Goal: Information Seeking & Learning: Learn about a topic

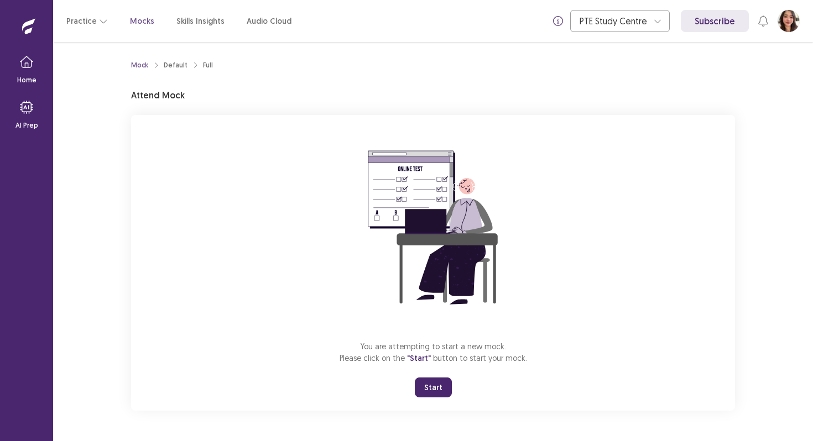
click at [443, 384] on button "Start" at bounding box center [433, 388] width 37 height 20
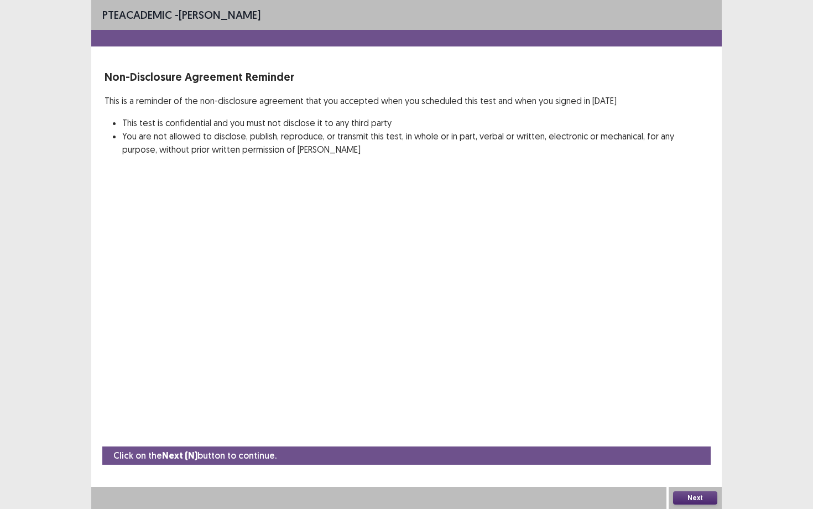
click at [704, 441] on button "Next" at bounding box center [695, 497] width 44 height 13
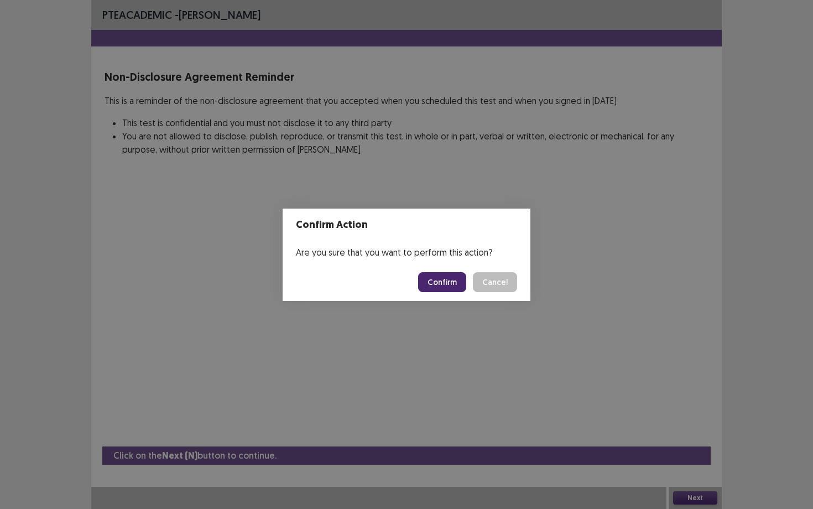
click at [449, 280] on button "Confirm" at bounding box center [442, 282] width 48 height 20
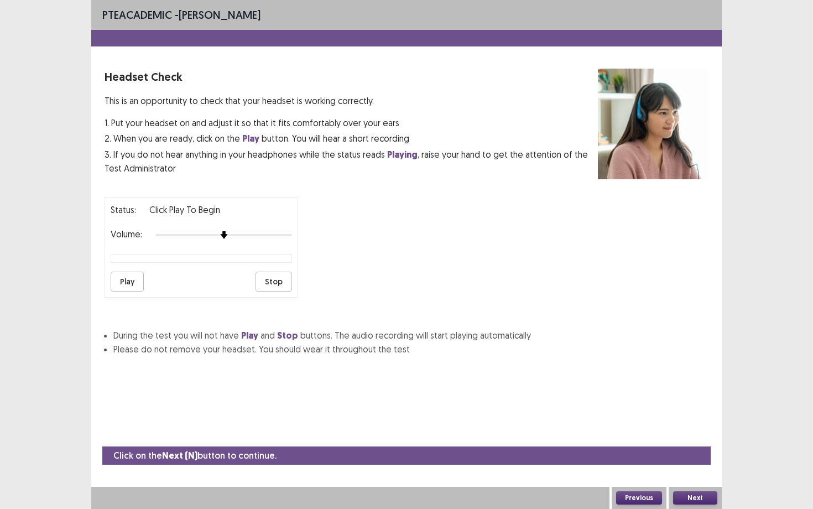
click at [286, 232] on div at bounding box center [223, 235] width 137 height 9
click at [692, 441] on button "Next" at bounding box center [695, 497] width 44 height 13
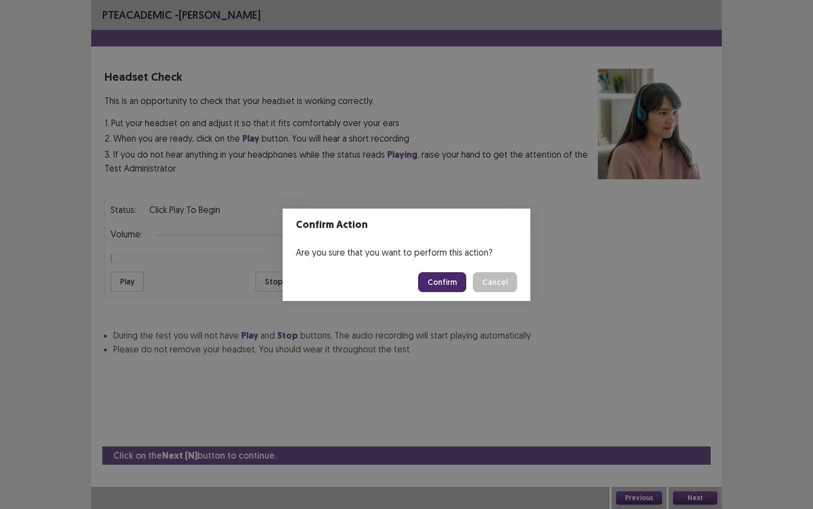
click at [444, 284] on button "Confirm" at bounding box center [442, 282] width 48 height 20
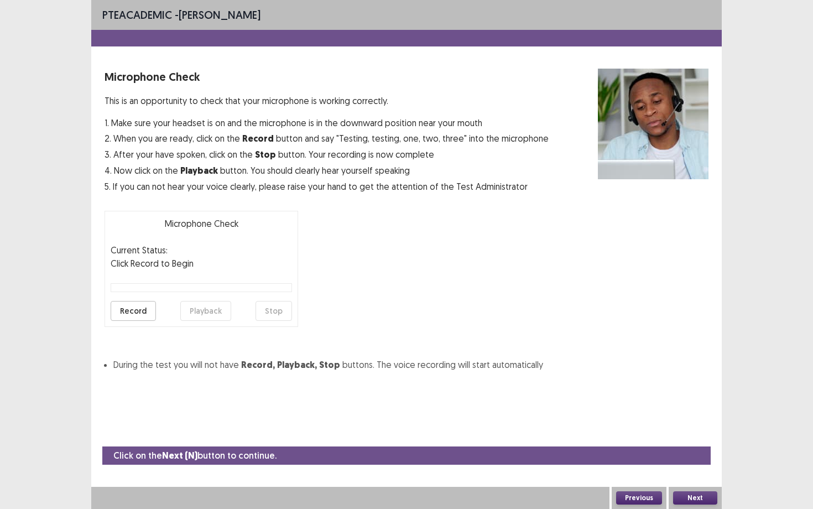
click at [137, 319] on button "Record" at bounding box center [133, 311] width 45 height 20
click at [276, 304] on button "Stop" at bounding box center [273, 311] width 36 height 20
click at [216, 306] on button "Playback" at bounding box center [205, 311] width 51 height 20
click at [696, 441] on button "Next" at bounding box center [695, 497] width 44 height 13
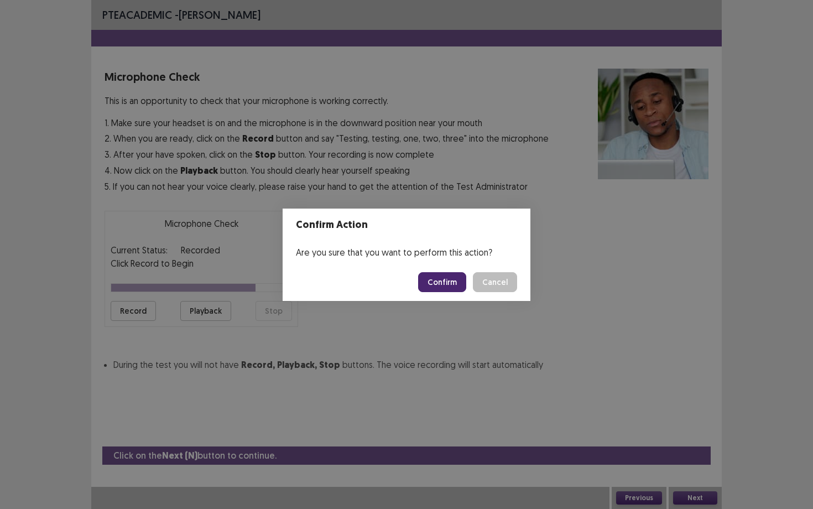
click at [458, 283] on button "Confirm" at bounding box center [442, 282] width 48 height 20
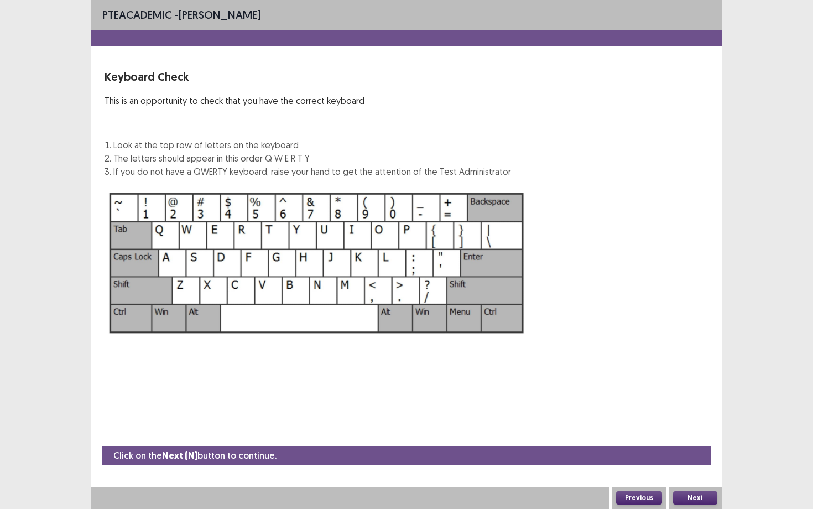
click at [709, 441] on div "Next" at bounding box center [694, 498] width 53 height 22
click at [707, 441] on button "Next" at bounding box center [695, 497] width 44 height 13
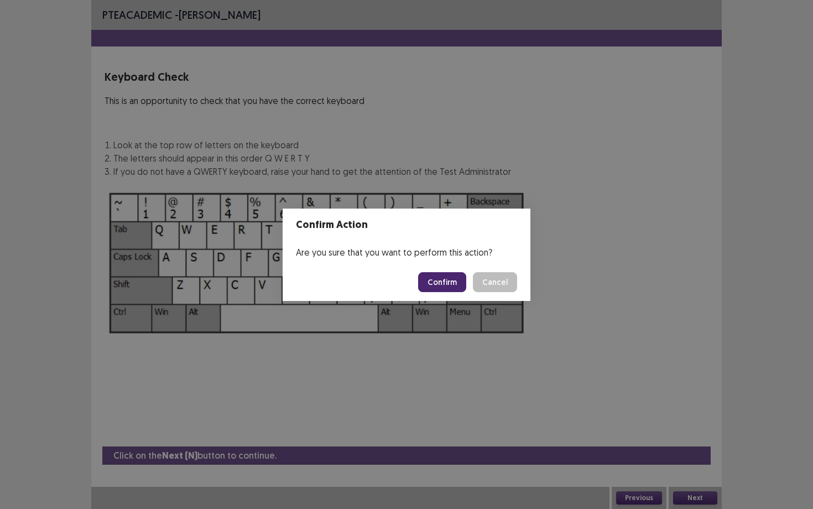
click at [449, 279] on button "Confirm" at bounding box center [442, 282] width 48 height 20
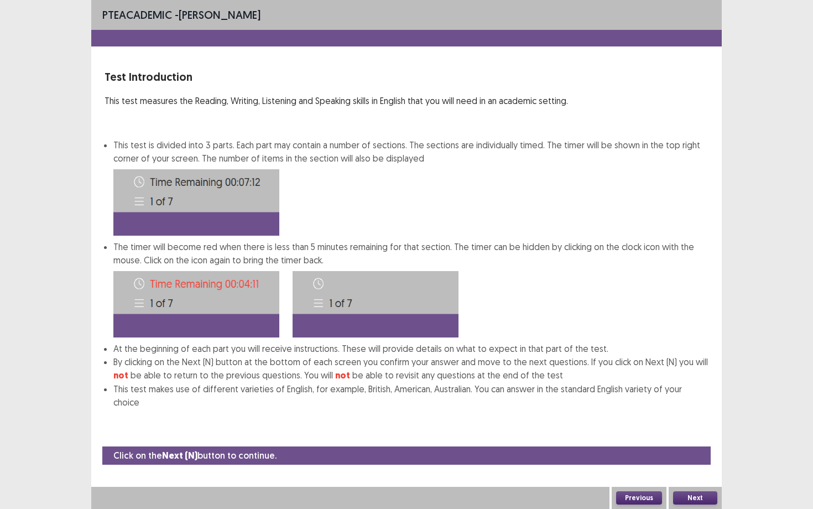
click at [690, 441] on button "Next" at bounding box center [695, 497] width 44 height 13
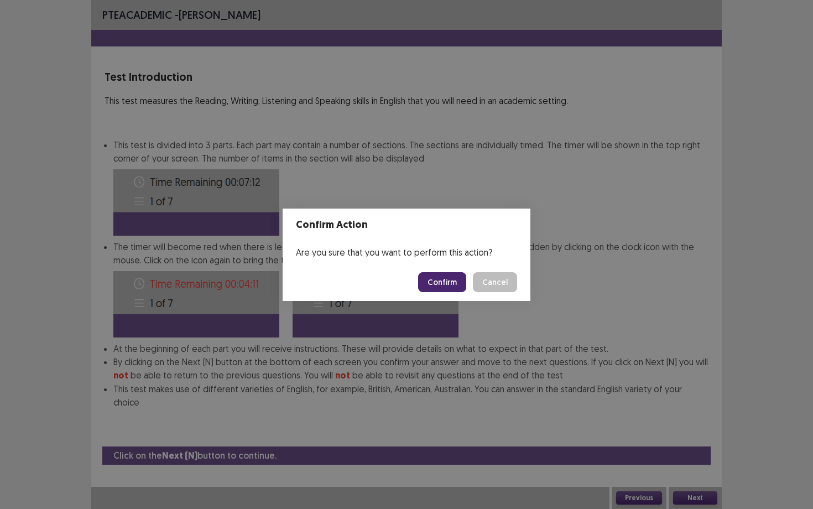
click at [472, 287] on div "Confirm Cancel" at bounding box center [467, 282] width 99 height 20
click at [457, 285] on button "Confirm" at bounding box center [442, 282] width 48 height 20
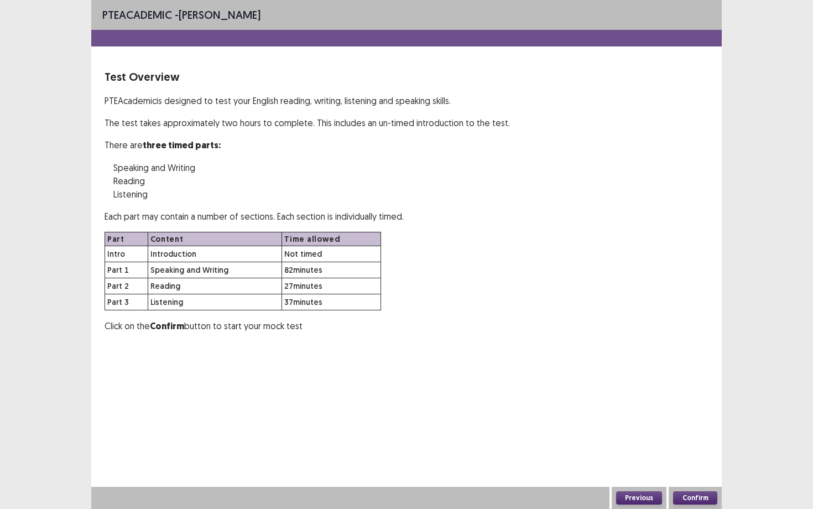
click at [693, 441] on button "Confirm" at bounding box center [695, 497] width 44 height 13
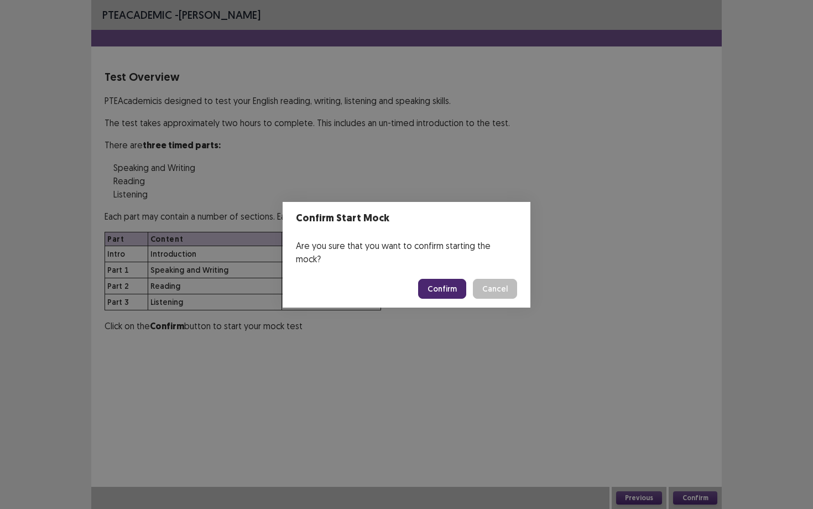
click at [444, 279] on button "Confirm" at bounding box center [442, 289] width 48 height 20
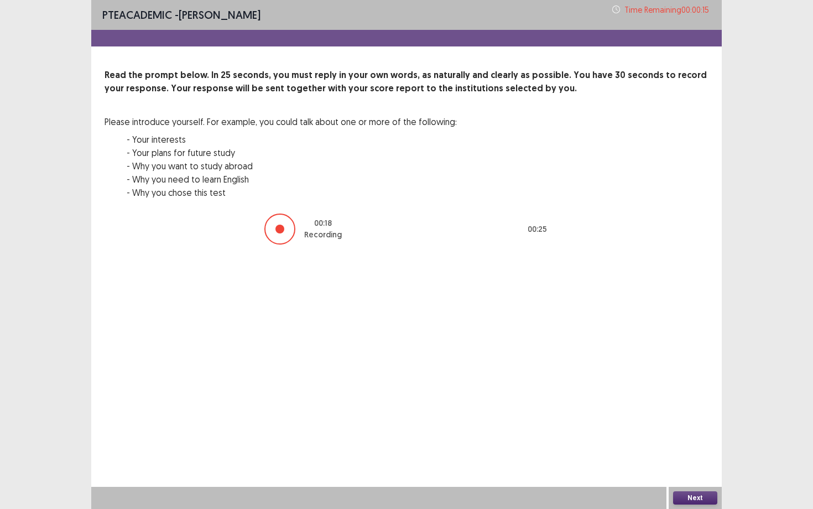
click at [698, 441] on button "Next" at bounding box center [695, 497] width 44 height 13
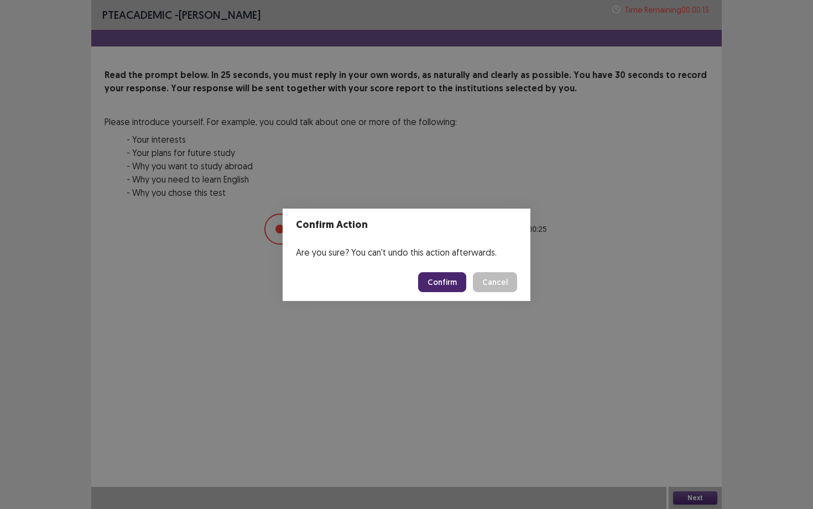
click at [434, 280] on button "Confirm" at bounding box center [442, 282] width 48 height 20
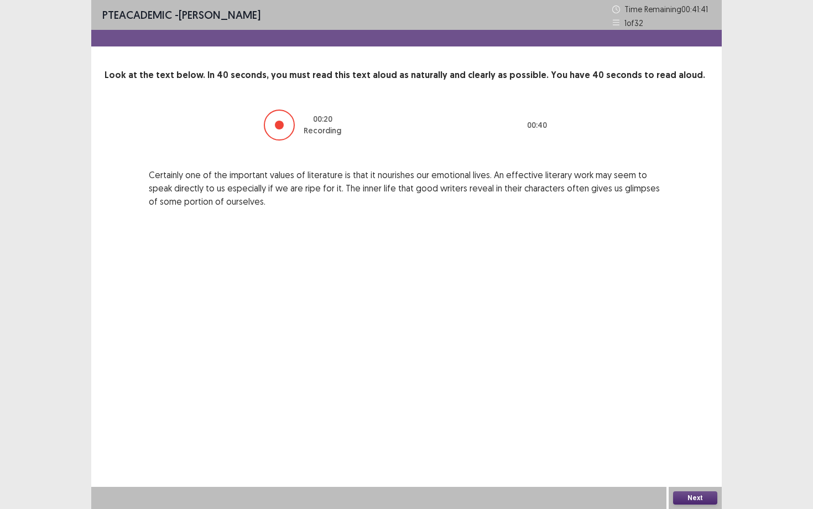
click at [692, 441] on button "Next" at bounding box center [695, 497] width 44 height 13
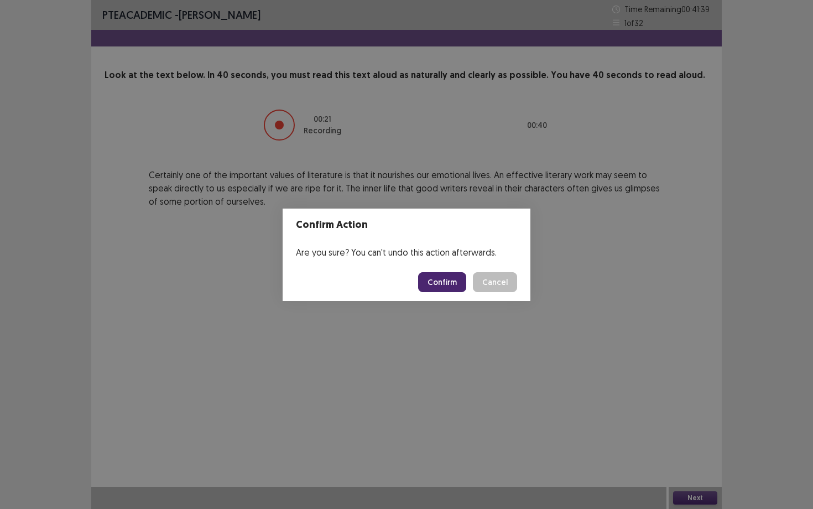
click at [443, 281] on button "Confirm" at bounding box center [442, 282] width 48 height 20
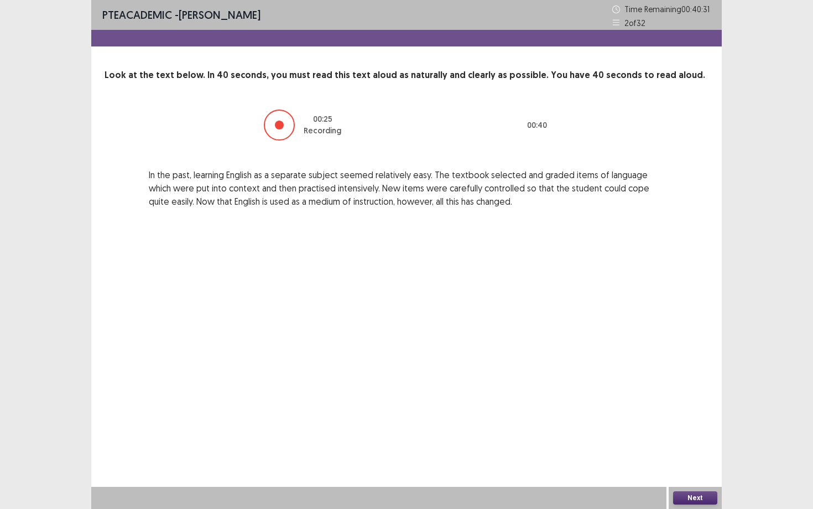
click at [696, 441] on button "Next" at bounding box center [695, 497] width 44 height 13
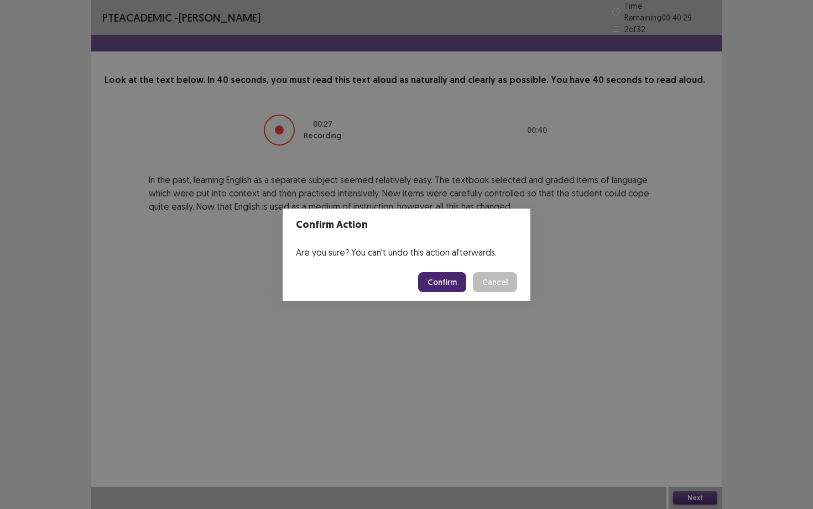
click at [453, 283] on button "Confirm" at bounding box center [442, 282] width 48 height 20
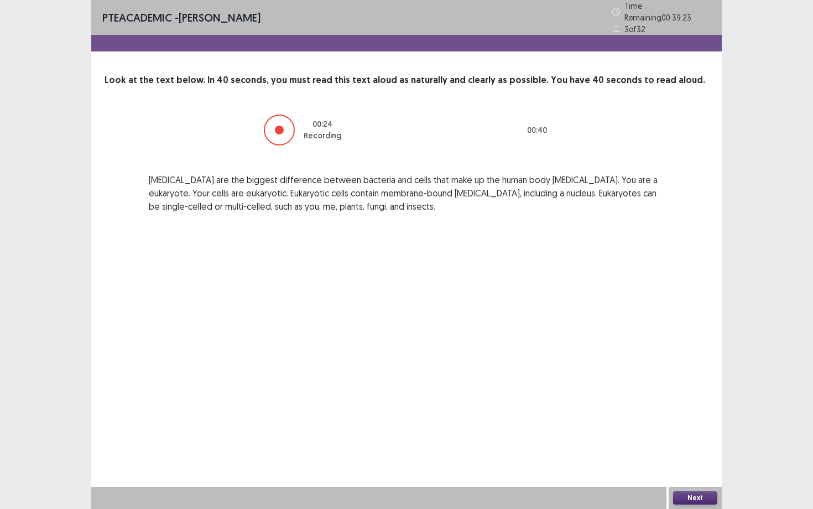
click at [683, 441] on button "Next" at bounding box center [695, 497] width 44 height 13
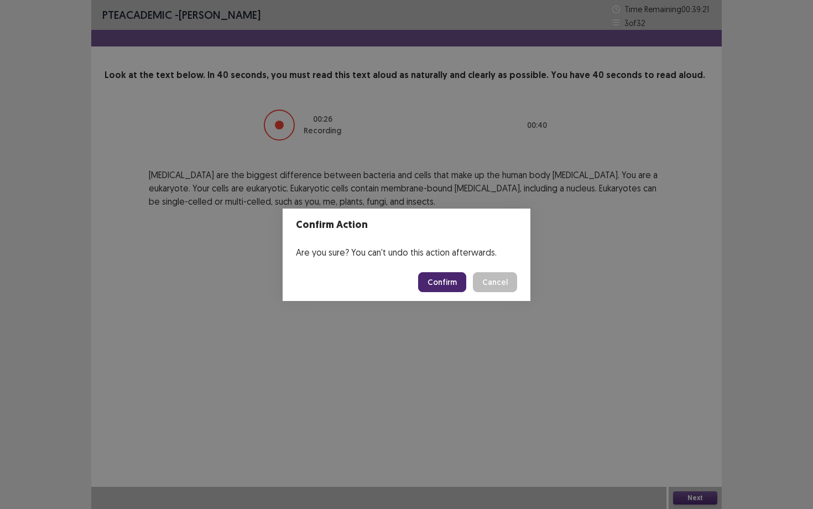
click at [446, 280] on button "Confirm" at bounding box center [442, 282] width 48 height 20
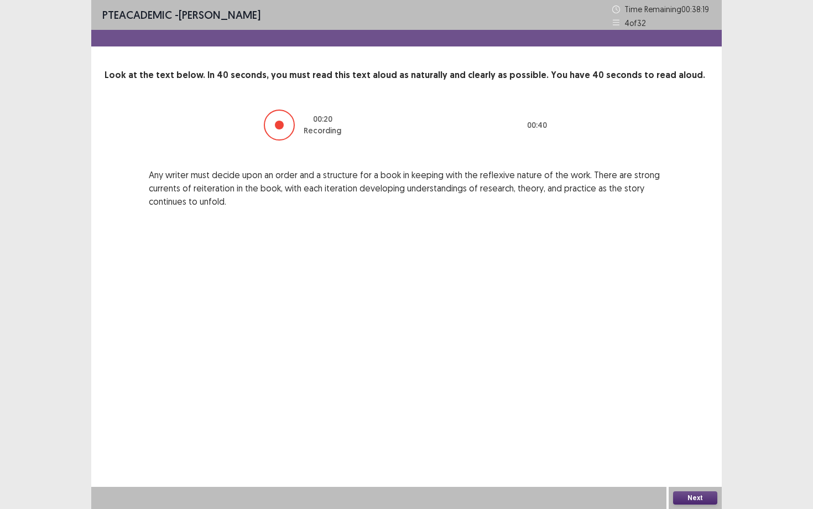
click at [684, 441] on button "Next" at bounding box center [695, 497] width 44 height 13
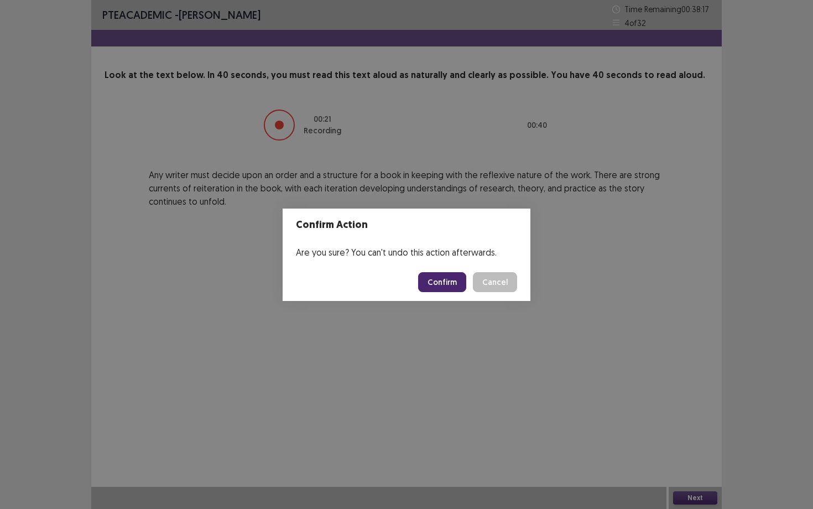
click at [435, 285] on button "Confirm" at bounding box center [442, 282] width 48 height 20
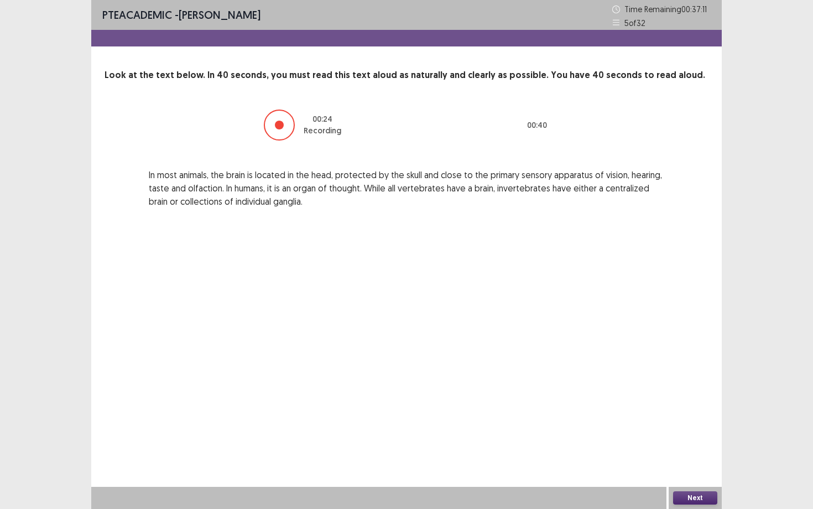
click at [691, 441] on button "Next" at bounding box center [695, 497] width 44 height 13
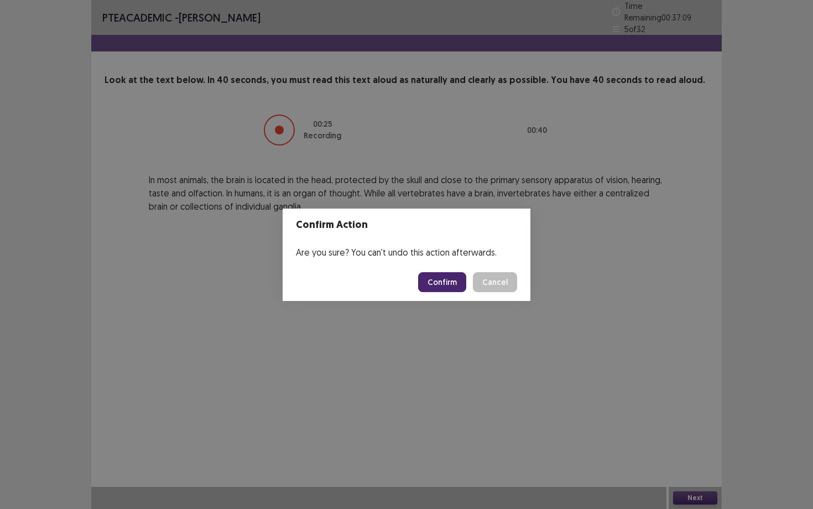
click at [461, 287] on button "Confirm" at bounding box center [442, 282] width 48 height 20
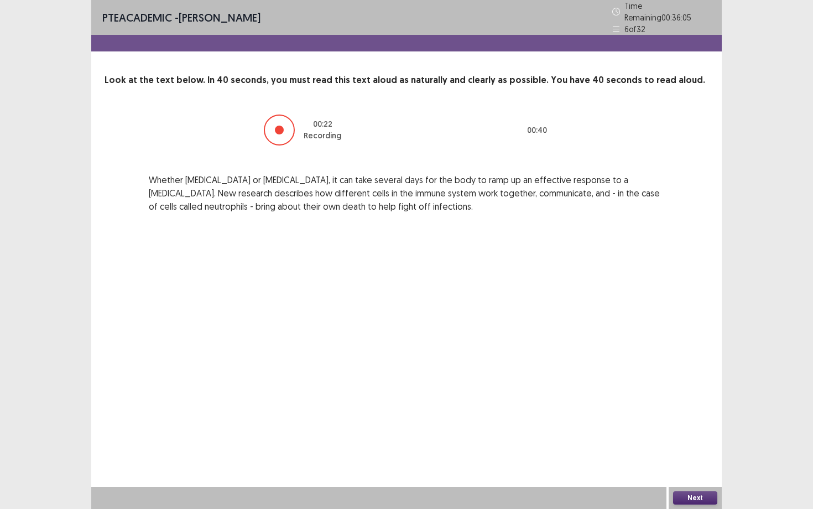
click at [687, 441] on button "Next" at bounding box center [695, 497] width 44 height 13
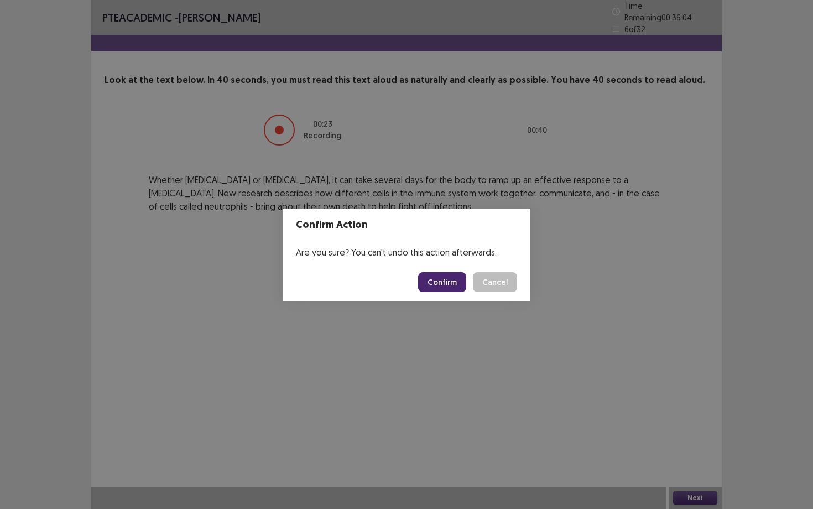
click at [456, 283] on button "Confirm" at bounding box center [442, 282] width 48 height 20
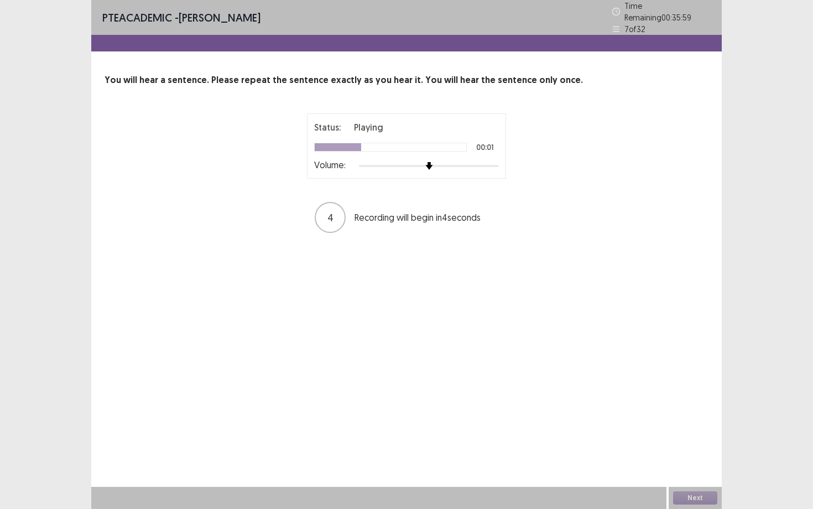
click at [464, 164] on div at bounding box center [429, 165] width 140 height 9
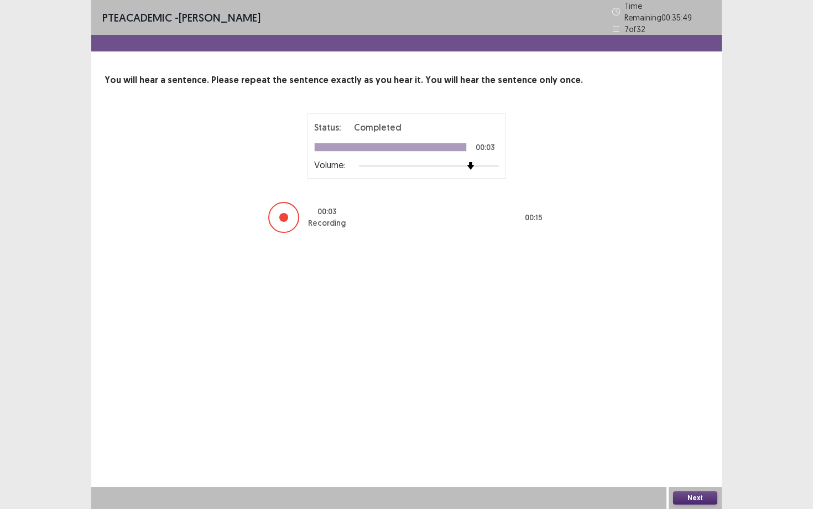
click at [693, 441] on button "Next" at bounding box center [695, 497] width 44 height 13
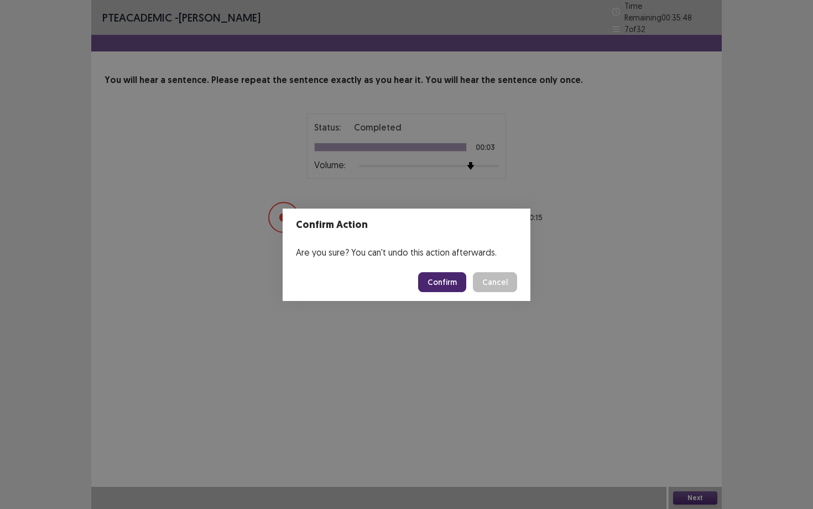
click at [442, 283] on button "Confirm" at bounding box center [442, 282] width 48 height 20
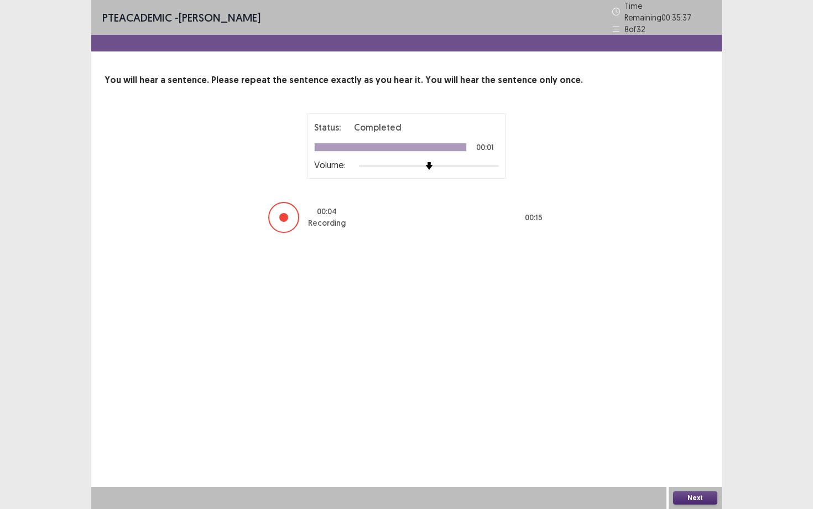
click at [691, 441] on button "Next" at bounding box center [695, 497] width 44 height 13
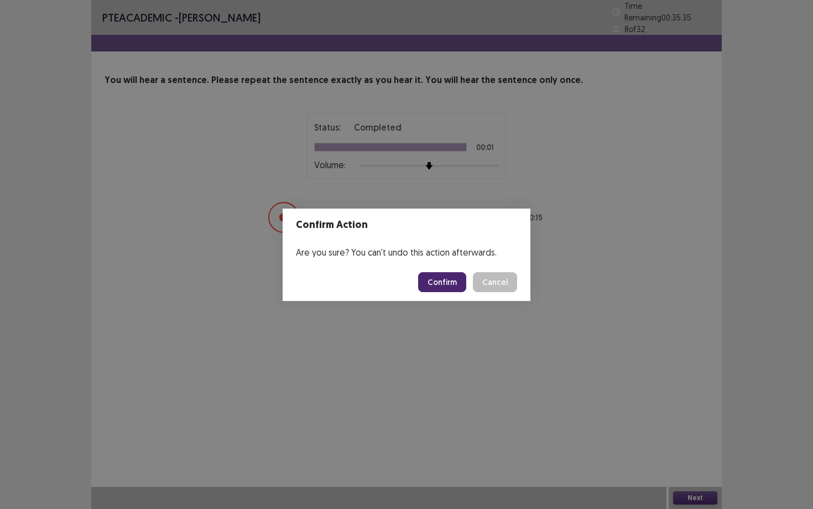
click at [463, 288] on button "Confirm" at bounding box center [442, 282] width 48 height 20
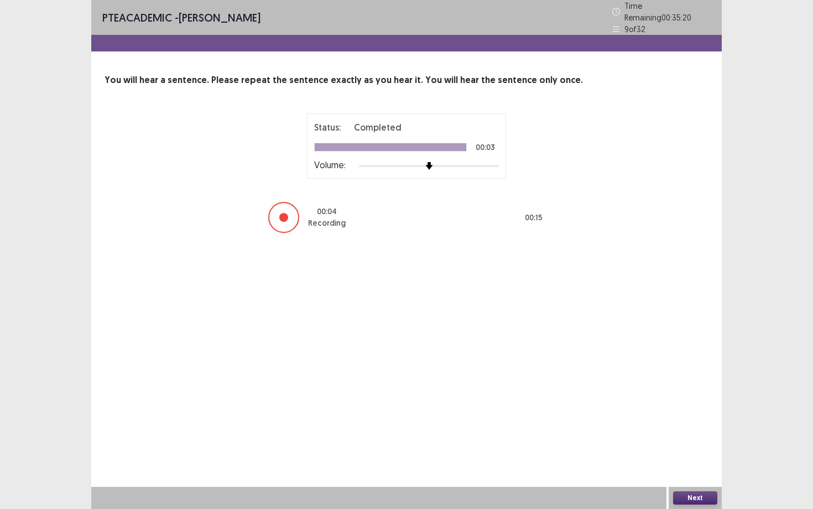
click at [688, 441] on button "Next" at bounding box center [695, 497] width 44 height 13
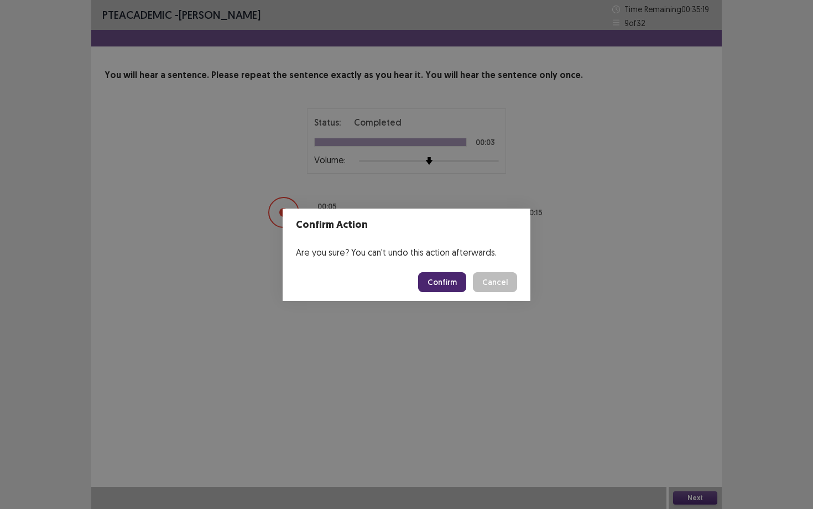
click at [454, 273] on button "Confirm" at bounding box center [442, 282] width 48 height 20
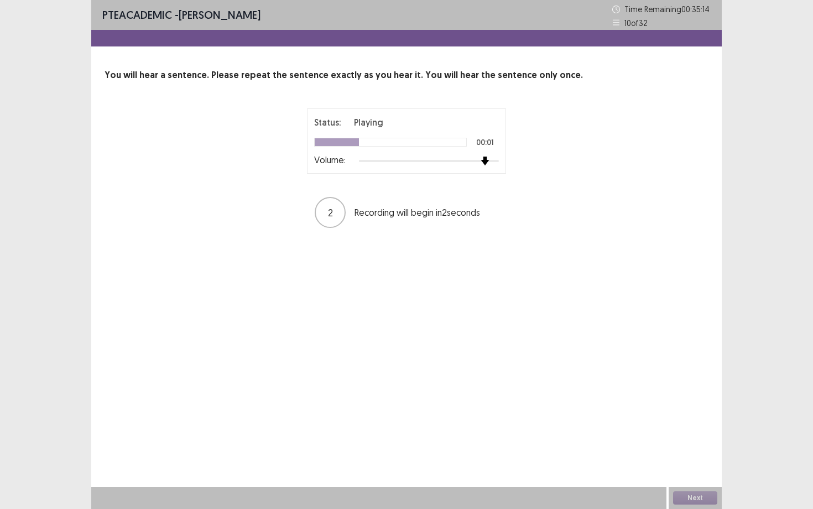
click at [478, 159] on div at bounding box center [429, 160] width 140 height 9
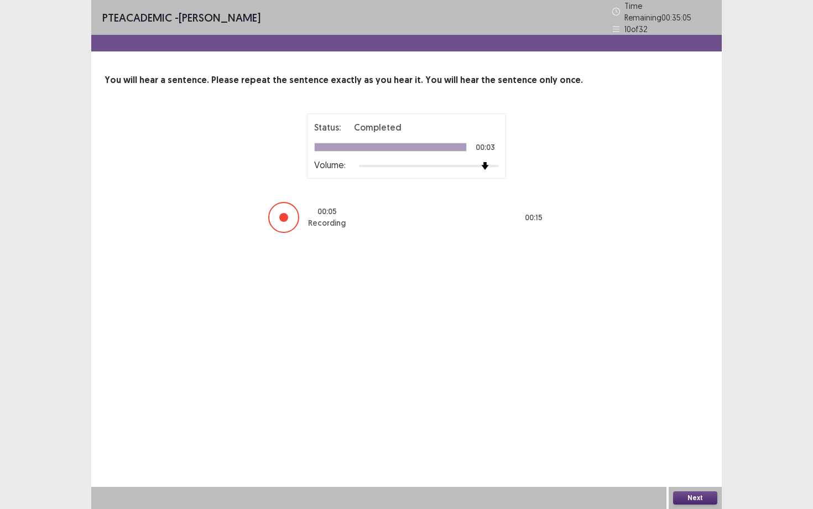
click at [689, 441] on button "Next" at bounding box center [695, 497] width 44 height 13
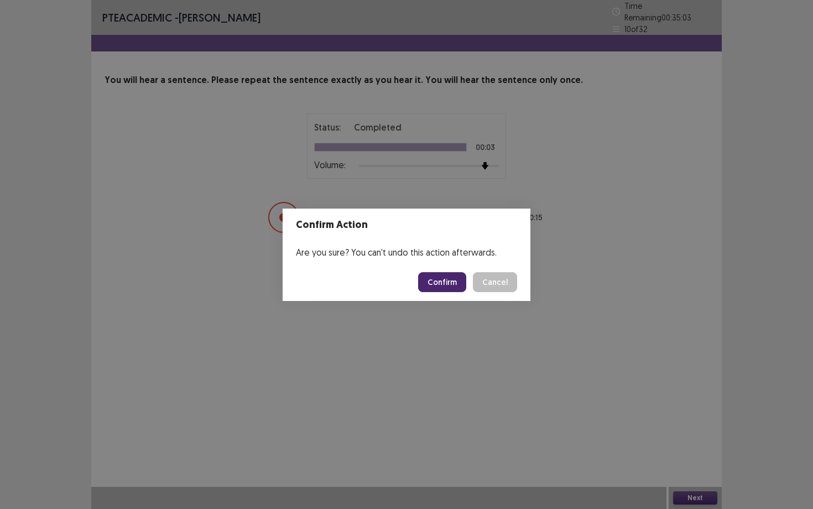
click at [462, 281] on button "Confirm" at bounding box center [442, 282] width 48 height 20
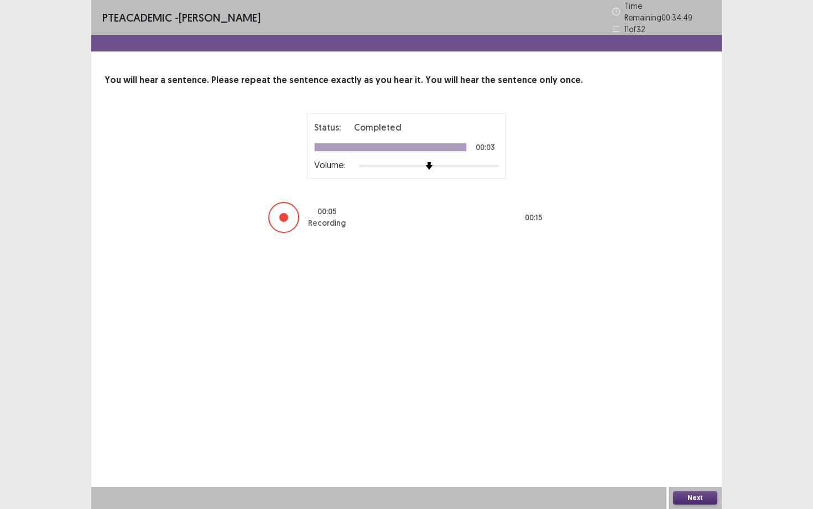
click at [698, 441] on button "Next" at bounding box center [695, 497] width 44 height 13
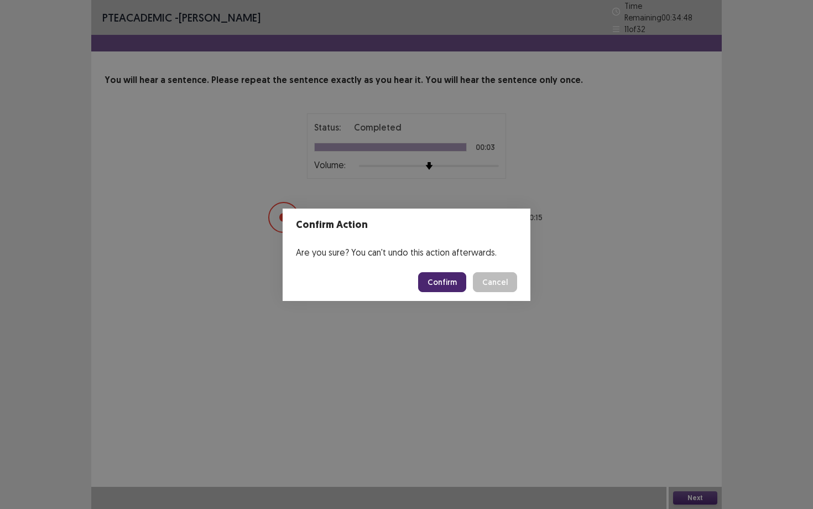
click at [452, 280] on button "Confirm" at bounding box center [442, 282] width 48 height 20
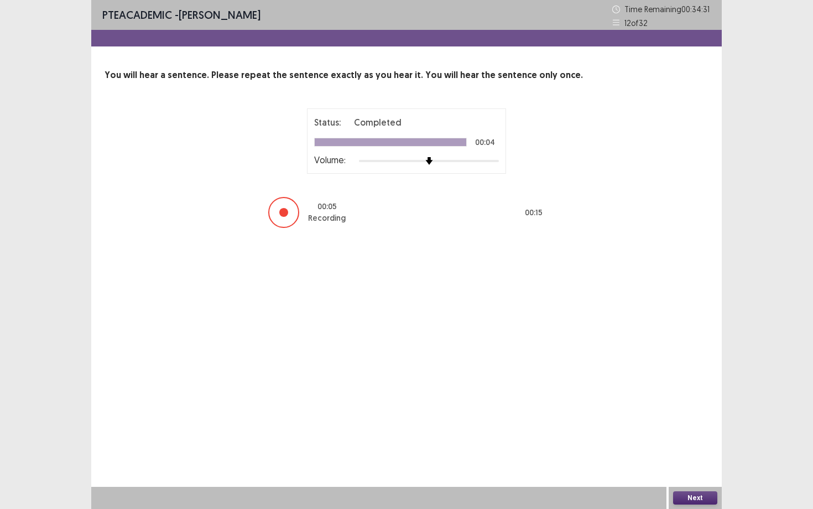
click at [688, 441] on button "Next" at bounding box center [695, 497] width 44 height 13
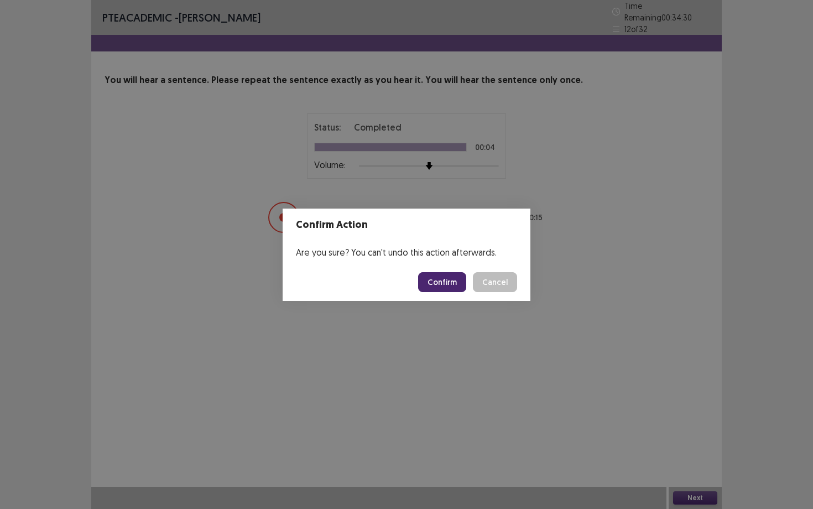
click at [465, 285] on button "Confirm" at bounding box center [442, 282] width 48 height 20
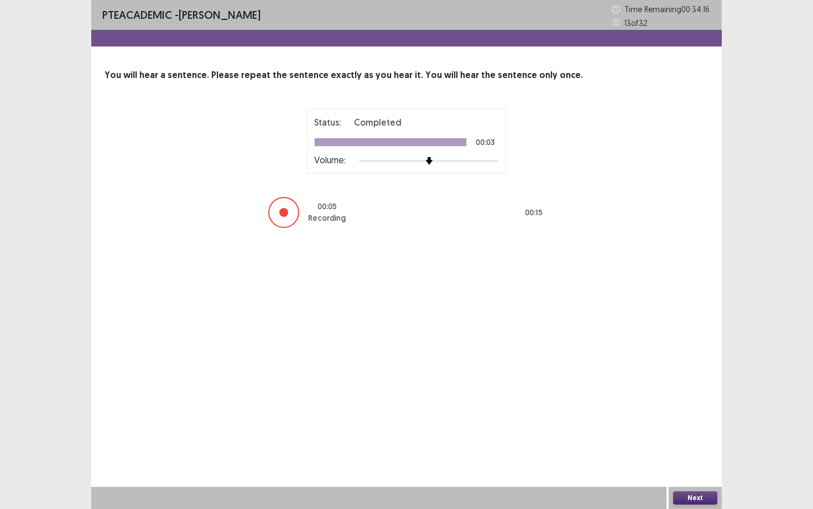
click at [694, 441] on button "Next" at bounding box center [695, 497] width 44 height 13
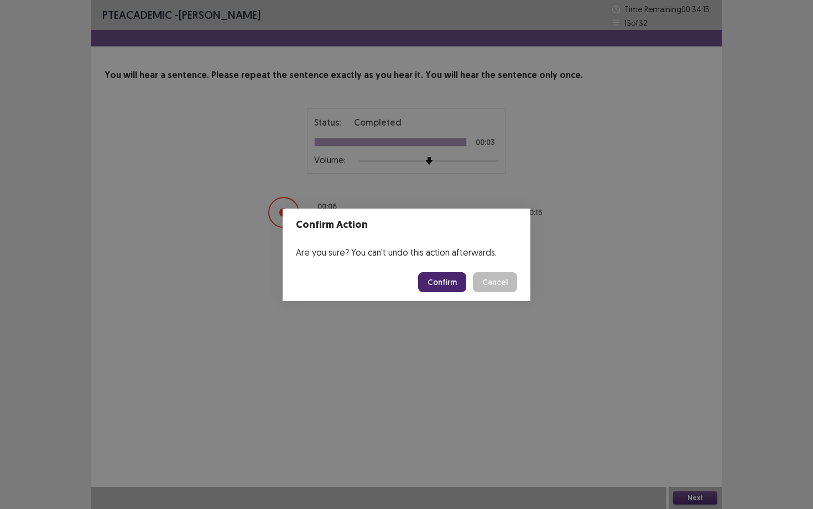
click at [462, 291] on button "Confirm" at bounding box center [442, 282] width 48 height 20
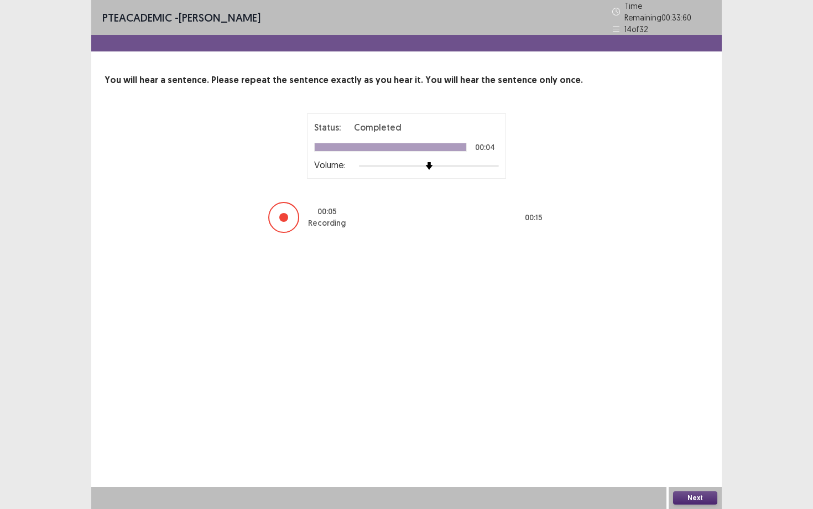
click at [695, 441] on button "Next" at bounding box center [695, 497] width 44 height 13
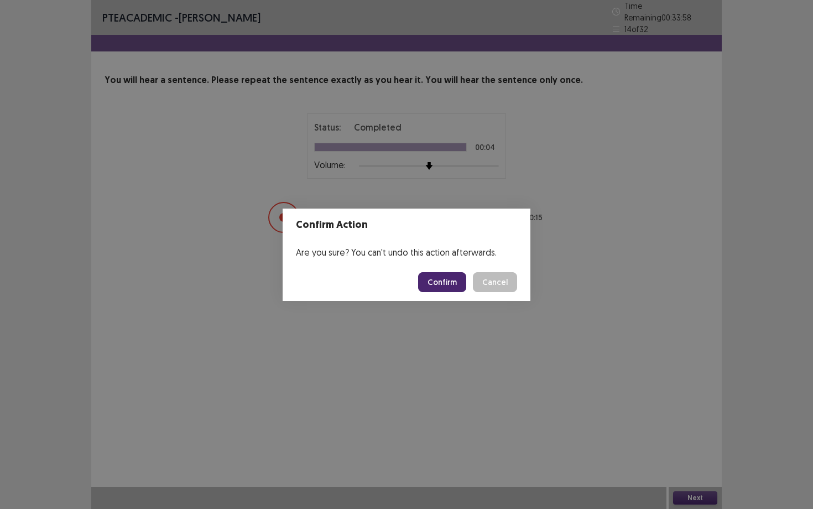
click at [450, 289] on button "Confirm" at bounding box center [442, 282] width 48 height 20
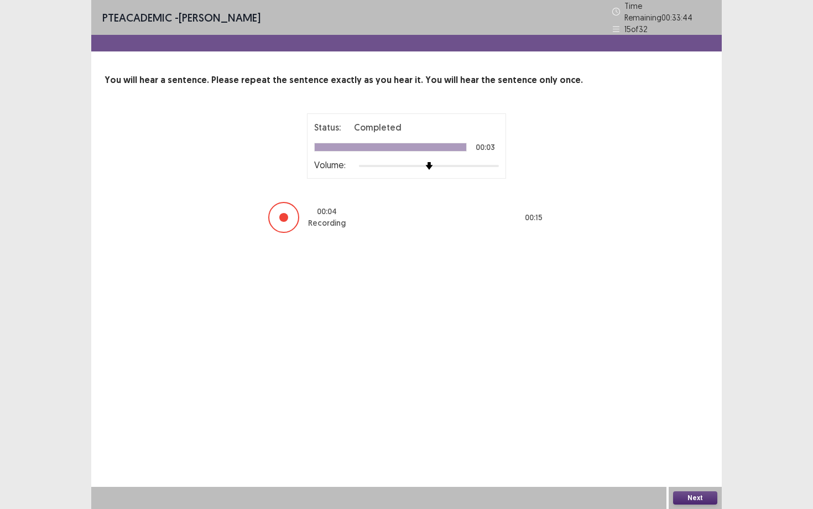
click at [705, 441] on button "Next" at bounding box center [695, 497] width 44 height 13
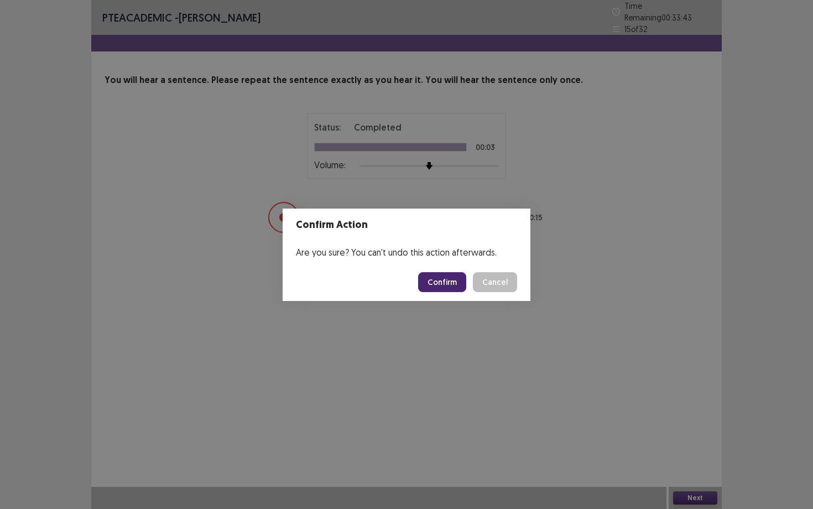
click at [436, 279] on button "Confirm" at bounding box center [442, 282] width 48 height 20
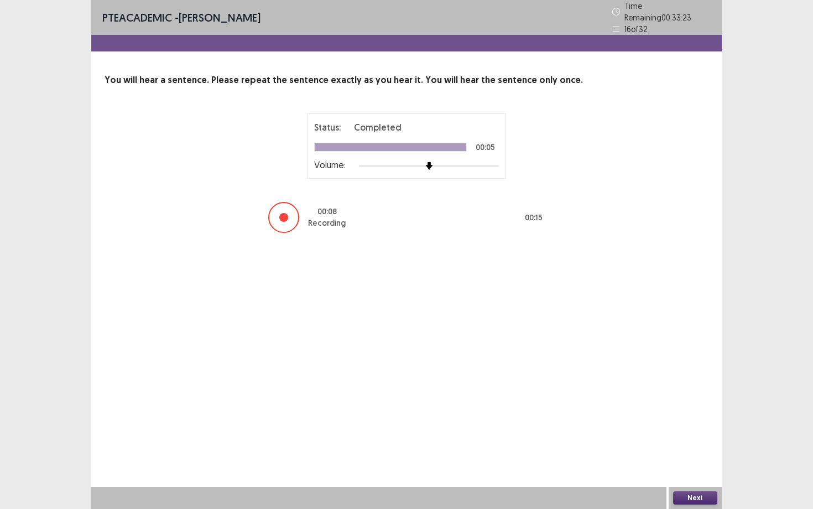
click at [699, 441] on button "Next" at bounding box center [695, 497] width 44 height 13
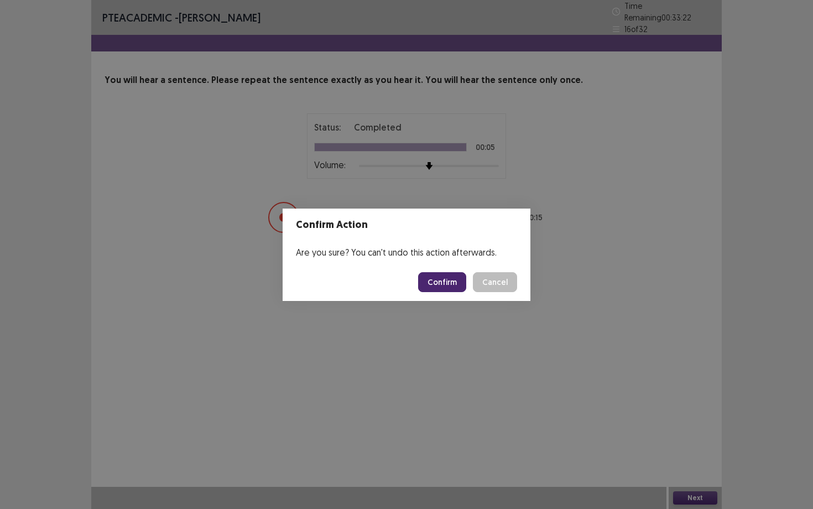
click at [442, 285] on button "Confirm" at bounding box center [442, 282] width 48 height 20
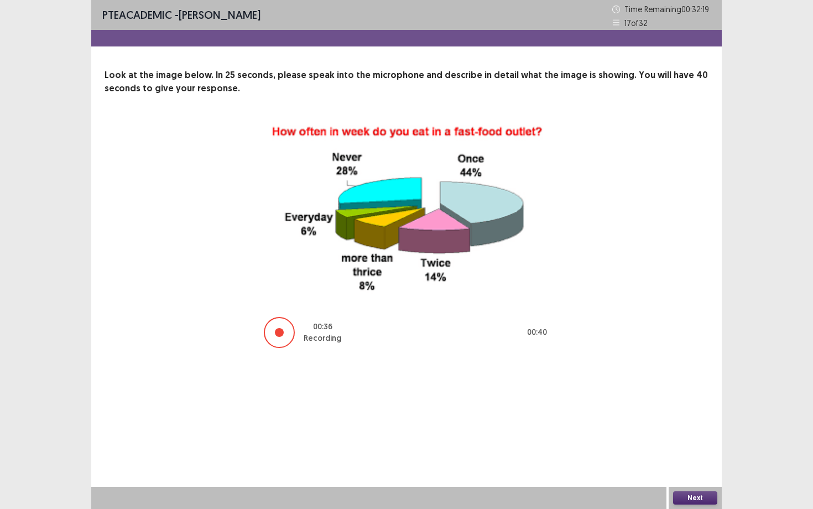
click at [677, 441] on div "Next" at bounding box center [694, 498] width 53 height 22
click at [682, 441] on button "Next" at bounding box center [695, 497] width 44 height 13
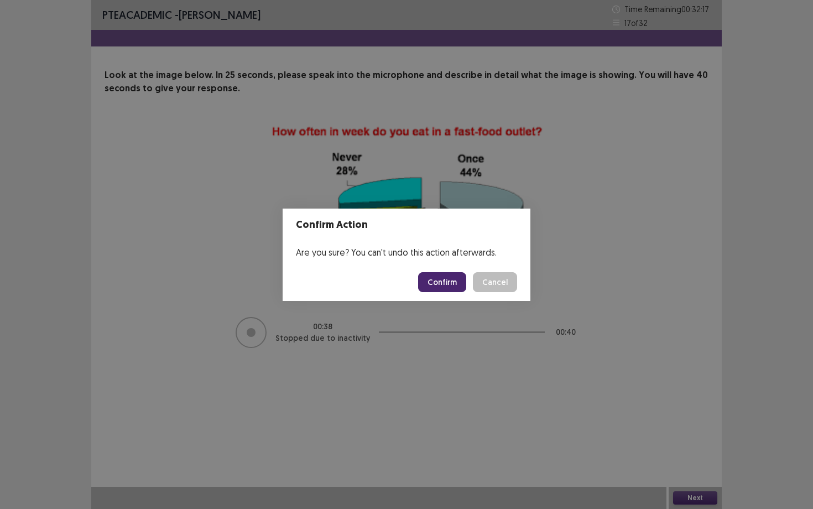
click at [443, 274] on button "Confirm" at bounding box center [442, 282] width 48 height 20
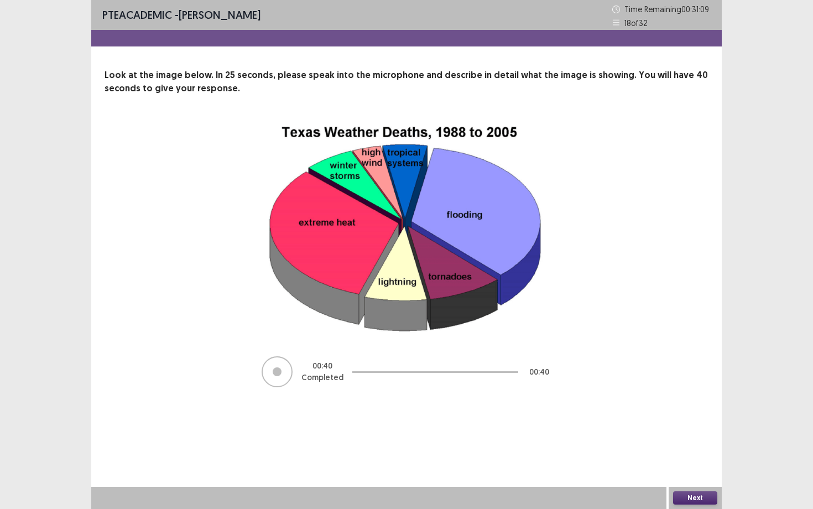
click at [694, 441] on button "Next" at bounding box center [695, 497] width 44 height 13
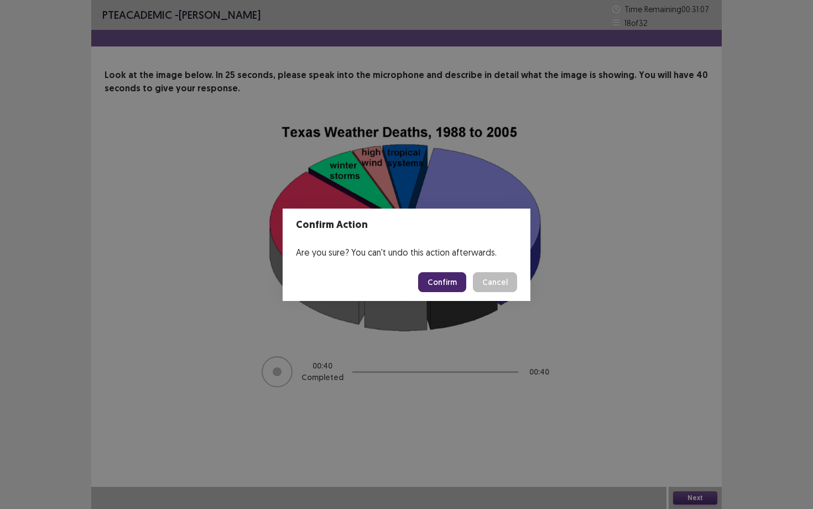
click at [448, 274] on button "Confirm" at bounding box center [442, 282] width 48 height 20
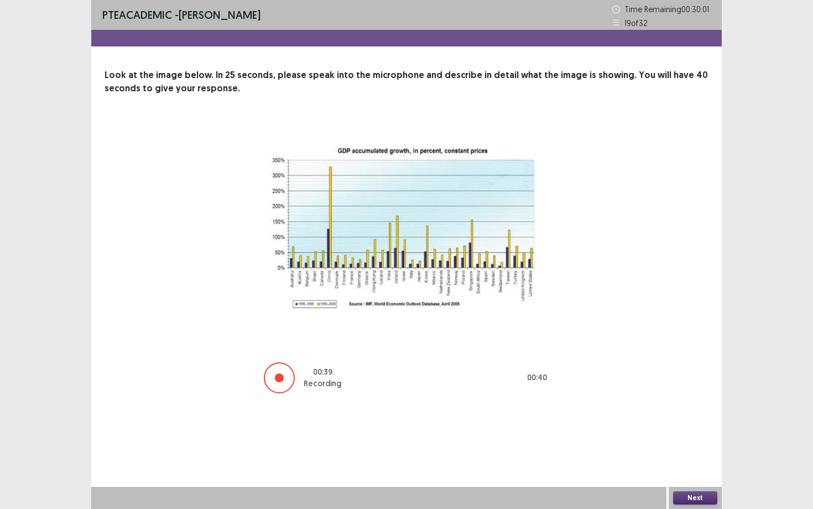
click at [703, 441] on button "Next" at bounding box center [695, 497] width 44 height 13
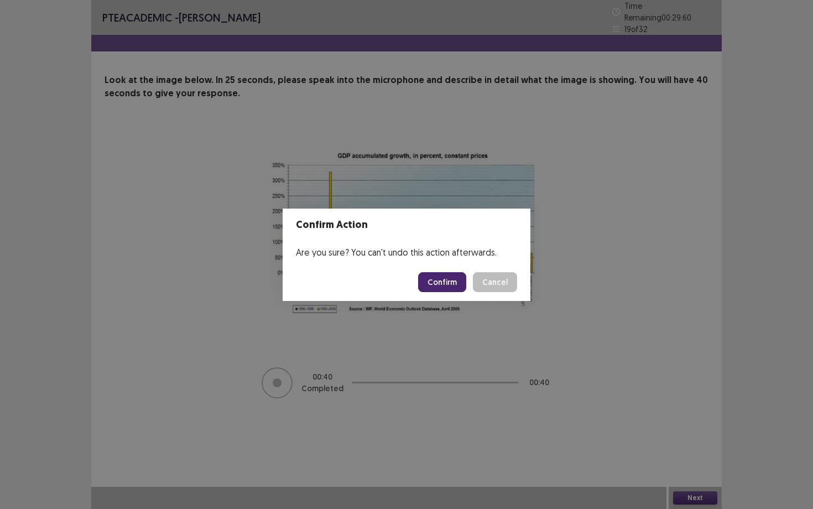
click at [446, 290] on button "Confirm" at bounding box center [442, 282] width 48 height 20
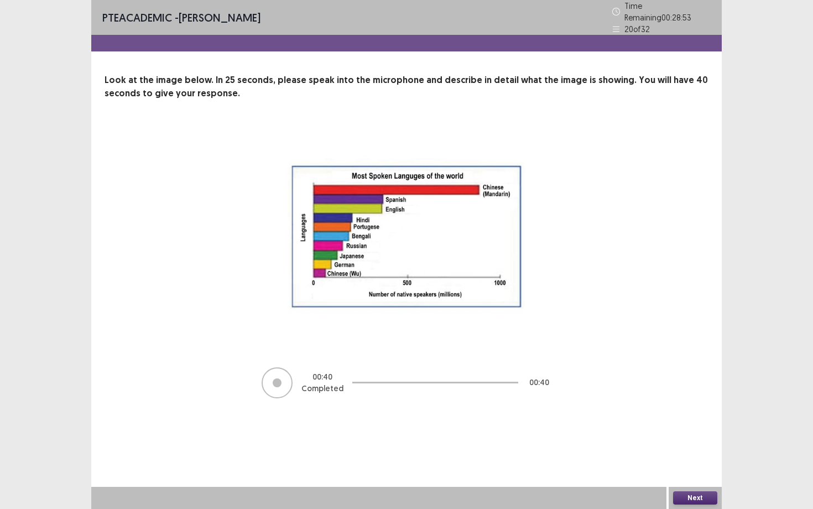
click at [693, 441] on button "Next" at bounding box center [695, 497] width 44 height 13
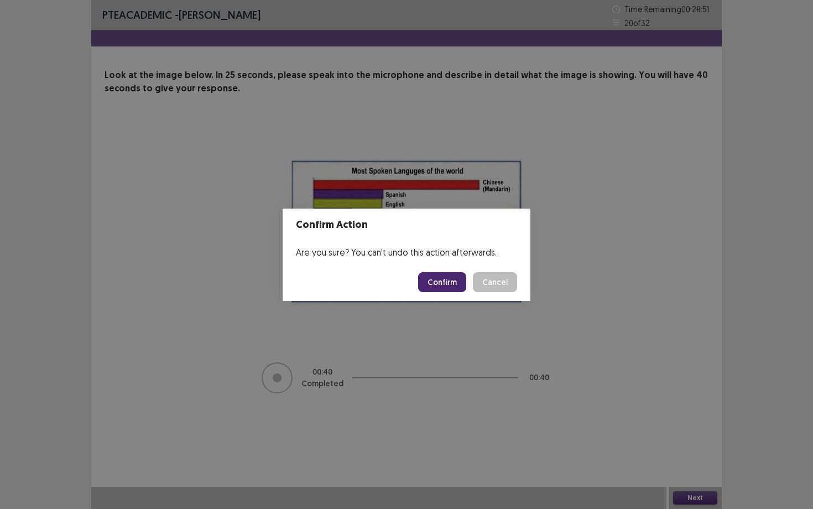
click at [458, 284] on button "Confirm" at bounding box center [442, 282] width 48 height 20
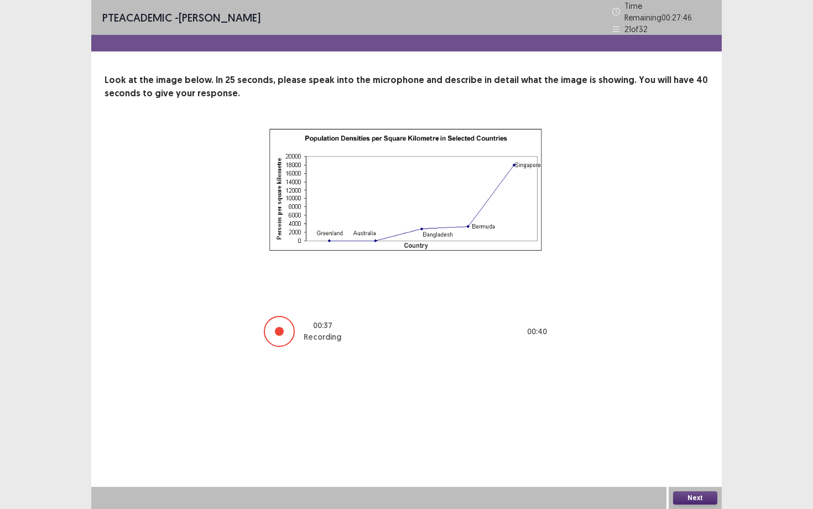
click at [699, 441] on button "Next" at bounding box center [695, 497] width 44 height 13
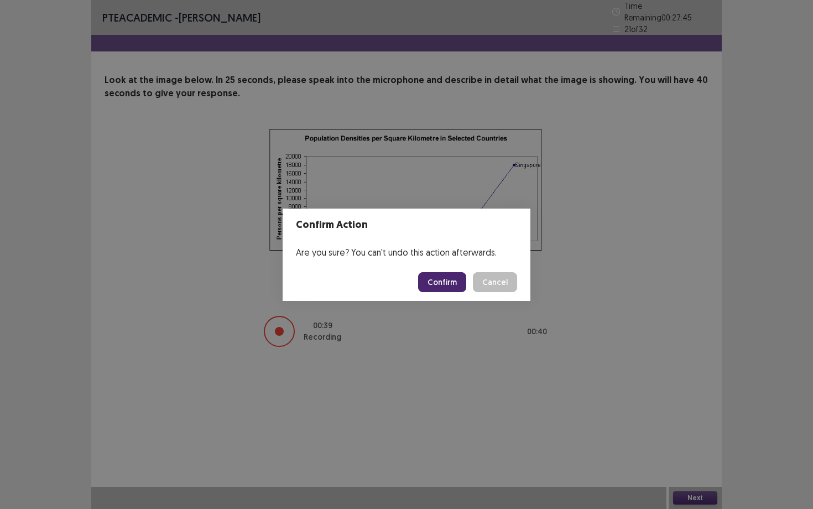
click at [461, 281] on button "Confirm" at bounding box center [442, 282] width 48 height 20
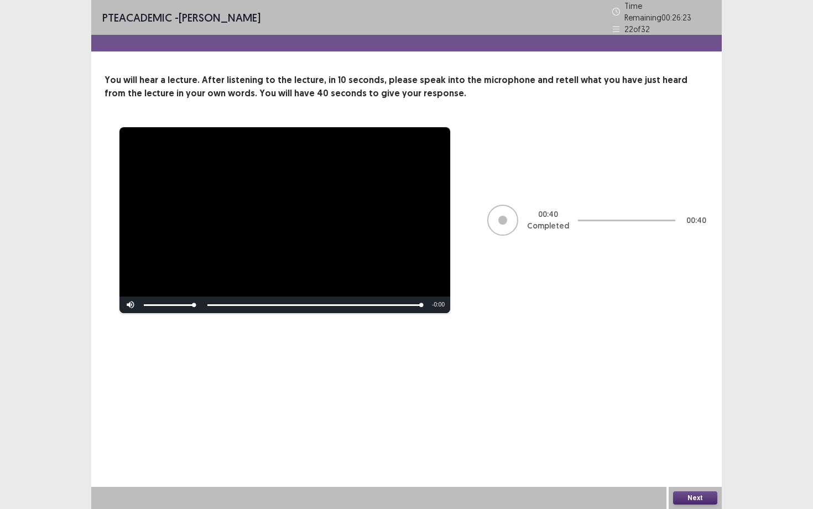
click at [688, 441] on button "Next" at bounding box center [695, 497] width 44 height 13
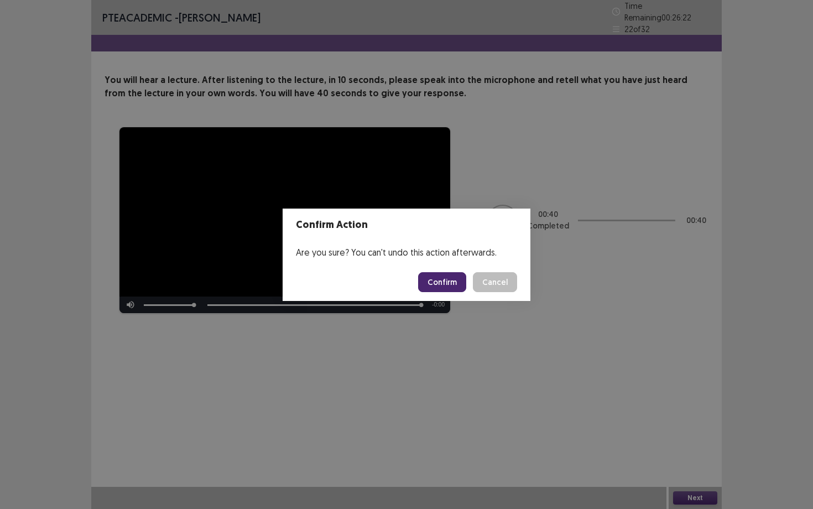
click at [466, 278] on button "Confirm" at bounding box center [442, 282] width 48 height 20
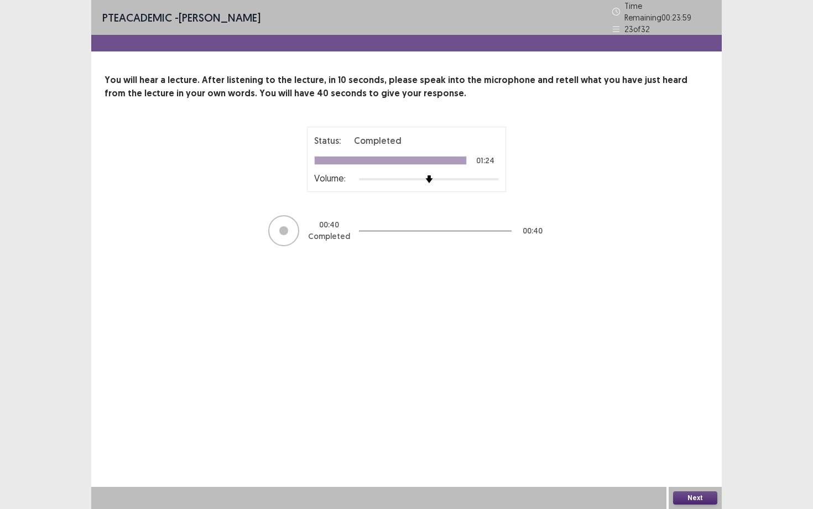
click at [680, 441] on button "Next" at bounding box center [695, 497] width 44 height 13
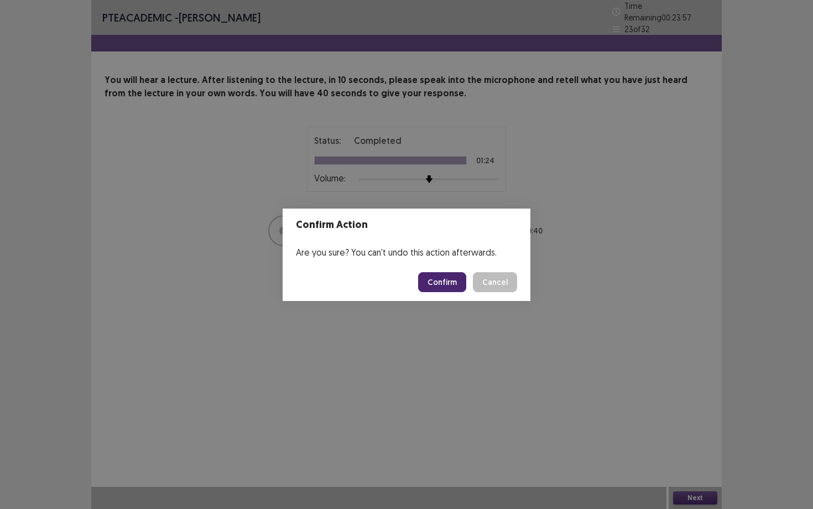
click at [459, 285] on button "Confirm" at bounding box center [442, 282] width 48 height 20
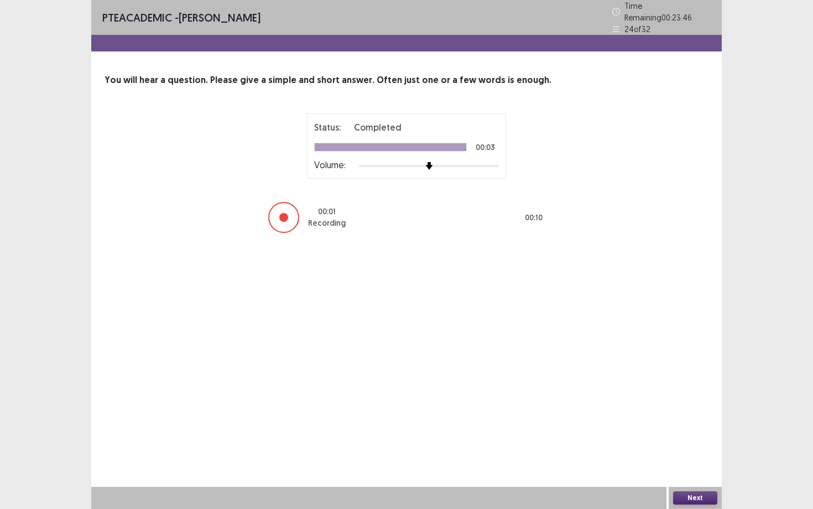
click at [701, 441] on button "Next" at bounding box center [695, 497] width 44 height 13
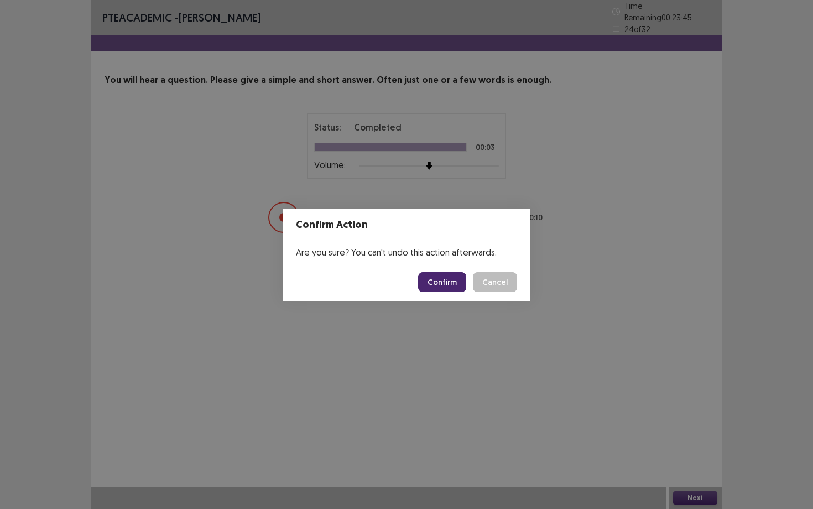
click at [454, 283] on button "Confirm" at bounding box center [442, 282] width 48 height 20
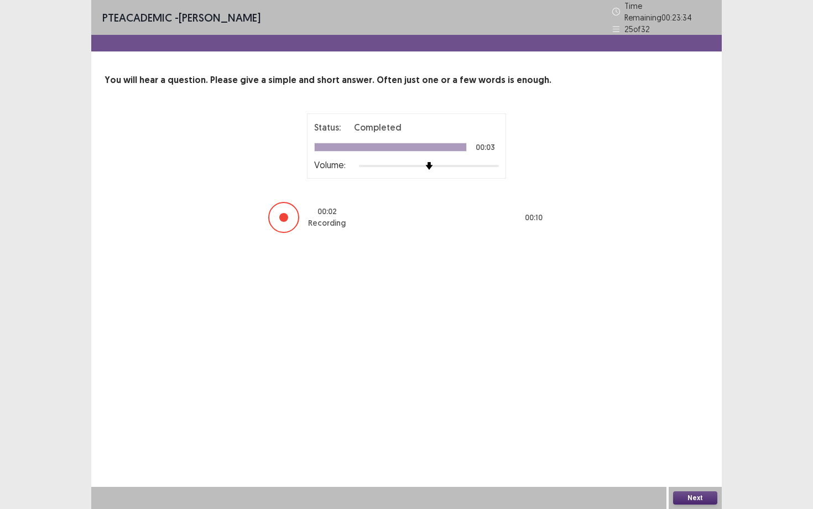
click at [689, 441] on button "Next" at bounding box center [695, 497] width 44 height 13
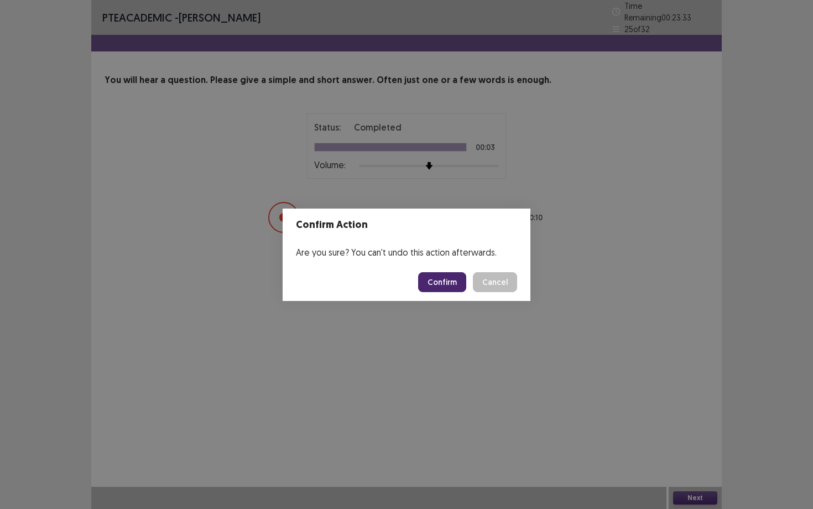
click at [452, 288] on button "Confirm" at bounding box center [442, 282] width 48 height 20
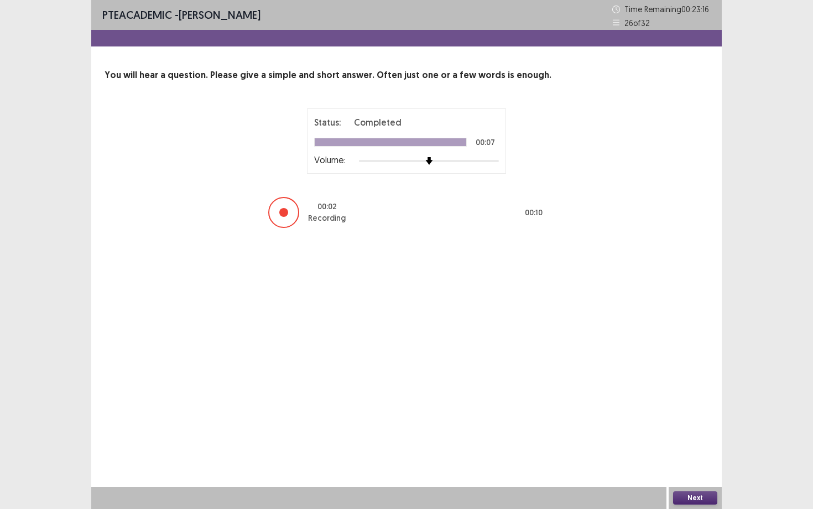
click at [696, 441] on button "Next" at bounding box center [695, 497] width 44 height 13
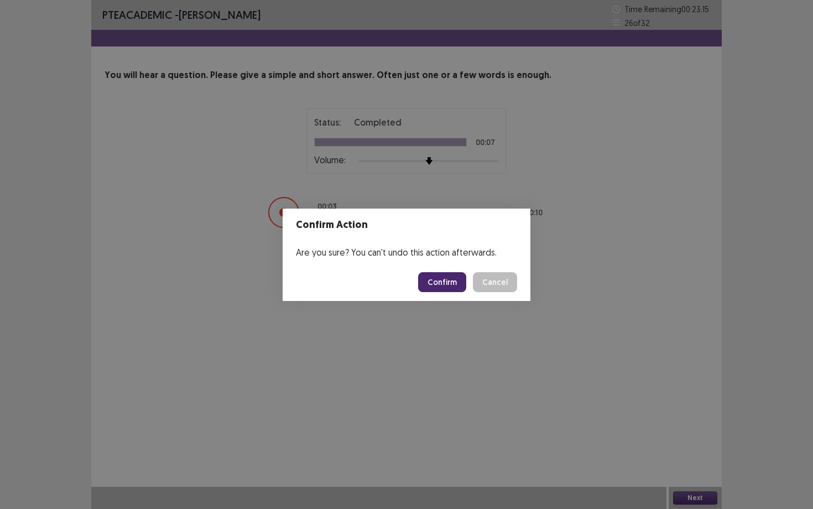
click at [462, 290] on button "Confirm" at bounding box center [442, 282] width 48 height 20
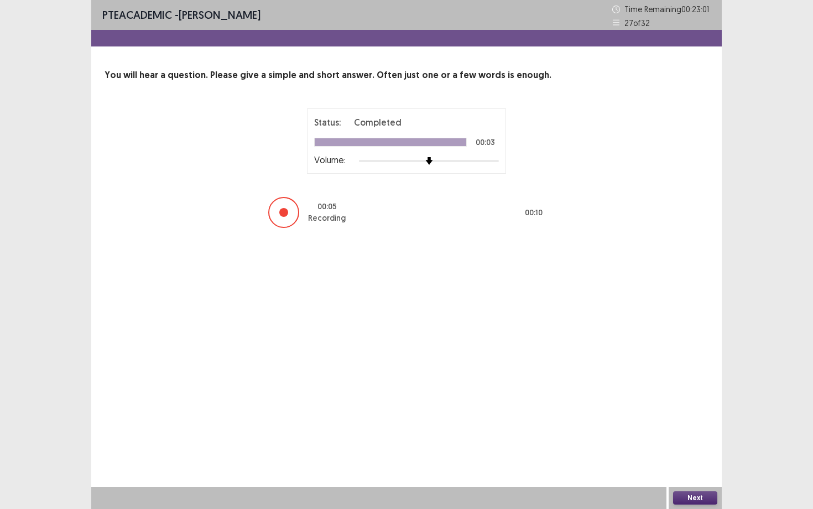
click at [699, 441] on button "Next" at bounding box center [695, 497] width 44 height 13
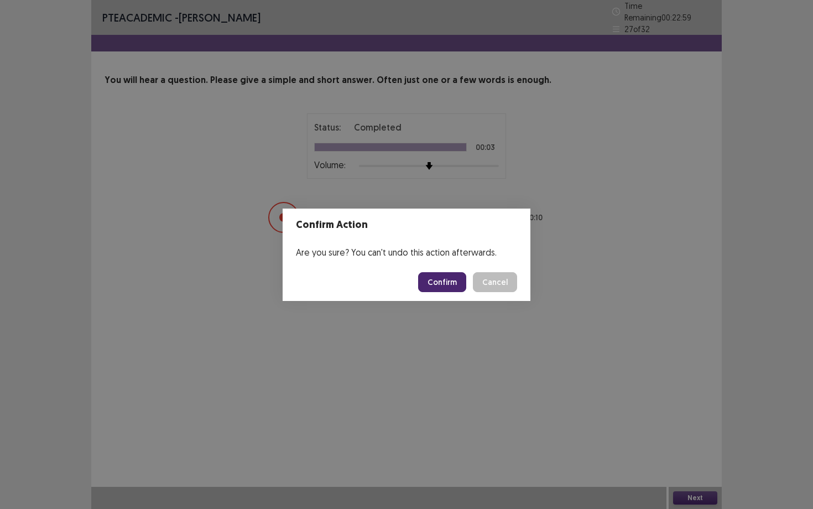
click at [436, 277] on button "Confirm" at bounding box center [442, 282] width 48 height 20
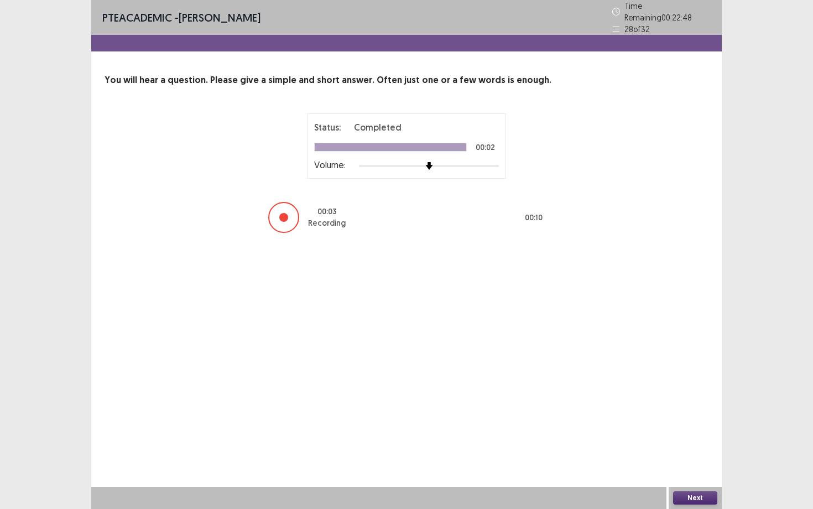
click at [692, 441] on button "Next" at bounding box center [695, 497] width 44 height 13
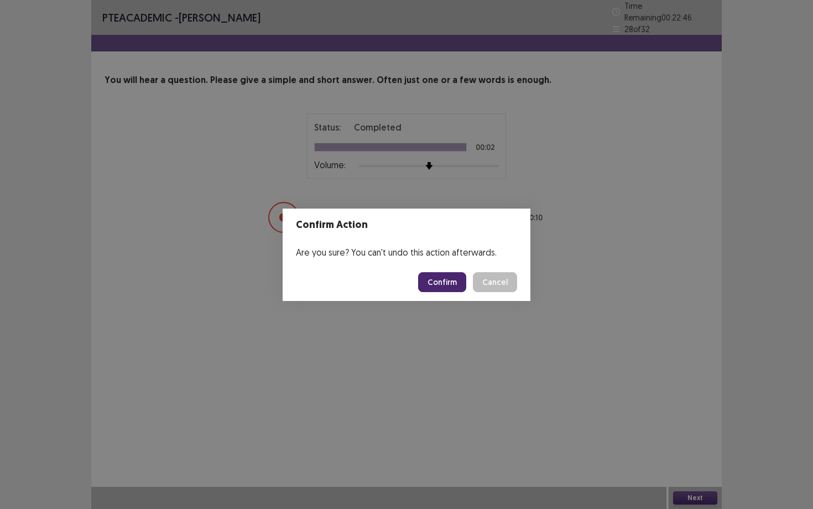
click at [453, 286] on button "Confirm" at bounding box center [442, 282] width 48 height 20
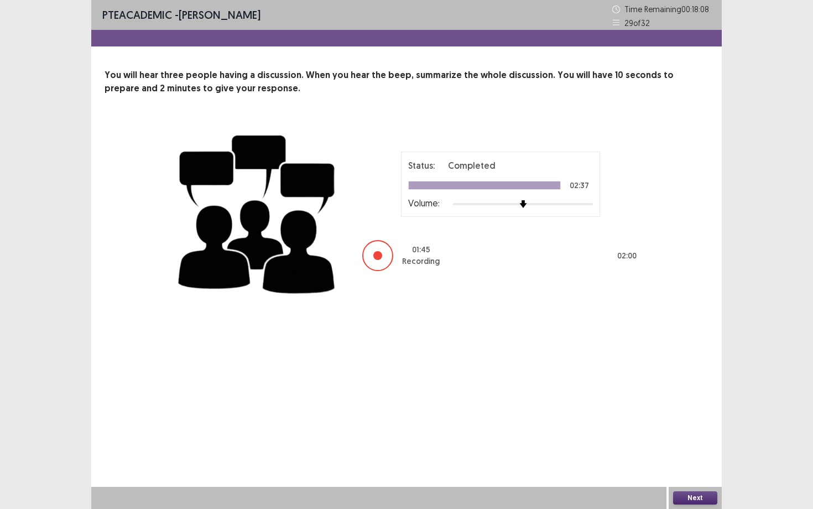
click at [703, 441] on button "Next" at bounding box center [695, 497] width 44 height 13
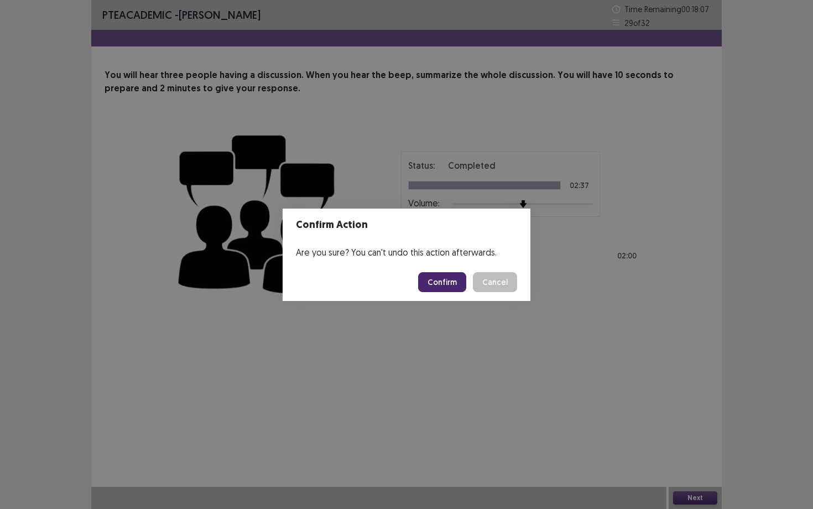
drag, startPoint x: 599, startPoint y: 422, endPoint x: 560, endPoint y: 364, distance: 70.1
click at [561, 365] on div "Confirm Action Are you sure? You can't undo this action afterwards. Confirm Can…" at bounding box center [406, 254] width 813 height 509
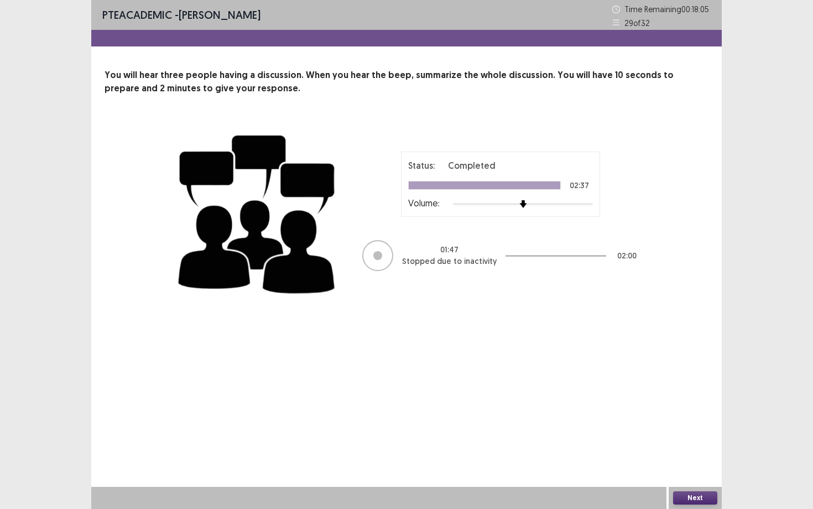
click at [700, 441] on button "Next" at bounding box center [695, 497] width 44 height 13
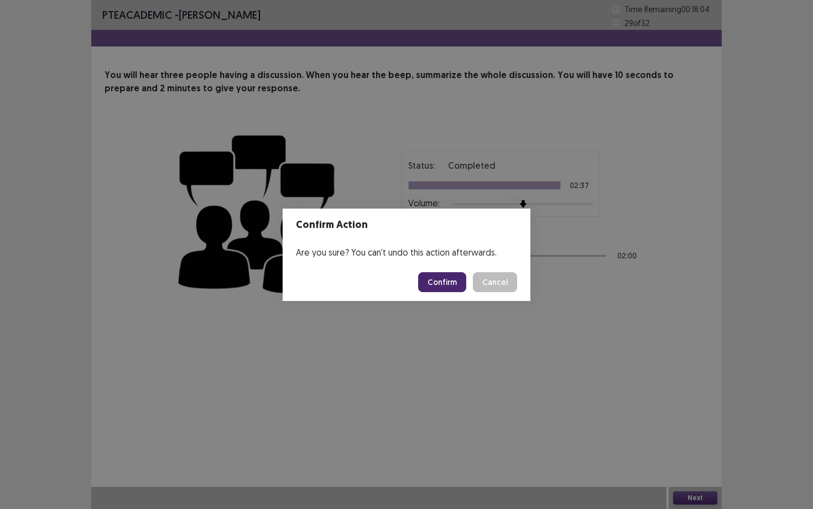
click at [441, 280] on button "Confirm" at bounding box center [442, 282] width 48 height 20
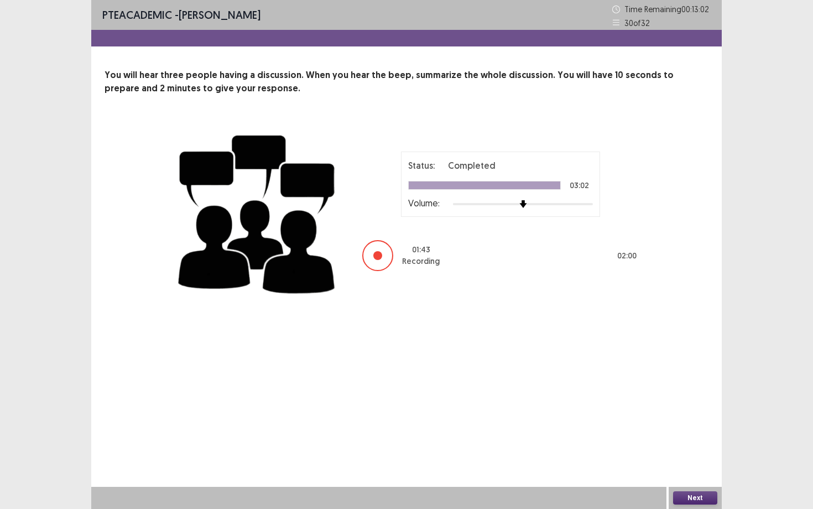
click at [693, 441] on button "Next" at bounding box center [695, 497] width 44 height 13
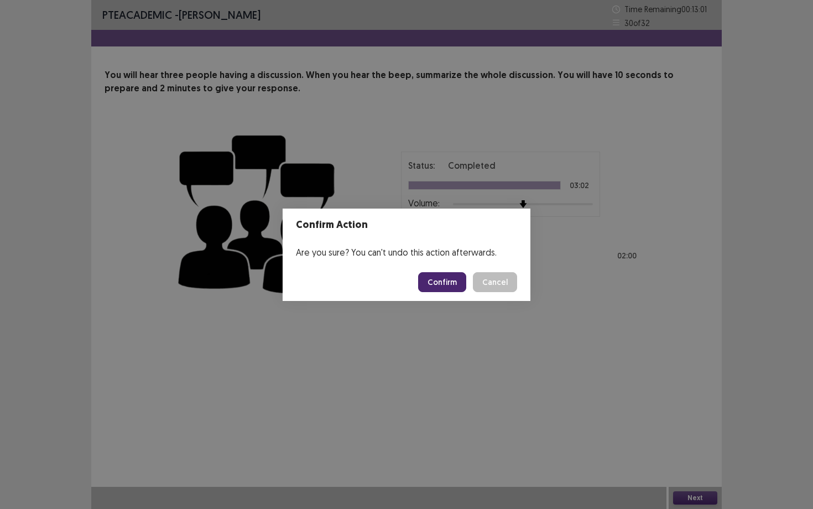
click at [442, 277] on button "Confirm" at bounding box center [442, 282] width 48 height 20
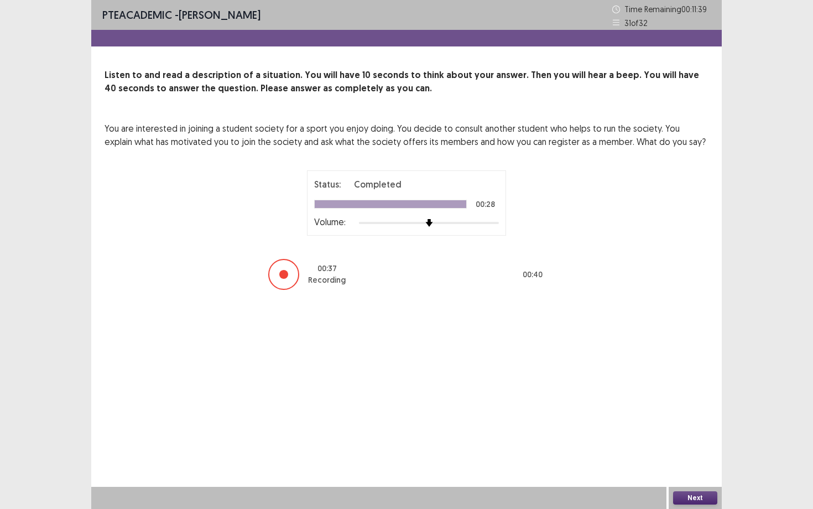
click at [699, 441] on button "Next" at bounding box center [695, 497] width 44 height 13
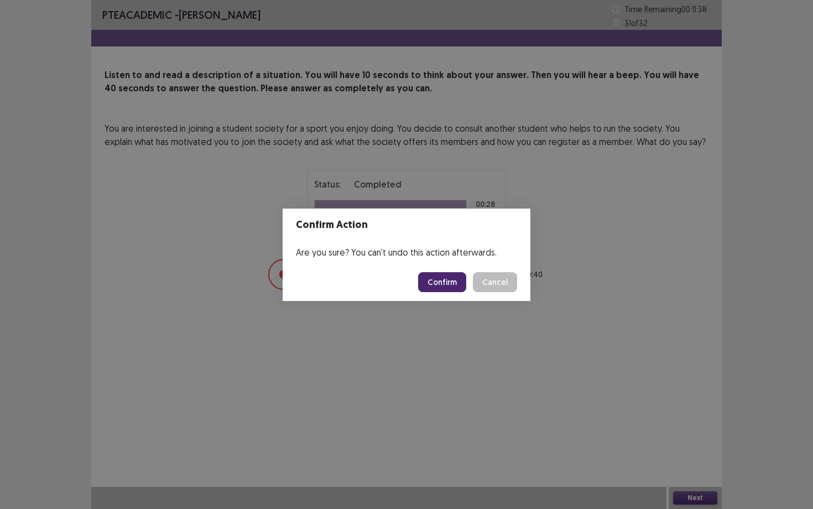
click at [451, 284] on button "Confirm" at bounding box center [442, 282] width 48 height 20
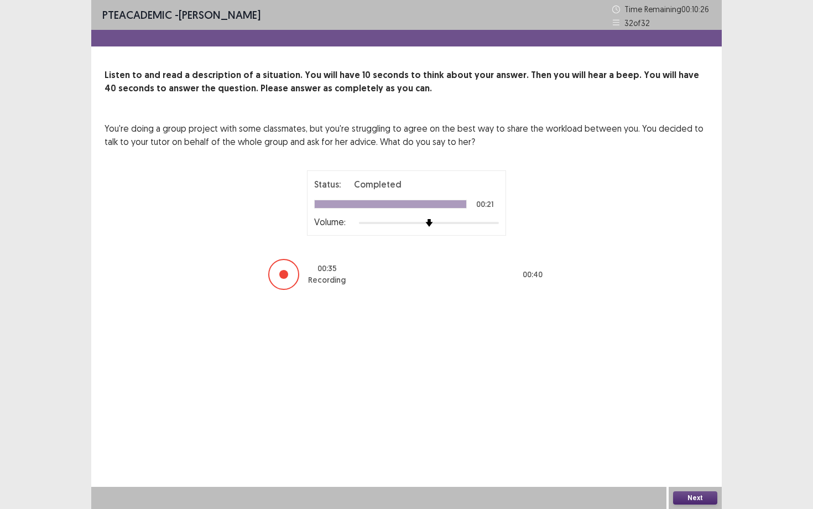
click at [707, 441] on button "Next" at bounding box center [695, 497] width 44 height 13
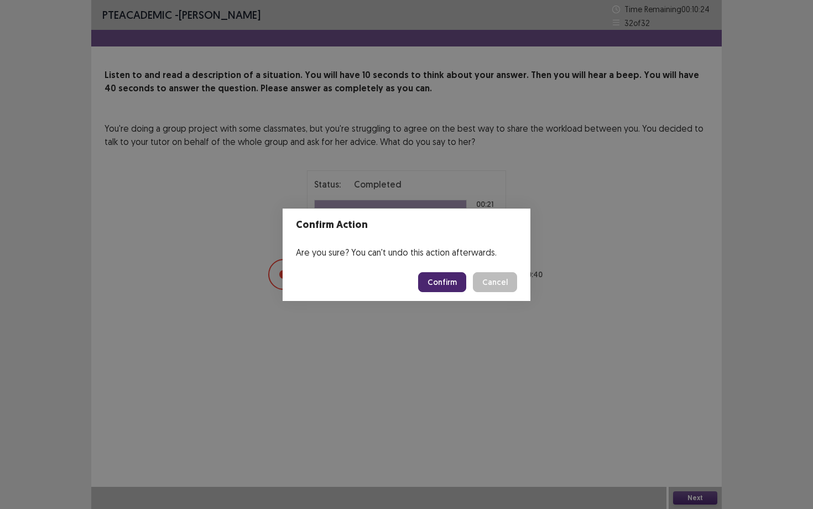
click at [463, 282] on button "Confirm" at bounding box center [442, 282] width 48 height 20
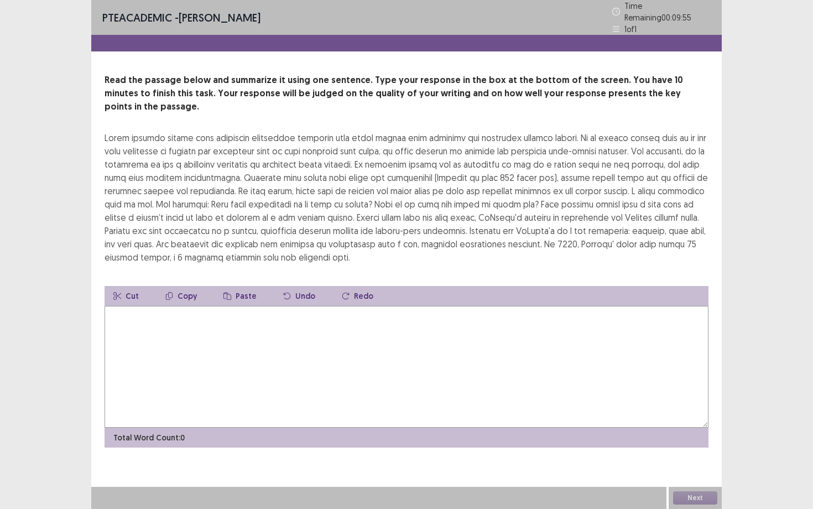
click at [234, 346] on textarea at bounding box center [406, 367] width 604 height 122
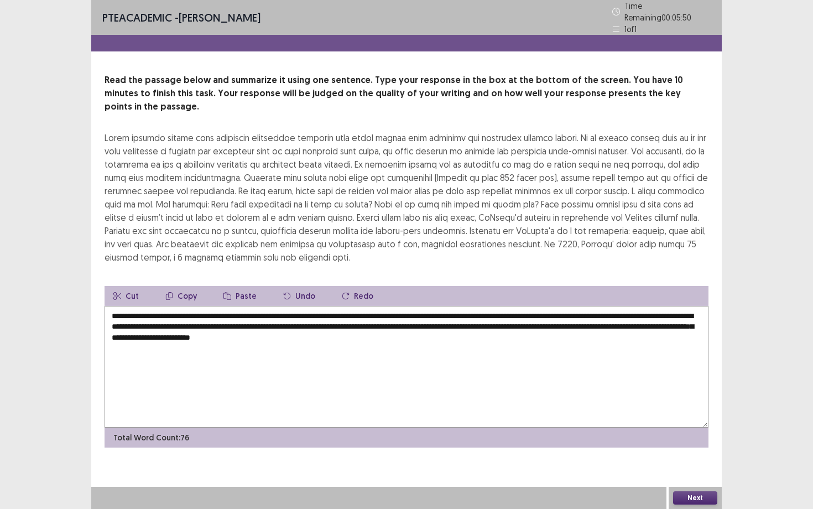
drag, startPoint x: 453, startPoint y: 320, endPoint x: 440, endPoint y: 323, distance: 14.1
click at [440, 323] on textarea "**********" at bounding box center [406, 367] width 604 height 122
click at [521, 323] on textarea "**********" at bounding box center [406, 367] width 604 height 122
type textarea "**********"
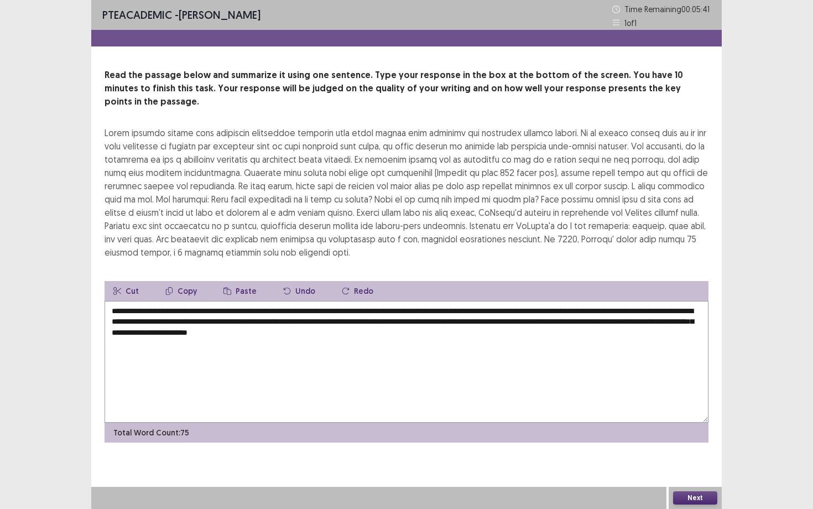
click at [708, 441] on button "Next" at bounding box center [695, 497] width 44 height 13
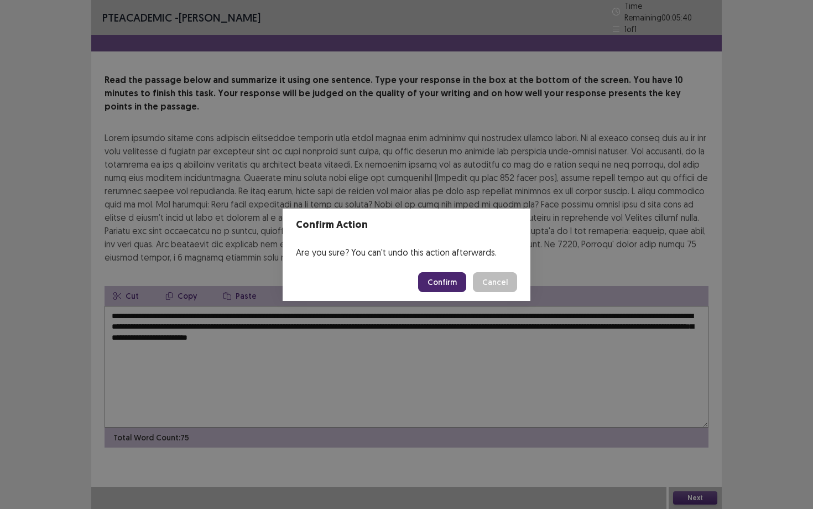
click at [452, 276] on button "Confirm" at bounding box center [442, 282] width 48 height 20
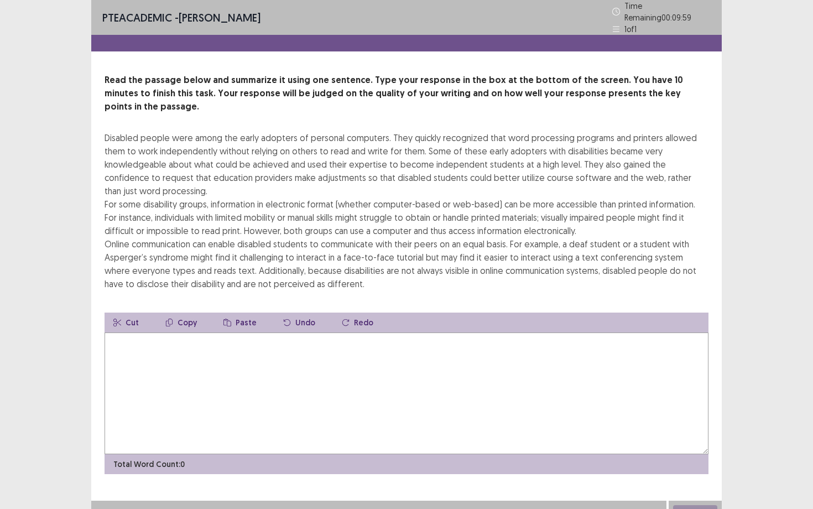
click at [249, 348] on textarea at bounding box center [406, 393] width 604 height 122
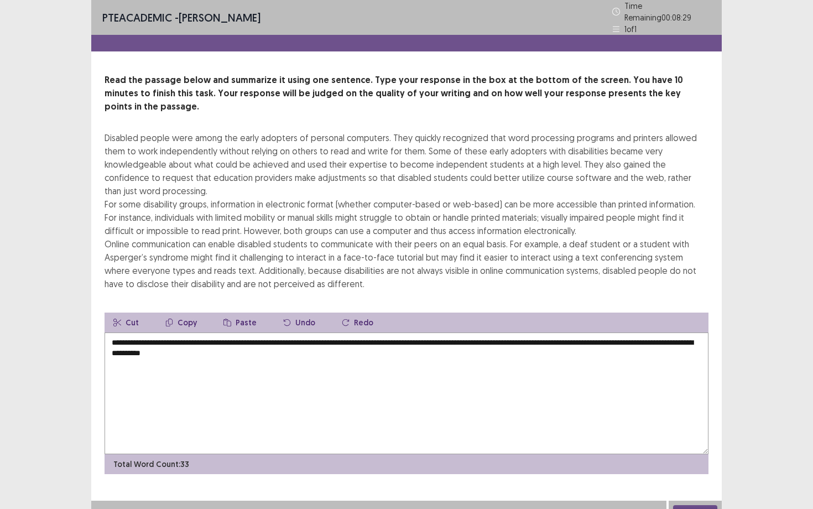
click at [241, 336] on textarea "**********" at bounding box center [406, 393] width 604 height 122
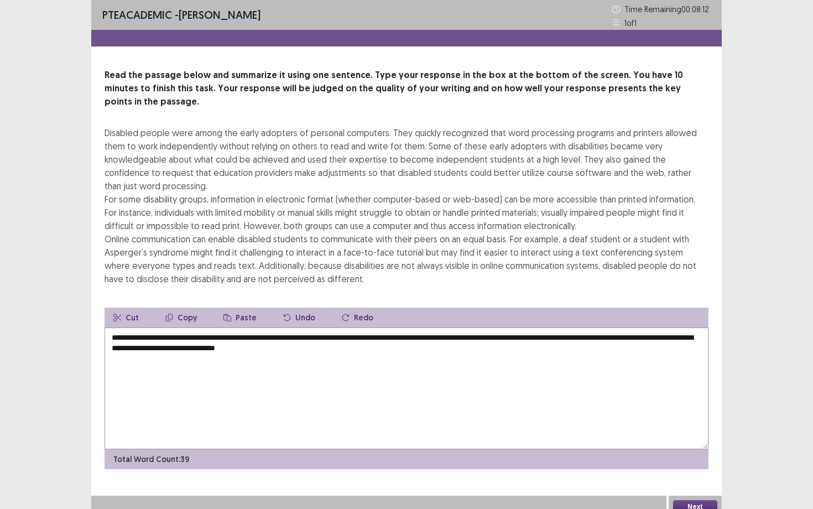
click at [458, 335] on textarea "**********" at bounding box center [406, 388] width 604 height 122
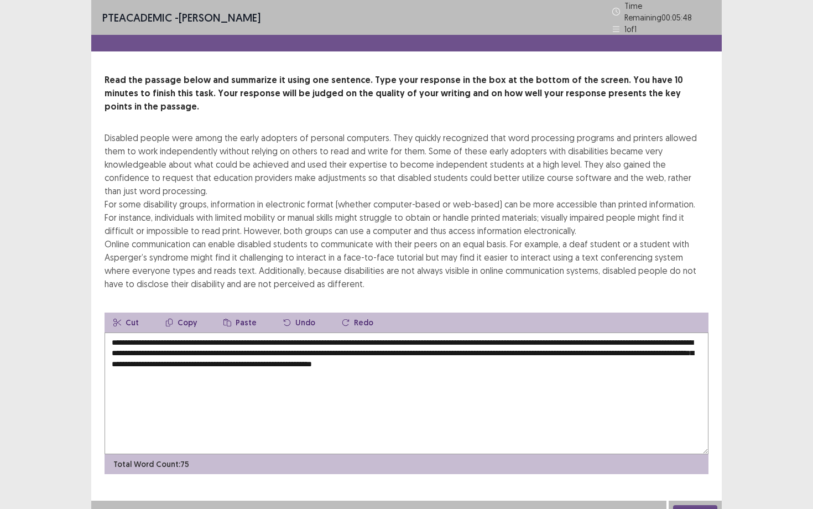
click at [144, 335] on textarea "**********" at bounding box center [406, 393] width 604 height 122
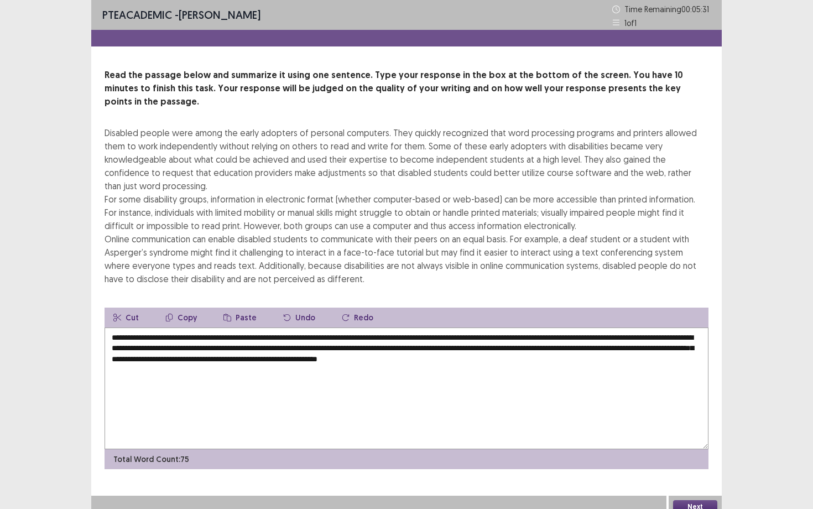
click at [209, 345] on textarea "**********" at bounding box center [406, 388] width 604 height 122
type textarea "**********"
click at [690, 441] on button "Next" at bounding box center [695, 506] width 44 height 13
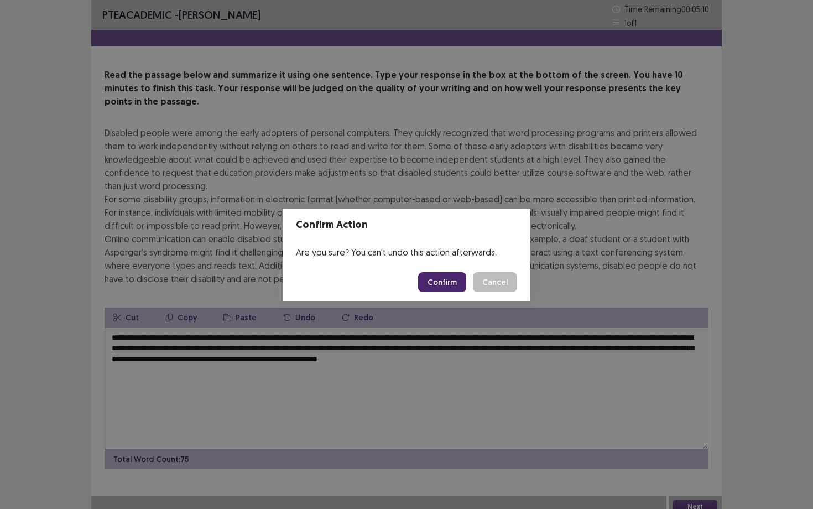
click at [458, 285] on button "Confirm" at bounding box center [442, 282] width 48 height 20
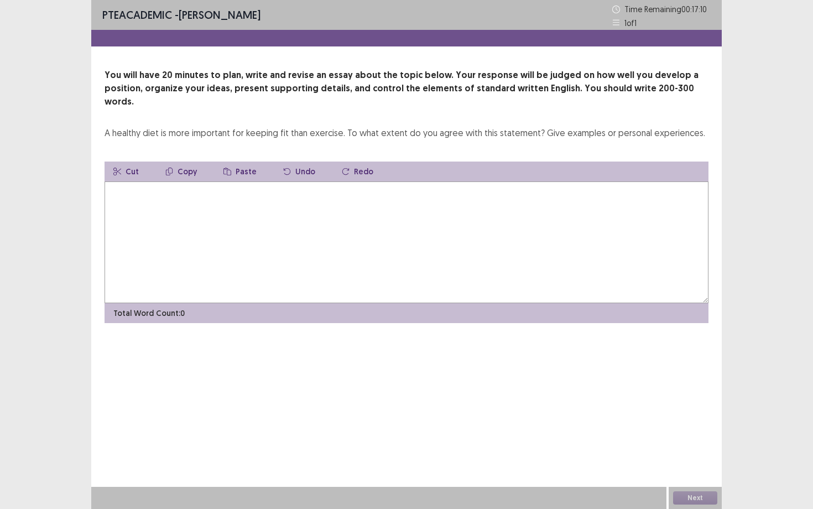
click at [451, 239] on textarea at bounding box center [406, 242] width 604 height 122
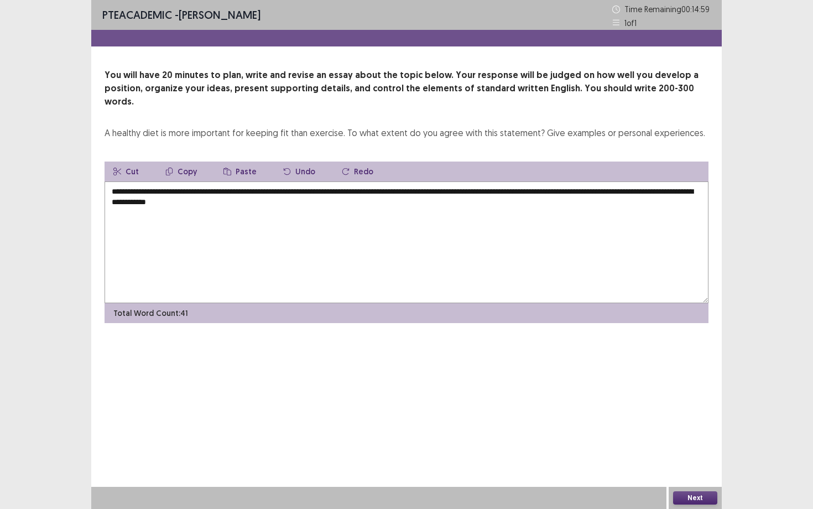
click at [534, 181] on textarea "**********" at bounding box center [406, 242] width 604 height 122
click at [341, 187] on textarea "**********" at bounding box center [406, 242] width 604 height 122
click at [522, 181] on textarea "**********" at bounding box center [406, 242] width 604 height 122
click at [520, 181] on textarea "**********" at bounding box center [406, 242] width 604 height 122
click at [692, 181] on textarea "**********" at bounding box center [406, 242] width 604 height 122
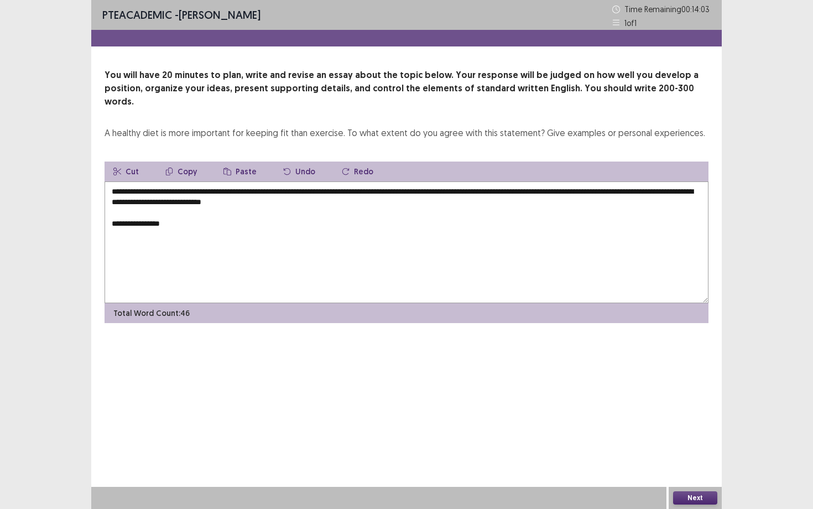
click at [155, 187] on textarea "**********" at bounding box center [406, 242] width 604 height 122
click at [286, 194] on textarea "**********" at bounding box center [406, 242] width 604 height 122
click at [190, 220] on textarea "**********" at bounding box center [406, 242] width 604 height 122
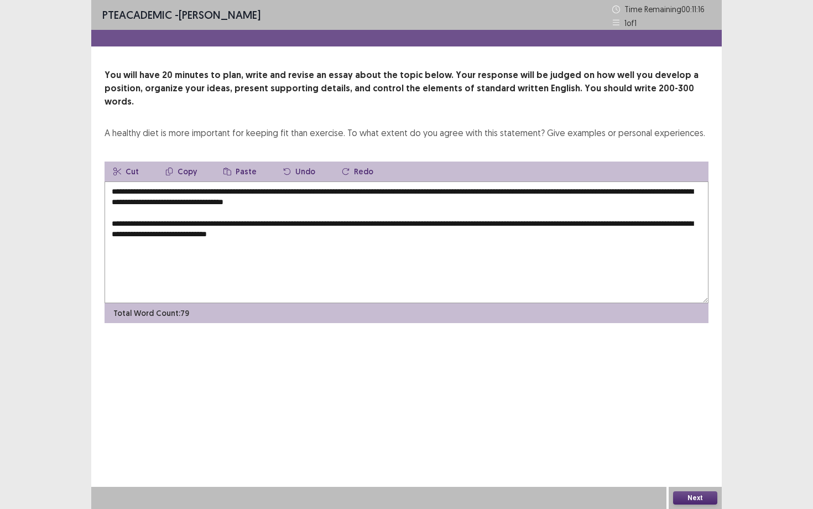
click at [274, 221] on textarea "**********" at bounding box center [406, 242] width 604 height 122
click at [355, 221] on textarea "**********" at bounding box center [406, 242] width 604 height 122
drag, startPoint x: 519, startPoint y: 220, endPoint x: 476, endPoint y: 218, distance: 42.6
click at [476, 218] on textarea "**********" at bounding box center [406, 242] width 604 height 122
click at [565, 220] on textarea "**********" at bounding box center [406, 242] width 604 height 122
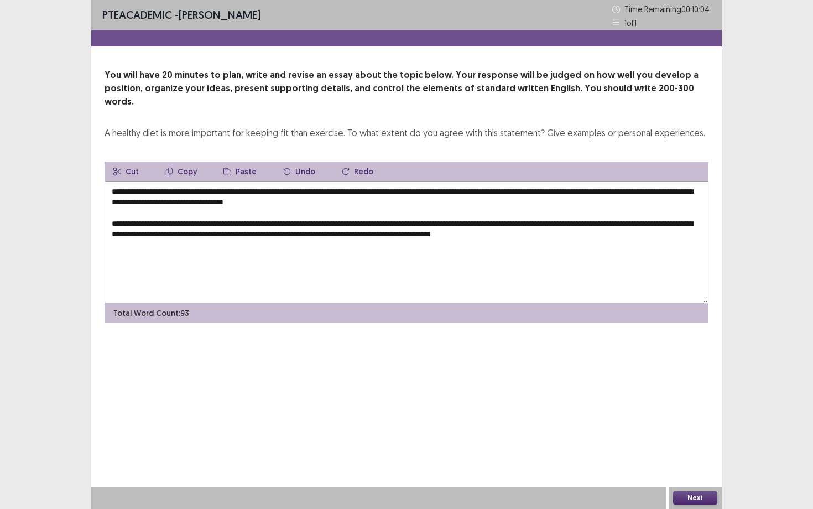
click at [565, 220] on textarea "**********" at bounding box center [406, 242] width 604 height 122
click at [636, 225] on textarea "**********" at bounding box center [406, 242] width 604 height 122
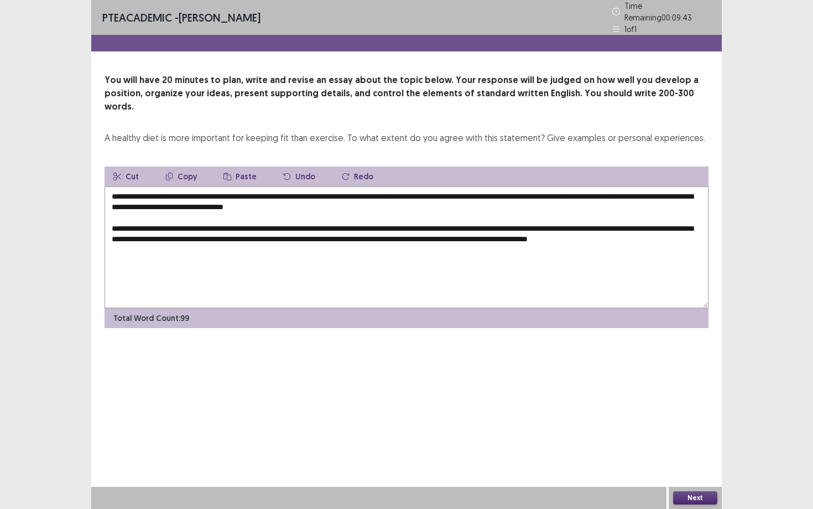
click at [629, 220] on textarea "**********" at bounding box center [406, 247] width 604 height 122
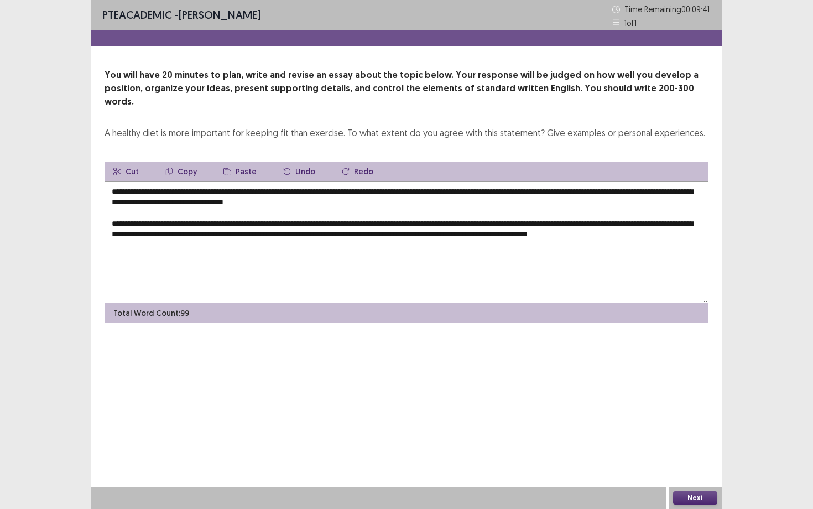
click at [524, 243] on textarea "**********" at bounding box center [406, 242] width 604 height 122
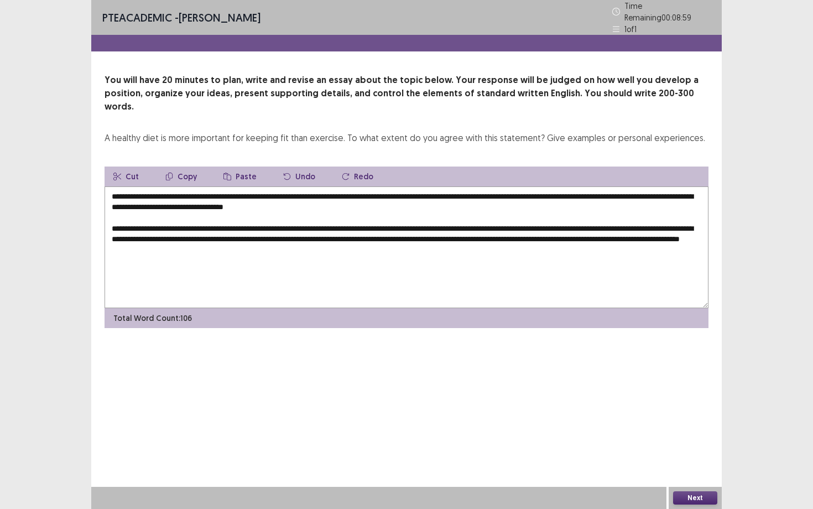
click at [524, 243] on textarea "**********" at bounding box center [406, 247] width 604 height 122
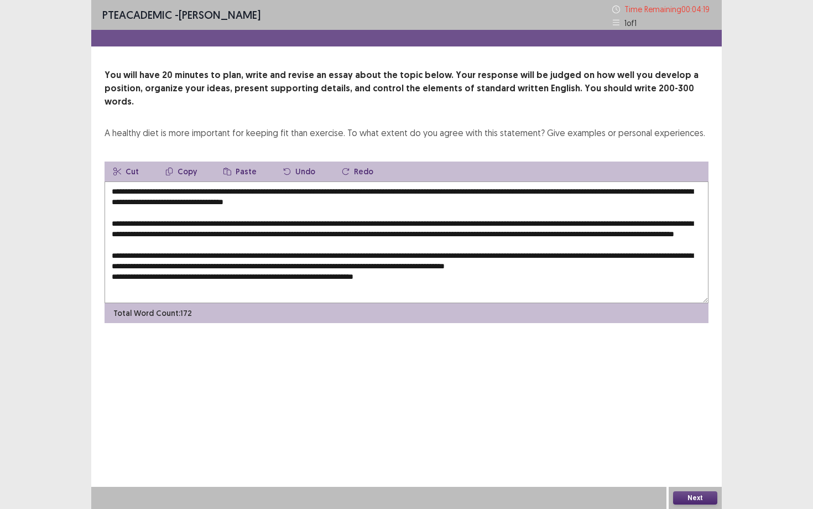
scroll to position [11, 0]
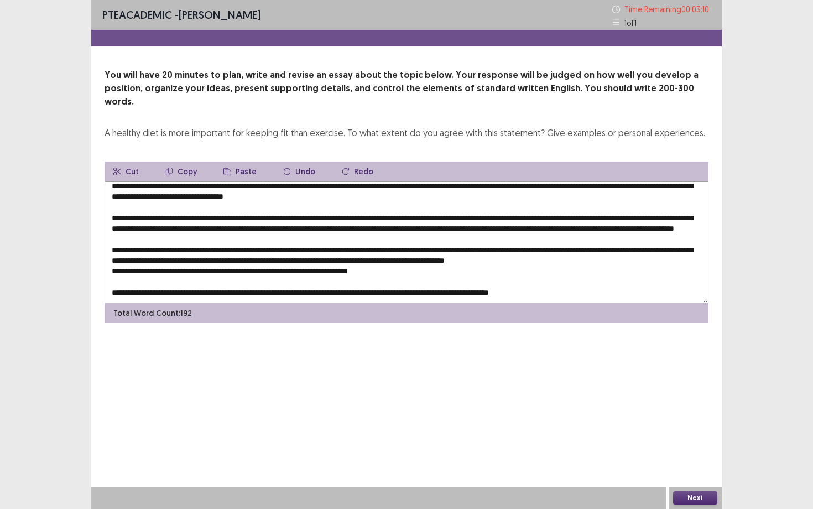
click at [584, 303] on div "Total Word Count: 192" at bounding box center [406, 313] width 604 height 20
click at [584, 284] on textarea at bounding box center [406, 242] width 604 height 122
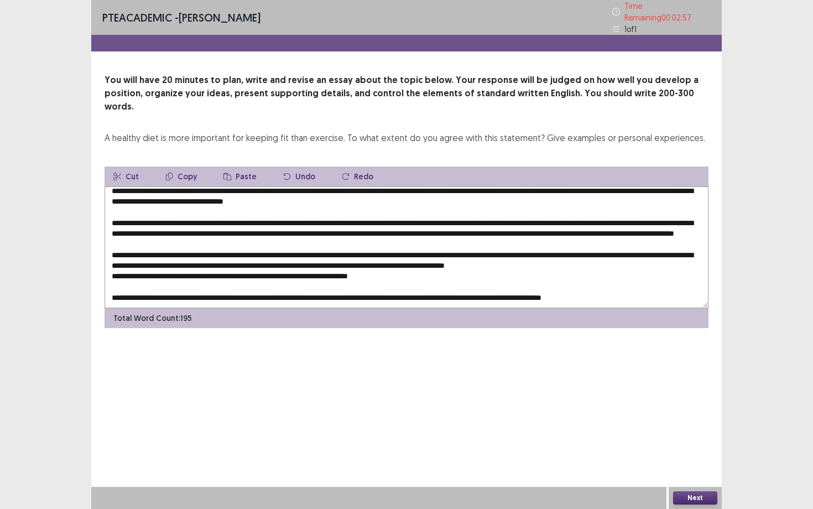
scroll to position [27, 0]
click at [129, 270] on textarea at bounding box center [406, 247] width 604 height 122
click at [274, 270] on textarea at bounding box center [406, 247] width 604 height 122
click at [624, 268] on textarea at bounding box center [406, 247] width 604 height 122
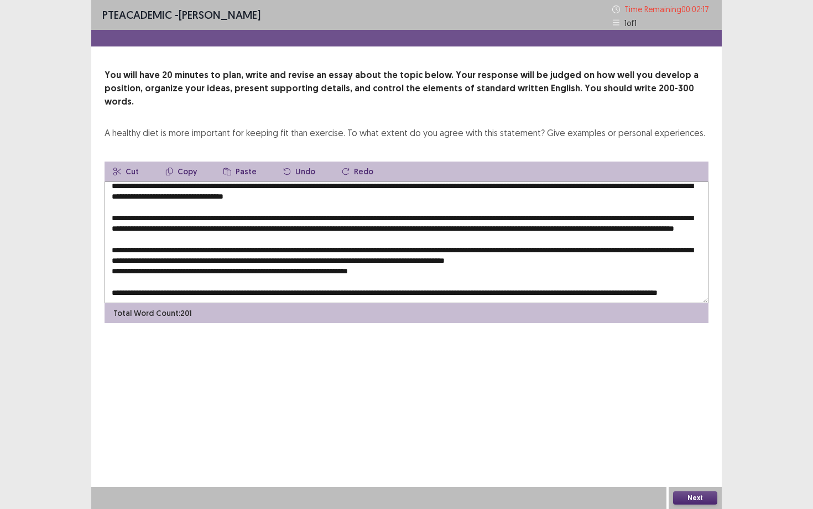
type textarea "**********"
click at [691, 441] on button "Next" at bounding box center [695, 497] width 44 height 13
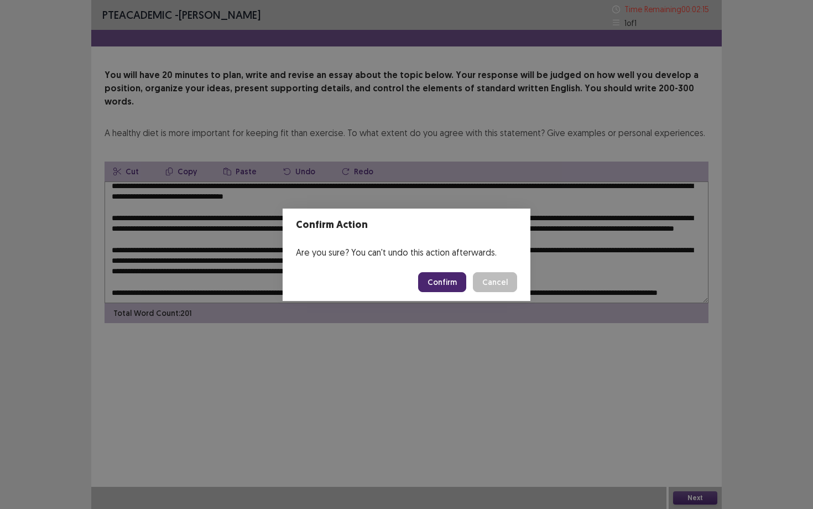
click at [449, 278] on button "Confirm" at bounding box center [442, 282] width 48 height 20
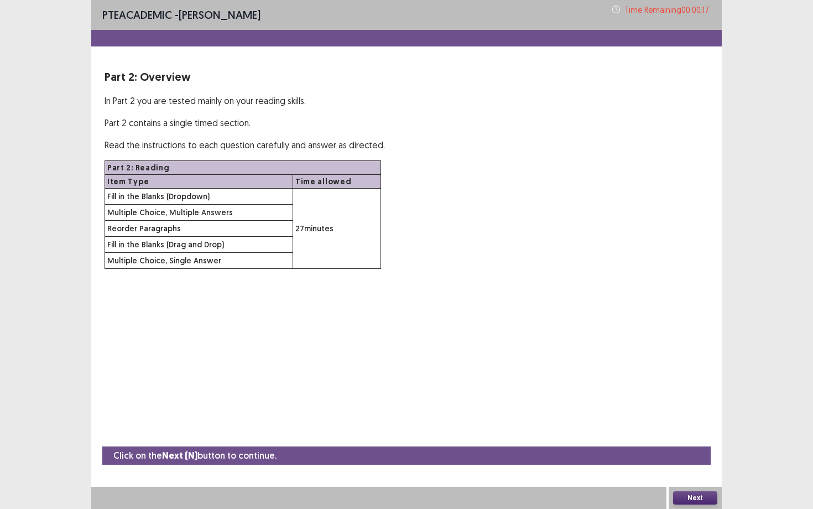
click at [701, 441] on button "Next" at bounding box center [695, 497] width 44 height 13
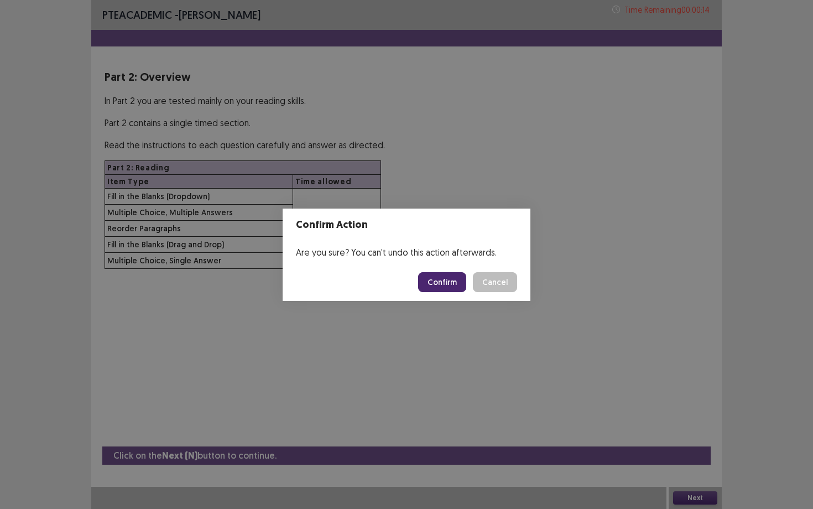
click at [442, 280] on button "Confirm" at bounding box center [442, 282] width 48 height 20
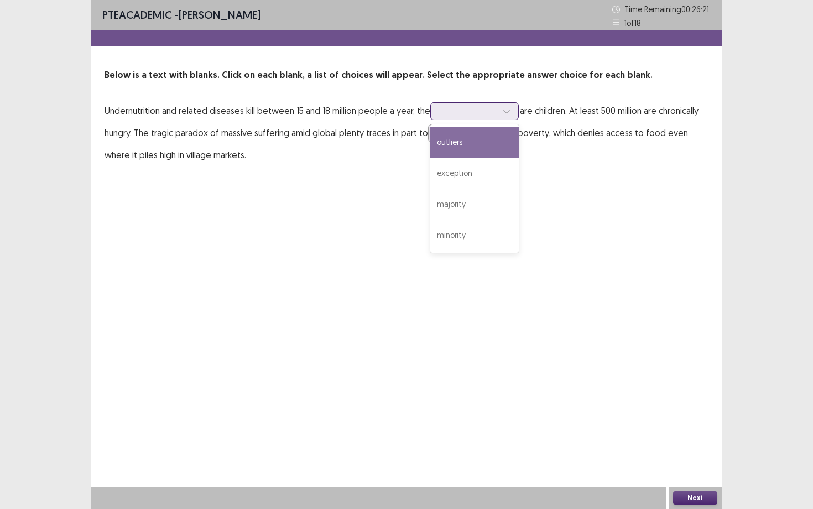
click at [495, 106] on div at bounding box center [469, 111] width 58 height 11
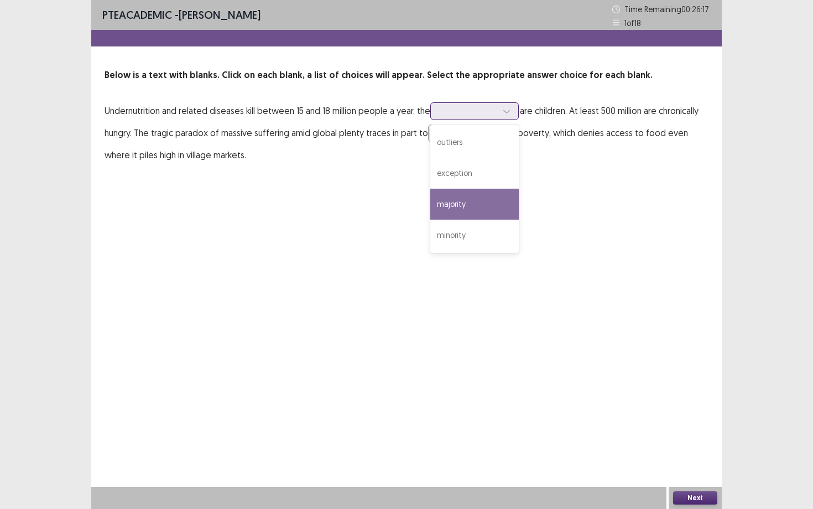
click at [483, 196] on div "majority" at bounding box center [474, 204] width 88 height 31
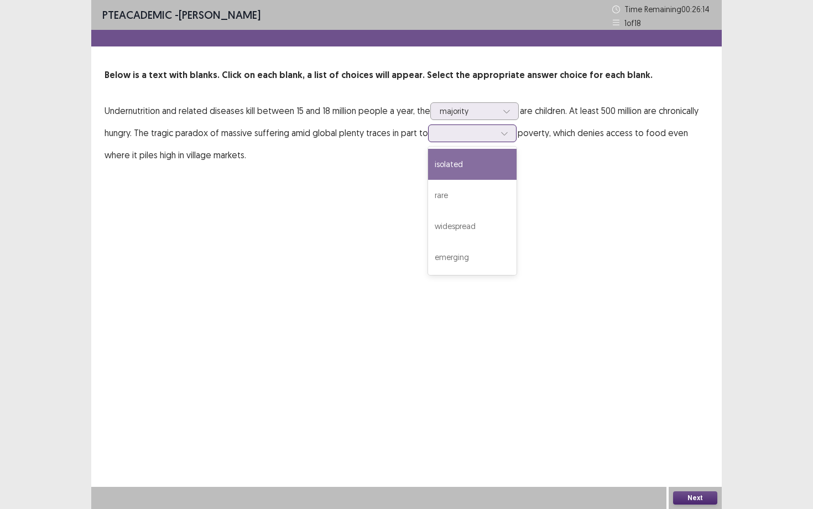
click at [495, 138] on div at bounding box center [466, 133] width 60 height 13
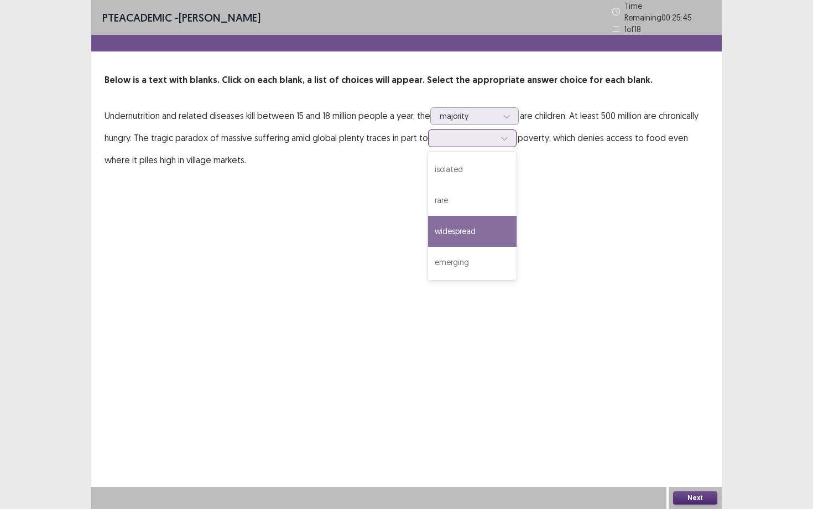
click at [476, 230] on div "widespread" at bounding box center [472, 231] width 88 height 31
click at [680, 441] on button "Next" at bounding box center [695, 497] width 44 height 13
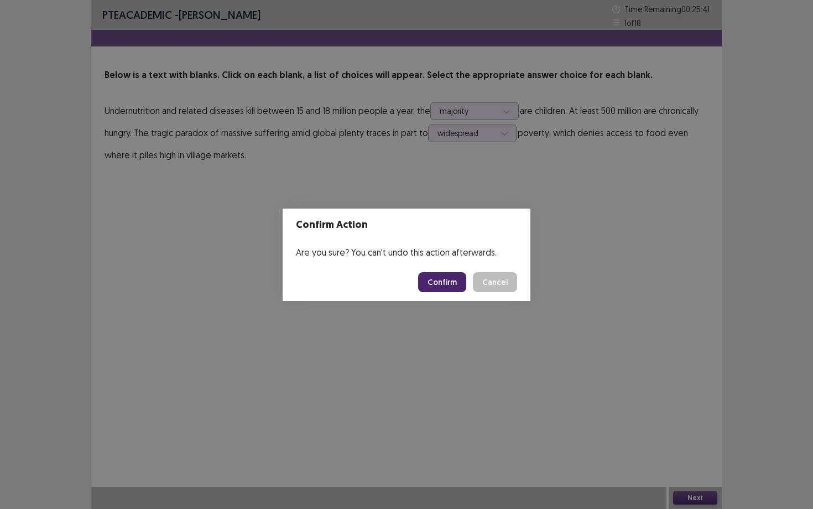
click at [449, 281] on button "Confirm" at bounding box center [442, 282] width 48 height 20
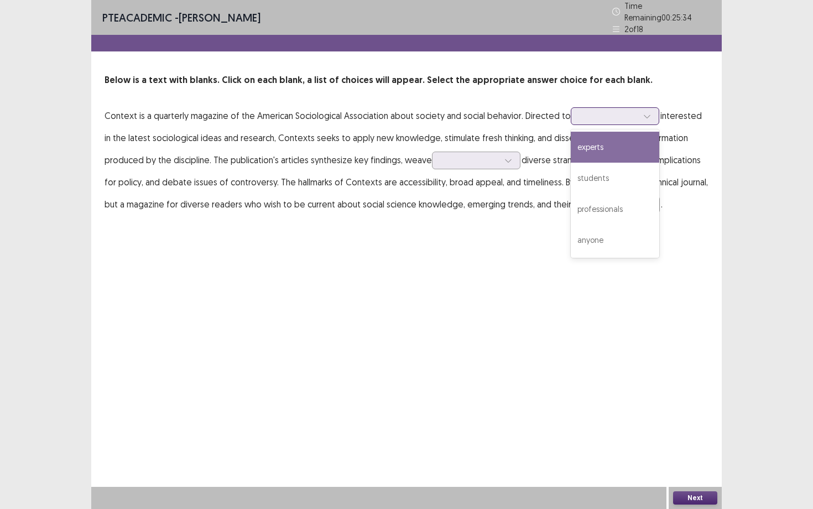
click at [580, 115] on div at bounding box center [609, 116] width 58 height 11
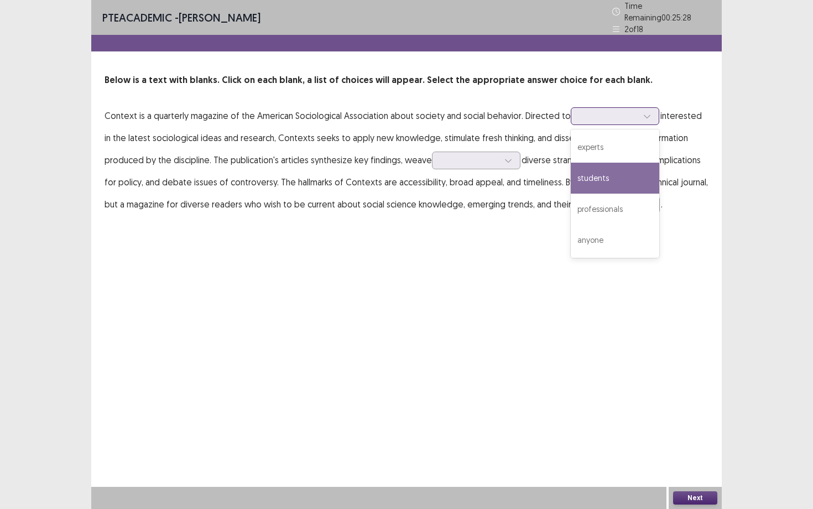
click at [600, 181] on div "students" at bounding box center [615, 178] width 88 height 31
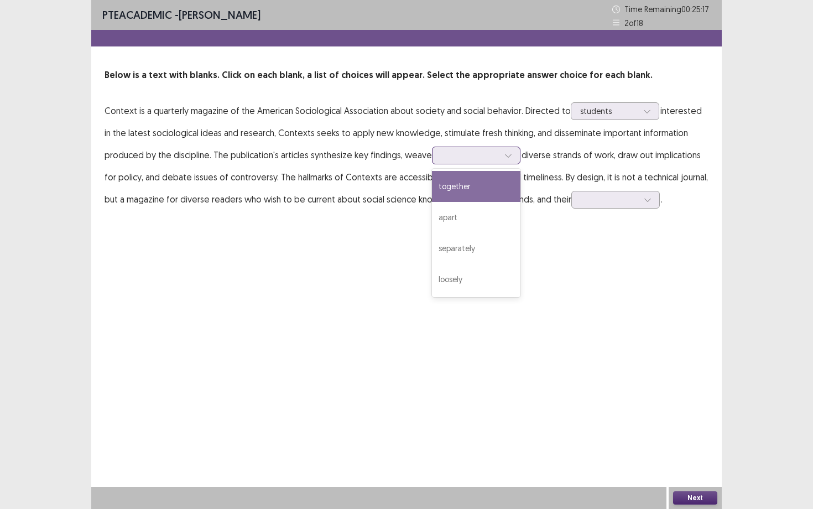
click at [446, 154] on div at bounding box center [470, 155] width 58 height 11
click at [454, 184] on div "together" at bounding box center [476, 186] width 88 height 31
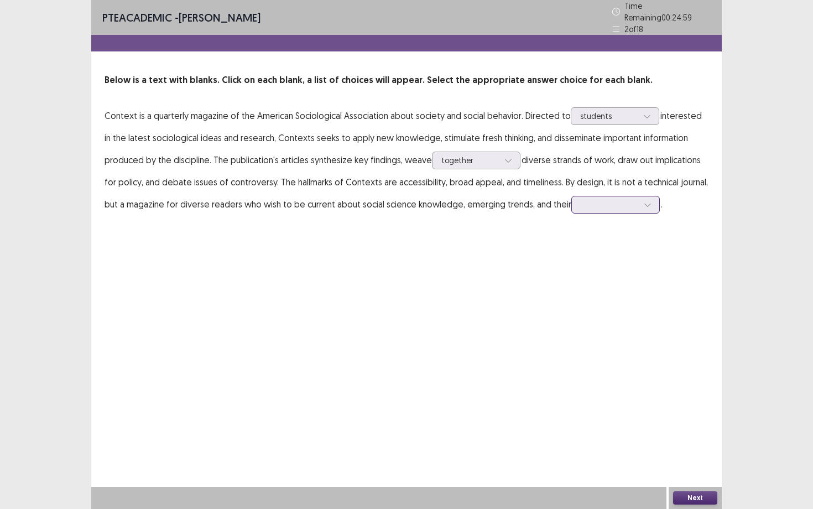
click at [581, 199] on div at bounding box center [610, 204] width 58 height 11
click at [621, 322] on div "relevance" at bounding box center [615, 328] width 88 height 31
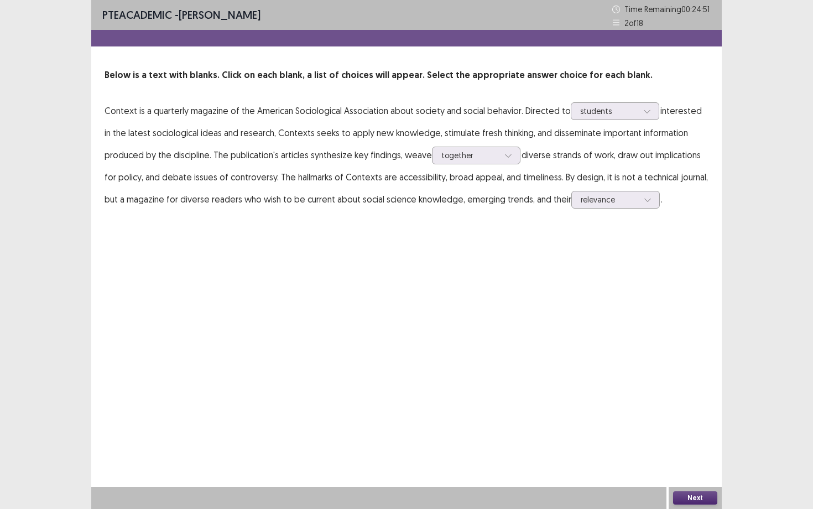
click at [681, 441] on button "Next" at bounding box center [695, 497] width 44 height 13
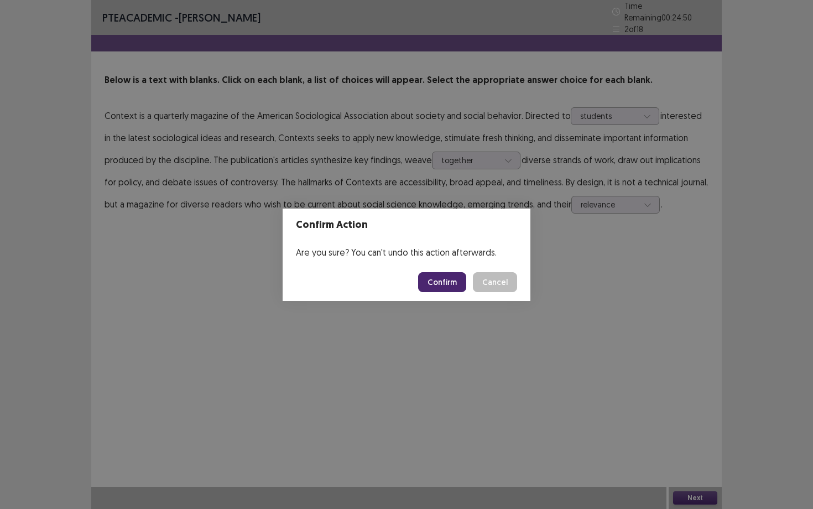
click at [441, 287] on button "Confirm" at bounding box center [442, 282] width 48 height 20
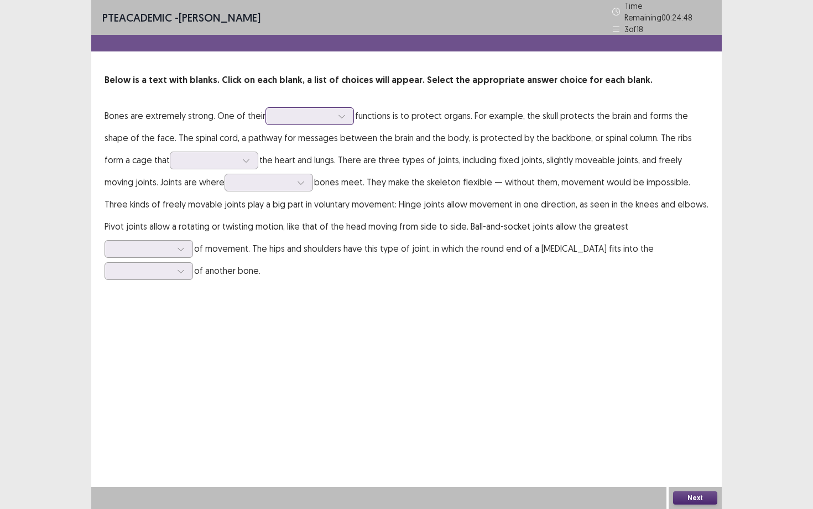
click at [341, 117] on div at bounding box center [341, 116] width 17 height 17
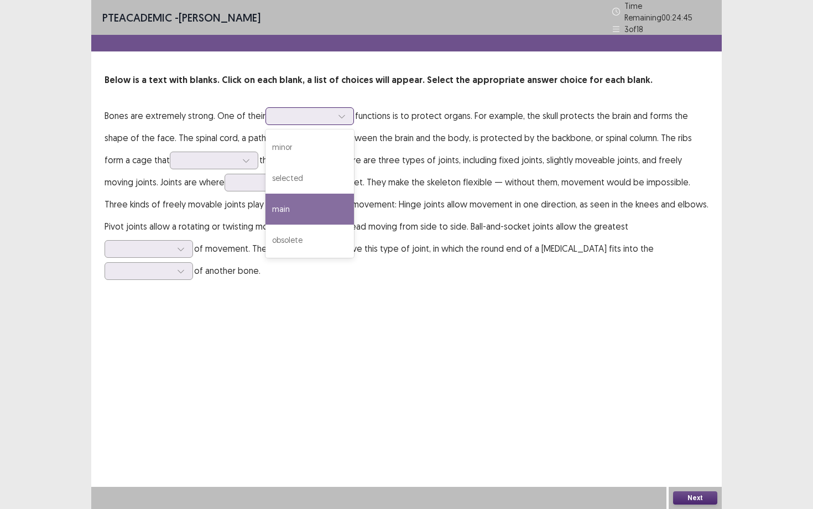
click at [321, 206] on div "main" at bounding box center [309, 209] width 88 height 31
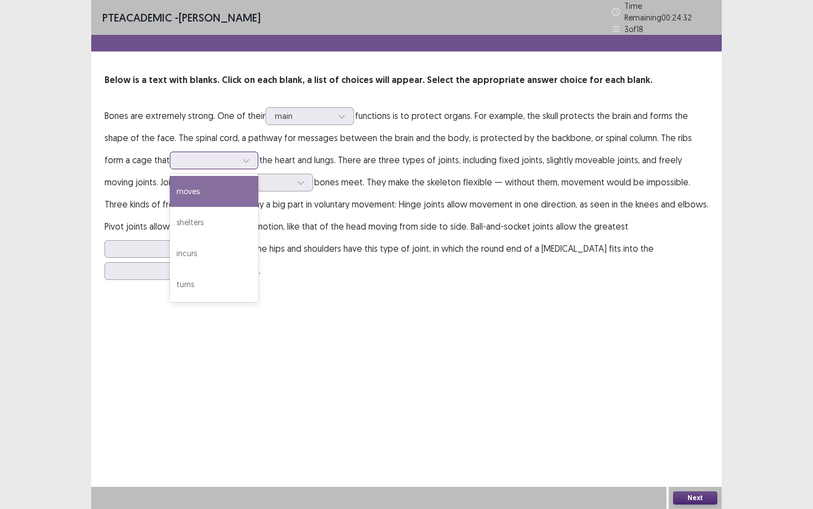
click at [242, 156] on icon at bounding box center [246, 160] width 8 height 8
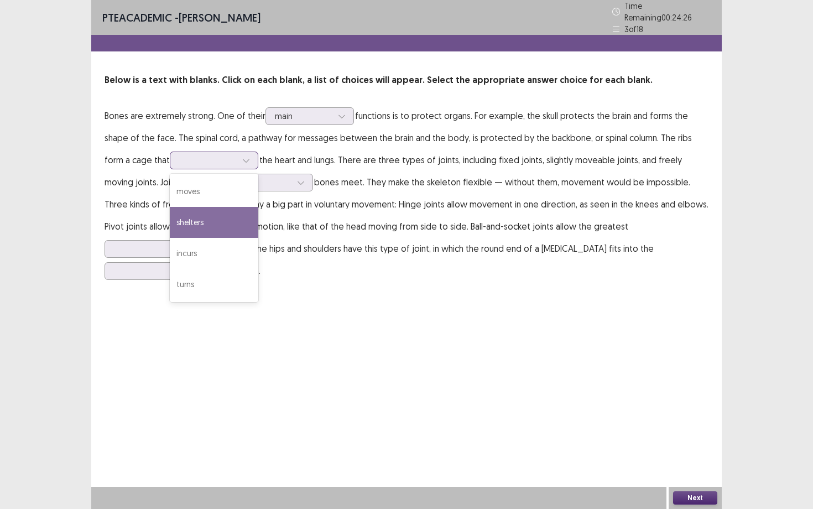
click at [170, 208] on div "shelters" at bounding box center [214, 222] width 88 height 31
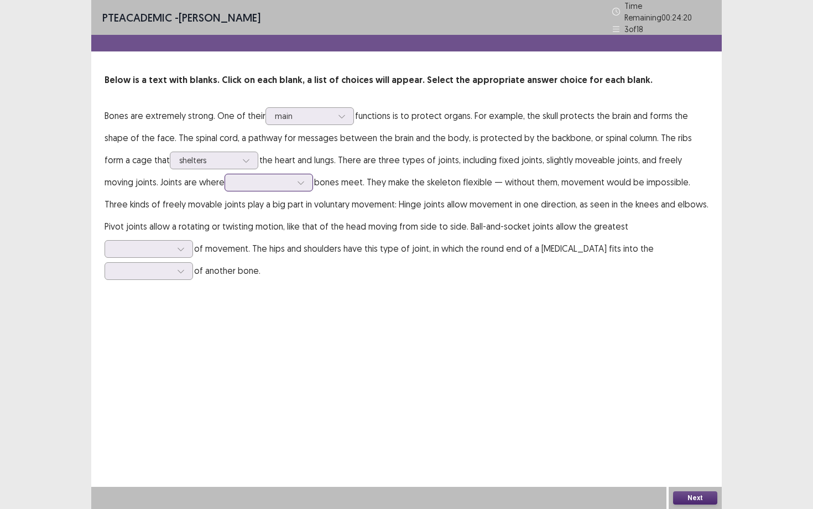
click at [297, 181] on icon at bounding box center [300, 182] width 6 height 3
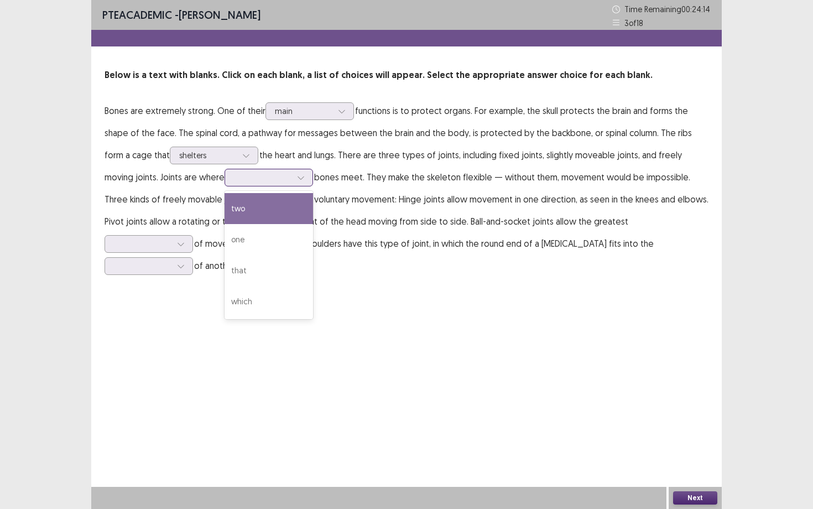
click at [233, 199] on div "two" at bounding box center [268, 208] width 88 height 31
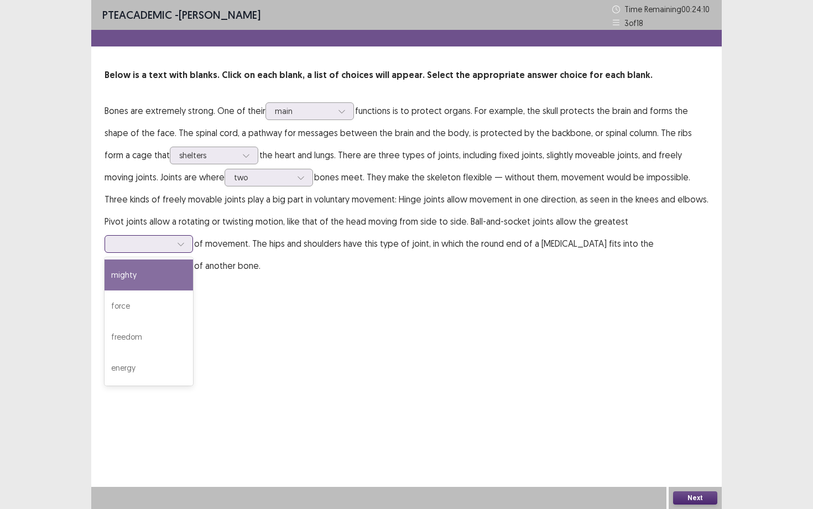
click at [171, 238] on div at bounding box center [143, 243] width 58 height 11
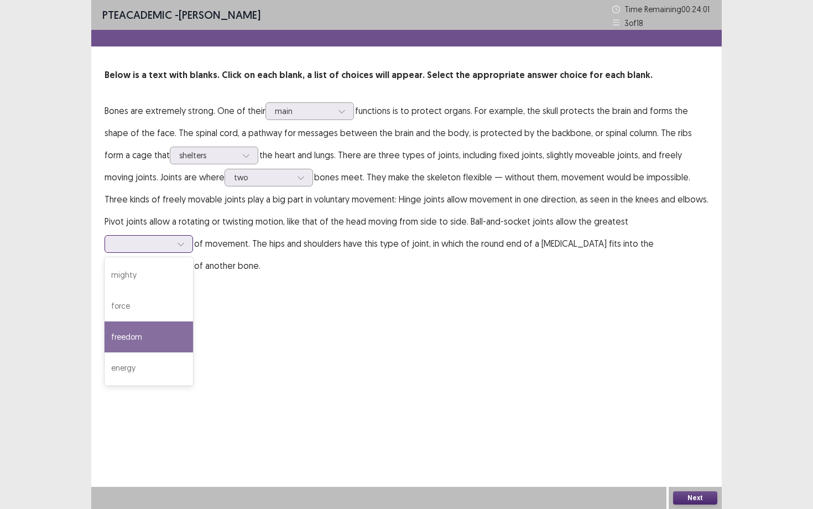
click at [193, 321] on div "freedom" at bounding box center [148, 336] width 88 height 31
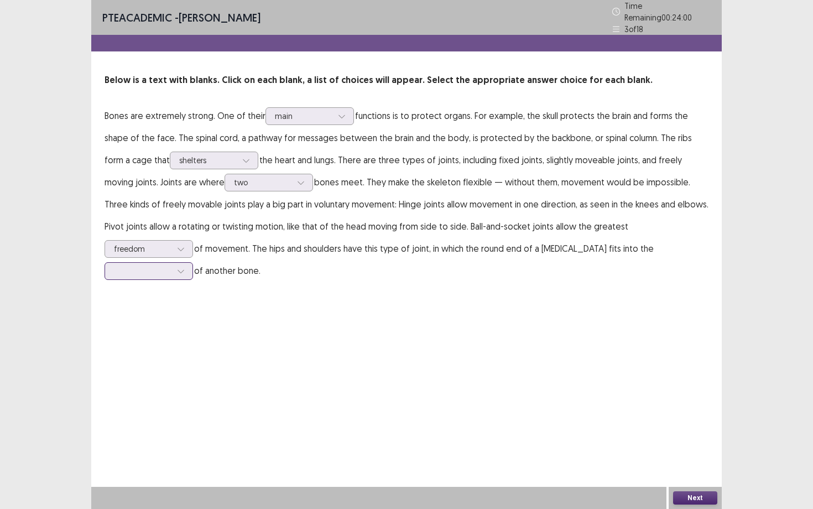
click at [171, 265] on div at bounding box center [143, 270] width 58 height 11
click at [193, 348] on div "hollow" at bounding box center [148, 363] width 88 height 31
click at [688, 441] on button "Next" at bounding box center [695, 497] width 44 height 13
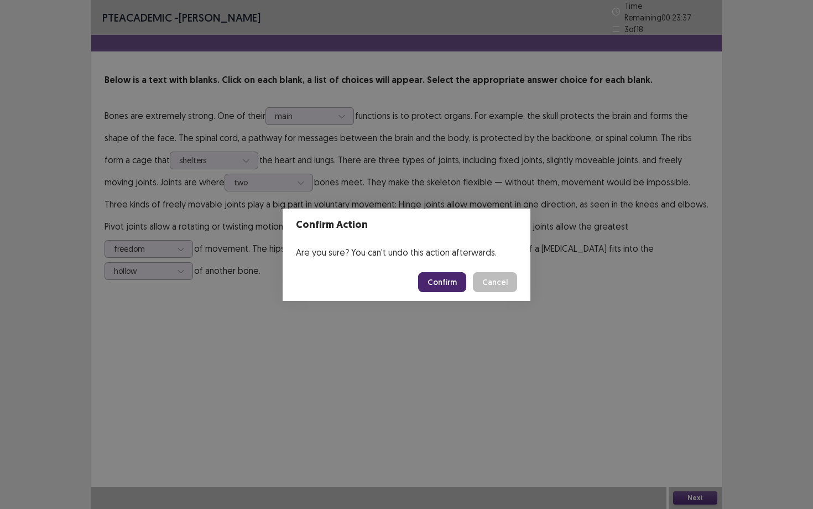
click at [459, 285] on button "Confirm" at bounding box center [442, 282] width 48 height 20
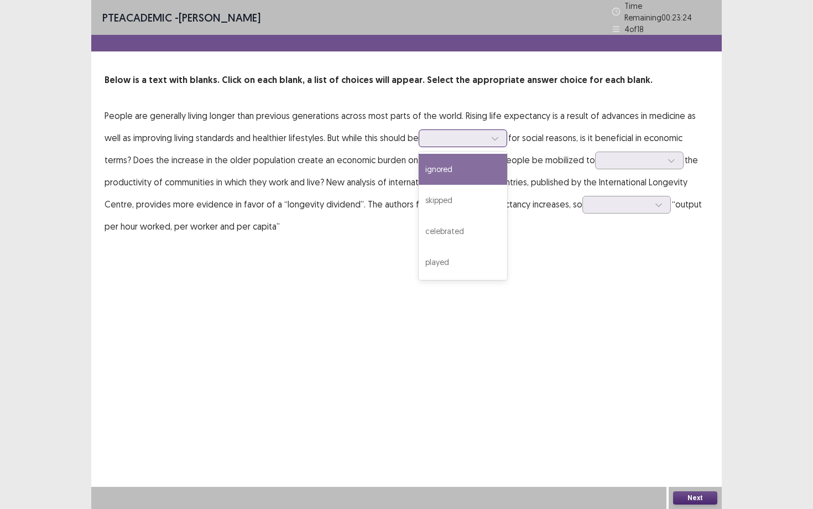
click at [433, 133] on div at bounding box center [457, 138] width 58 height 11
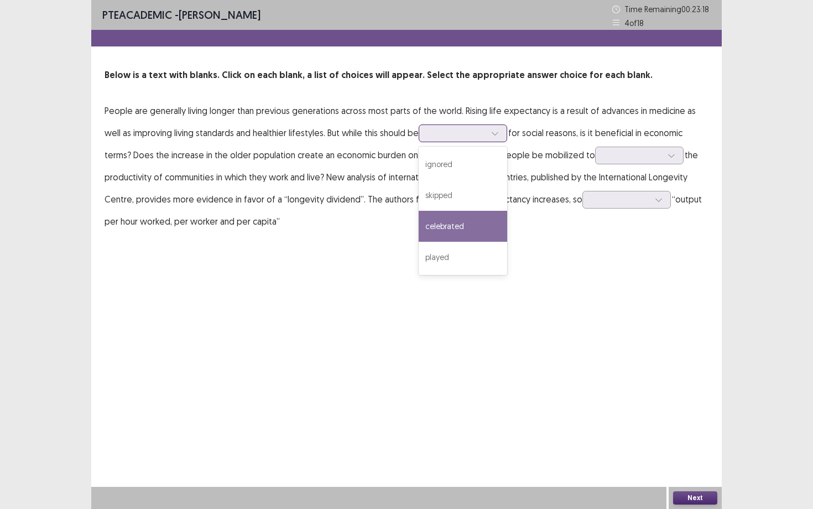
click at [437, 222] on div "celebrated" at bounding box center [463, 226] width 88 height 31
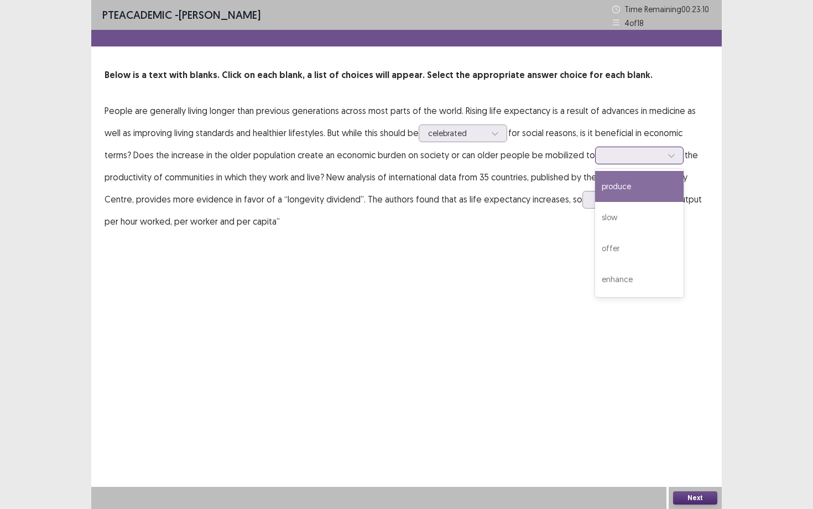
click at [604, 155] on div at bounding box center [633, 155] width 58 height 11
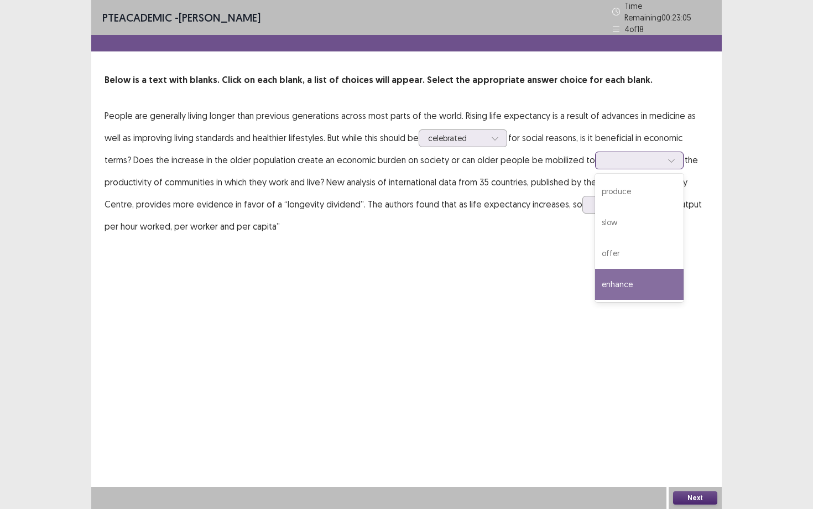
click at [595, 271] on div "enhance" at bounding box center [639, 284] width 88 height 31
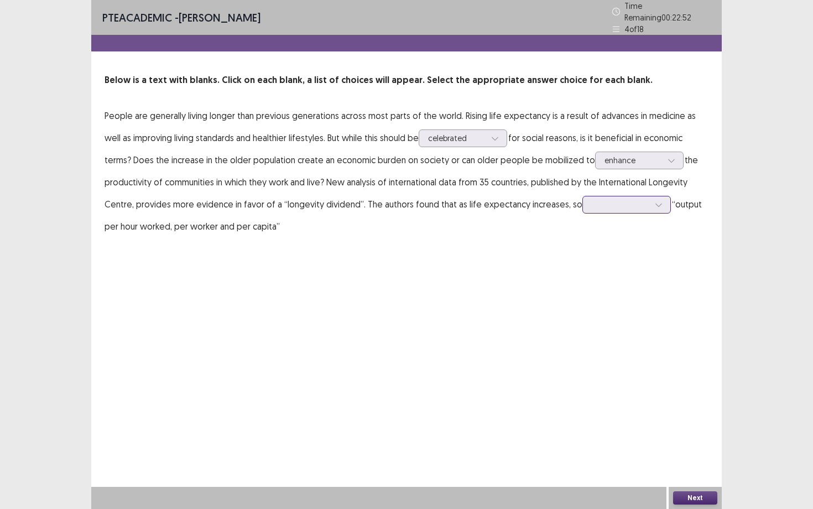
click at [637, 200] on div at bounding box center [621, 204] width 58 height 11
click at [612, 236] on div "has" at bounding box center [626, 235] width 88 height 31
click at [686, 441] on button "Next" at bounding box center [695, 497] width 44 height 13
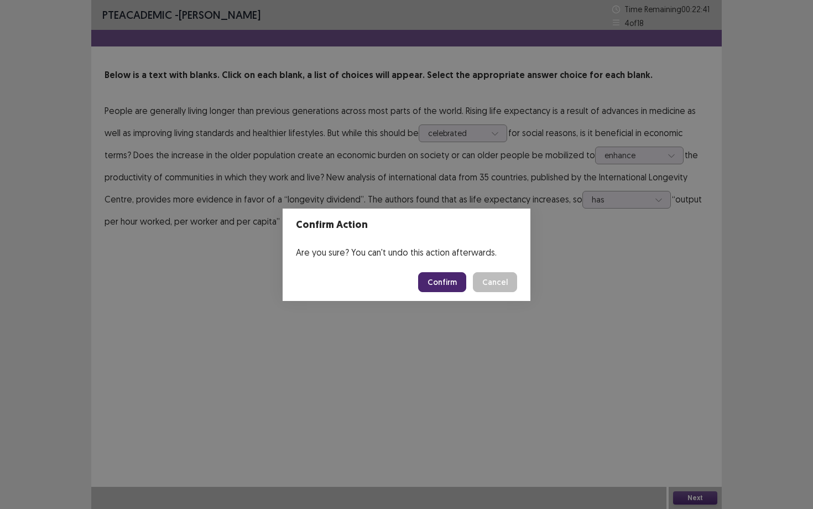
click at [441, 281] on button "Confirm" at bounding box center [442, 282] width 48 height 20
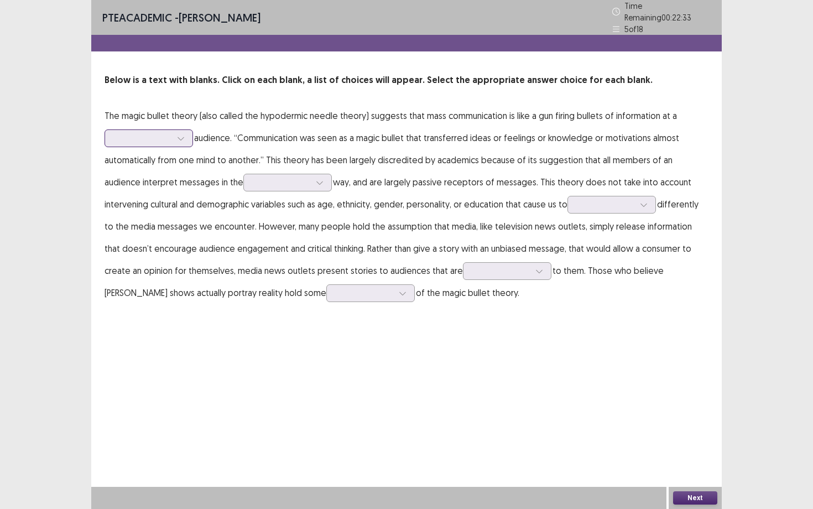
click at [185, 138] on div at bounding box center [181, 138] width 17 height 17
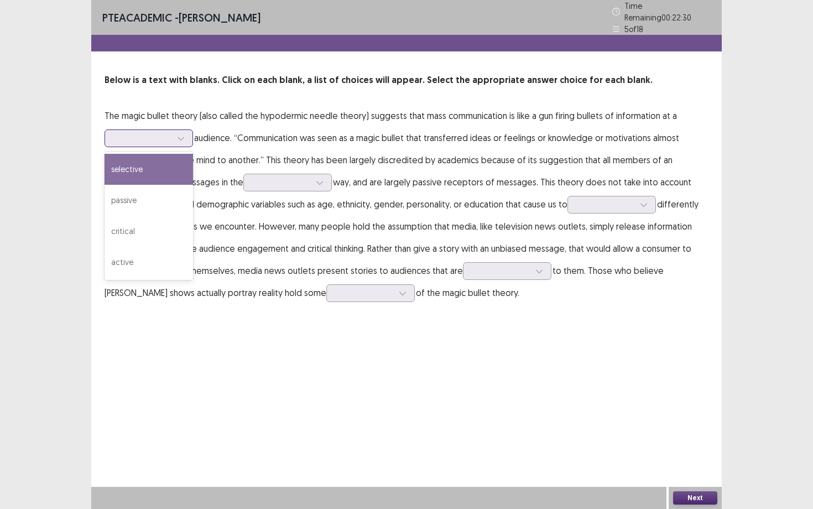
click at [161, 177] on div "selective" at bounding box center [148, 169] width 88 height 31
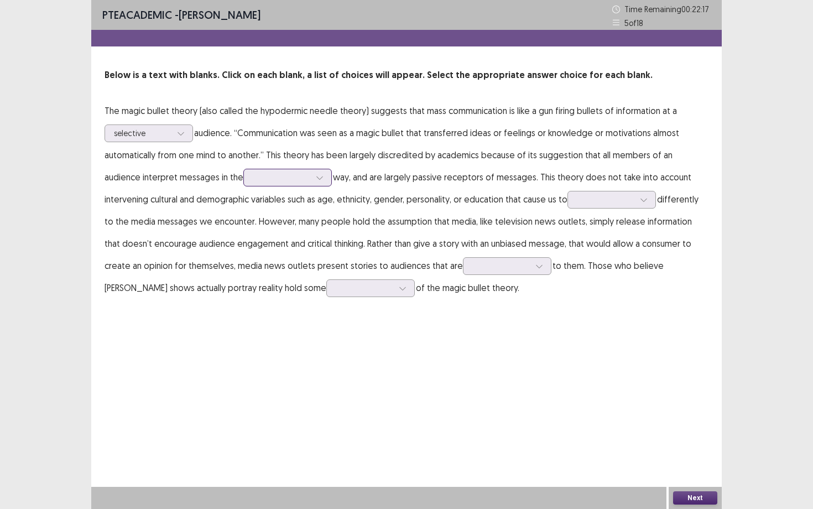
click at [270, 176] on div at bounding box center [282, 177] width 58 height 11
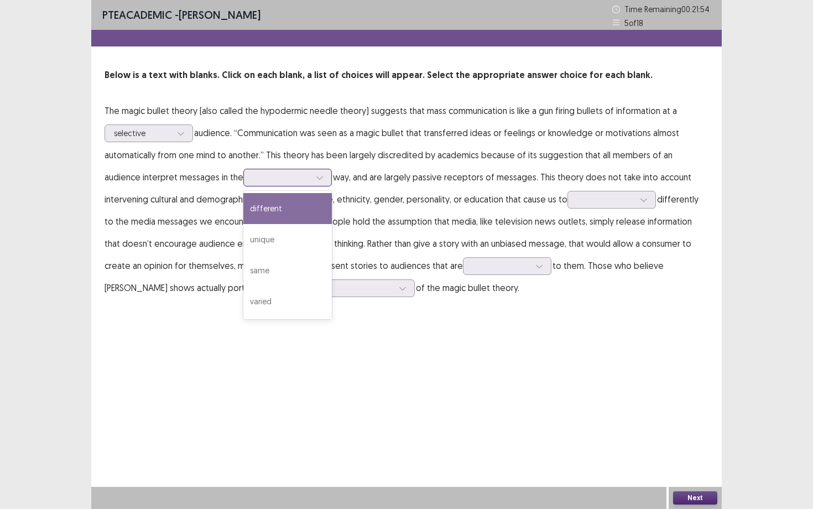
click at [255, 212] on div "different" at bounding box center [287, 208] width 88 height 31
click at [260, 179] on div at bounding box center [282, 177] width 58 height 11
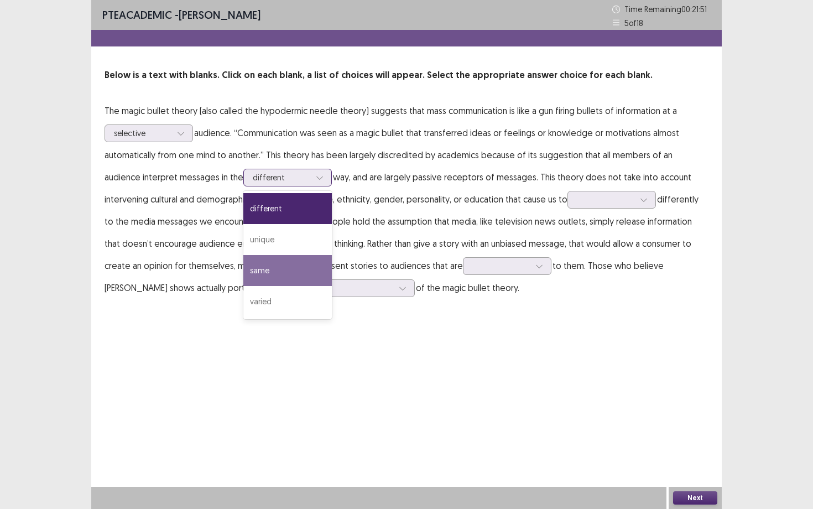
click at [243, 262] on div "same" at bounding box center [287, 270] width 88 height 31
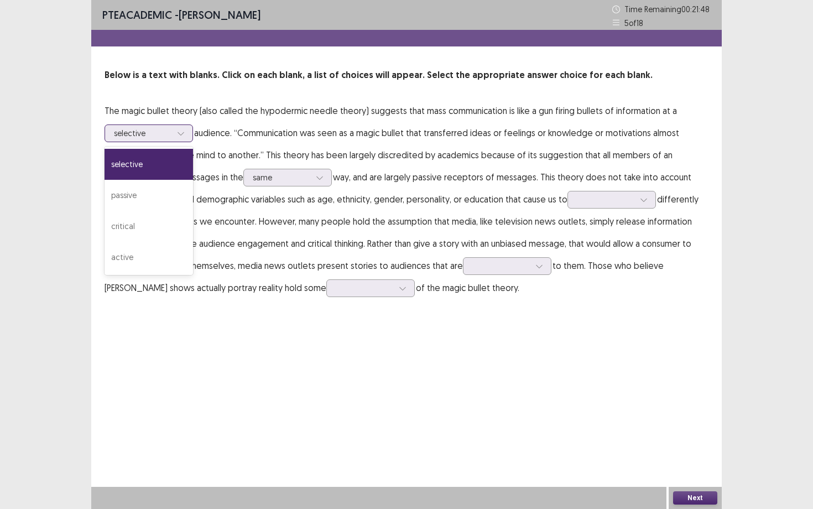
click at [181, 132] on icon at bounding box center [181, 133] width 8 height 8
click at [176, 174] on div "selective" at bounding box center [148, 164] width 88 height 31
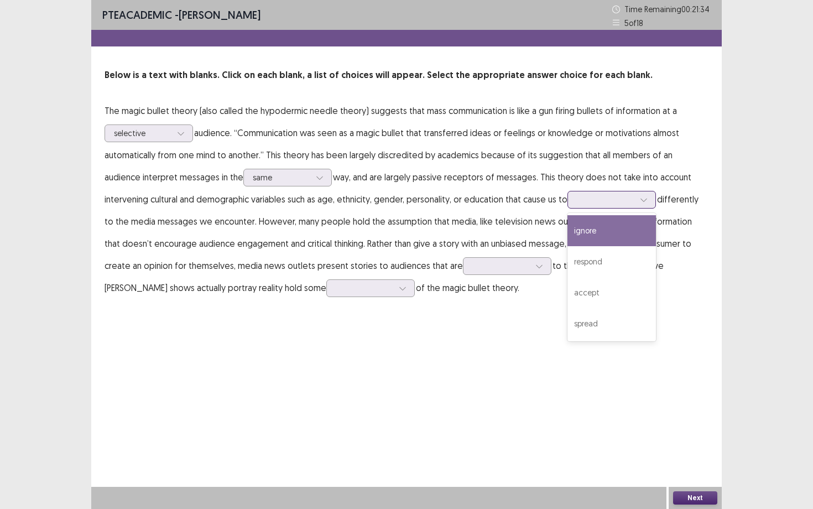
click at [577, 196] on div at bounding box center [606, 199] width 58 height 11
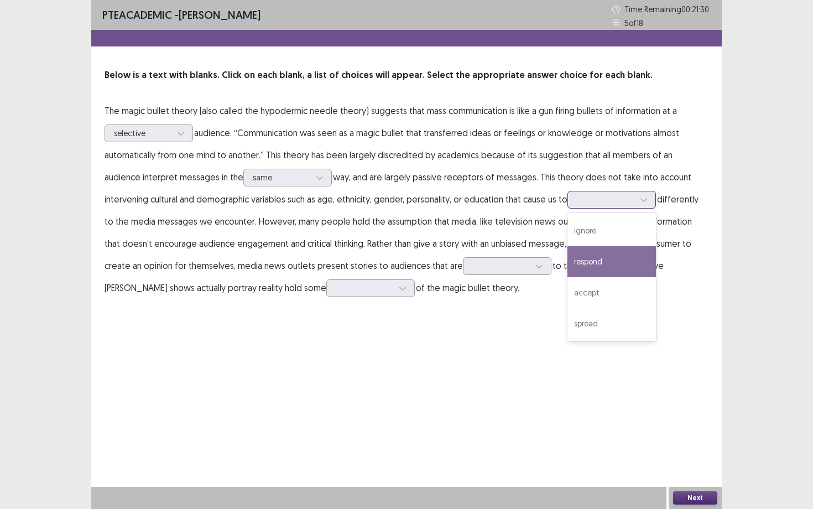
click at [567, 258] on div "respond" at bounding box center [611, 261] width 88 height 31
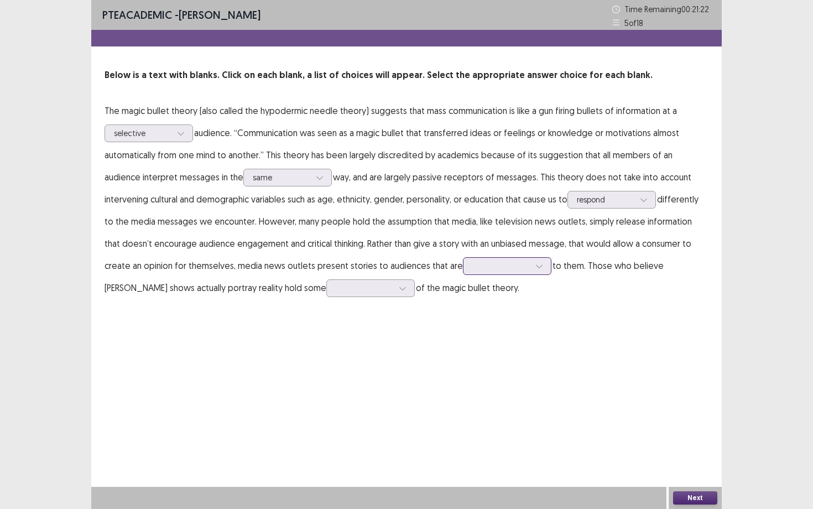
click at [535, 269] on icon at bounding box center [539, 266] width 8 height 8
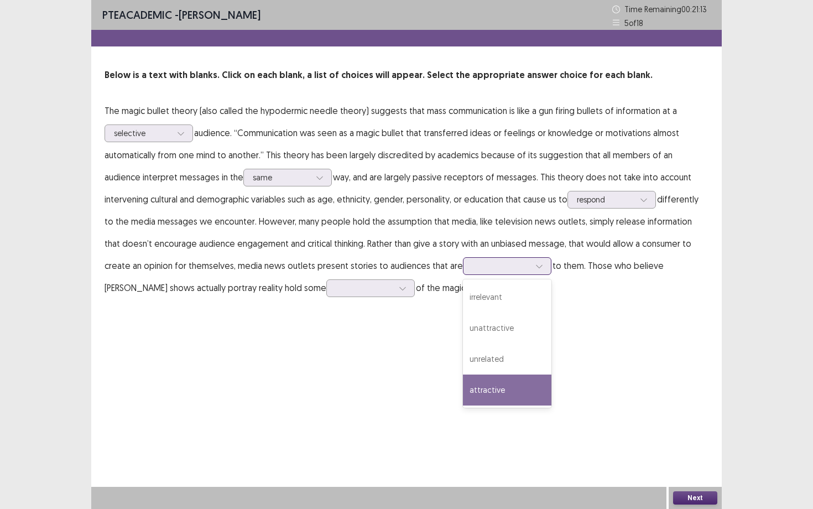
click at [463, 376] on div "attractive" at bounding box center [507, 389] width 88 height 31
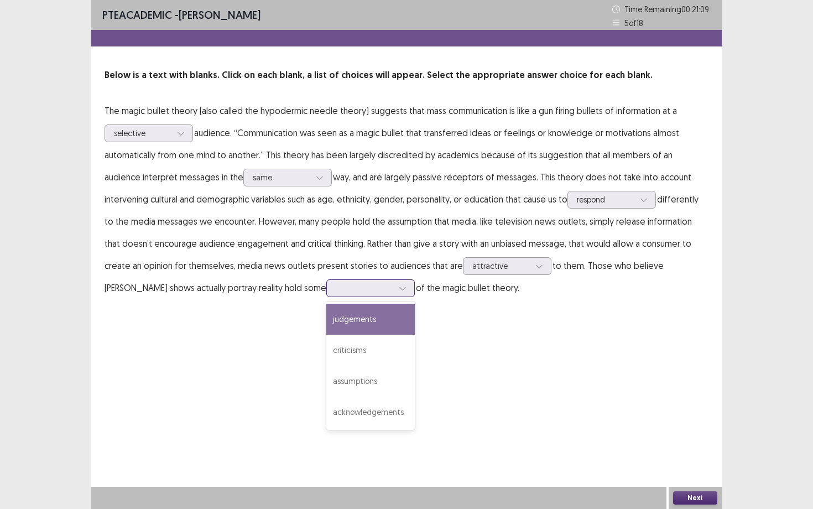
click at [336, 291] on input "text" at bounding box center [337, 288] width 2 height 8
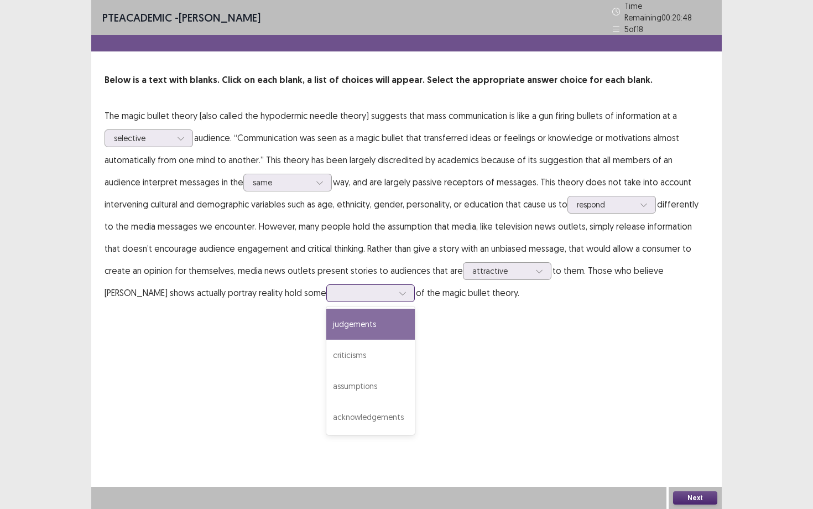
click at [326, 326] on div "judgements" at bounding box center [370, 324] width 88 height 31
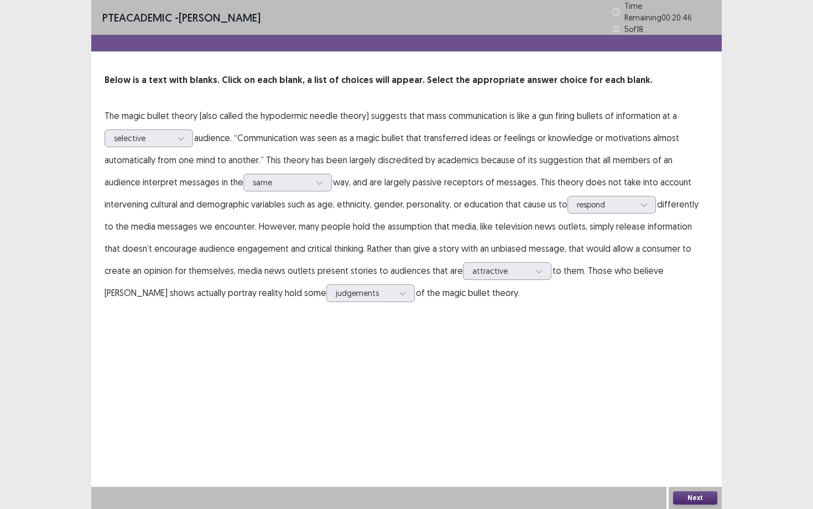
click at [692, 441] on button "Next" at bounding box center [695, 497] width 44 height 13
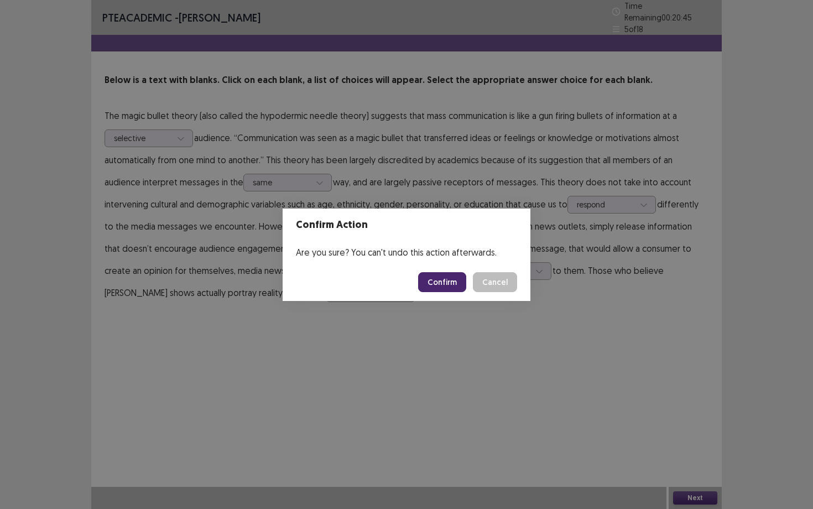
click at [442, 276] on button "Confirm" at bounding box center [442, 282] width 48 height 20
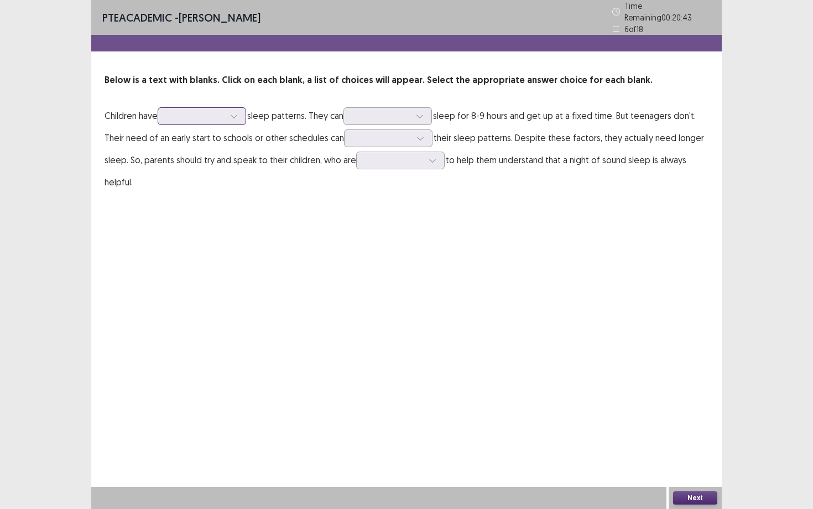
click at [233, 112] on icon at bounding box center [234, 116] width 8 height 8
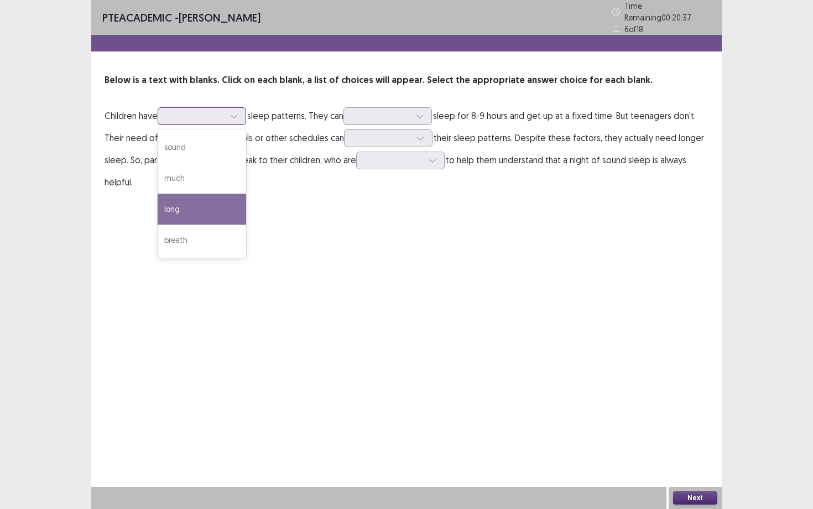
click at [217, 201] on div "long" at bounding box center [202, 209] width 88 height 31
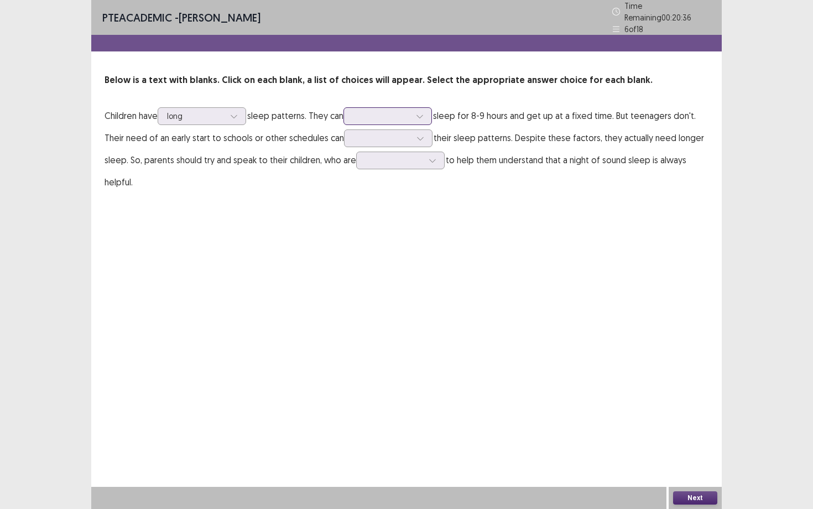
click at [371, 112] on div at bounding box center [382, 116] width 58 height 11
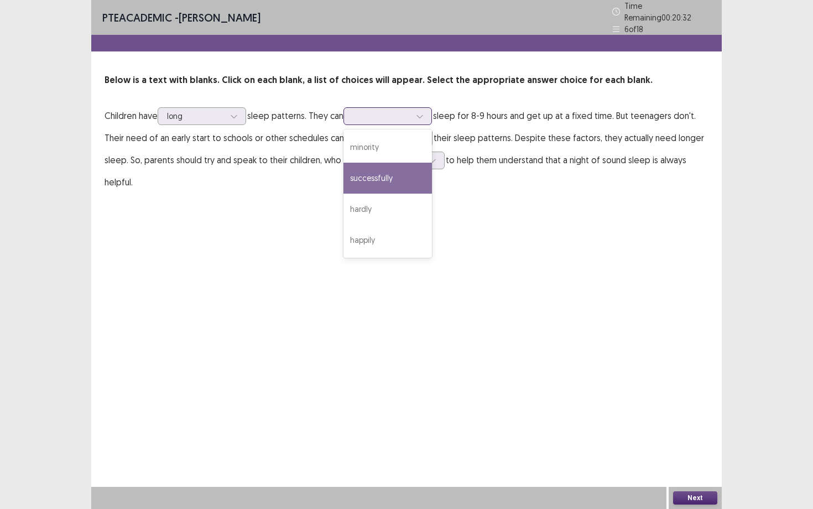
click at [381, 170] on div "successfully" at bounding box center [387, 178] width 88 height 31
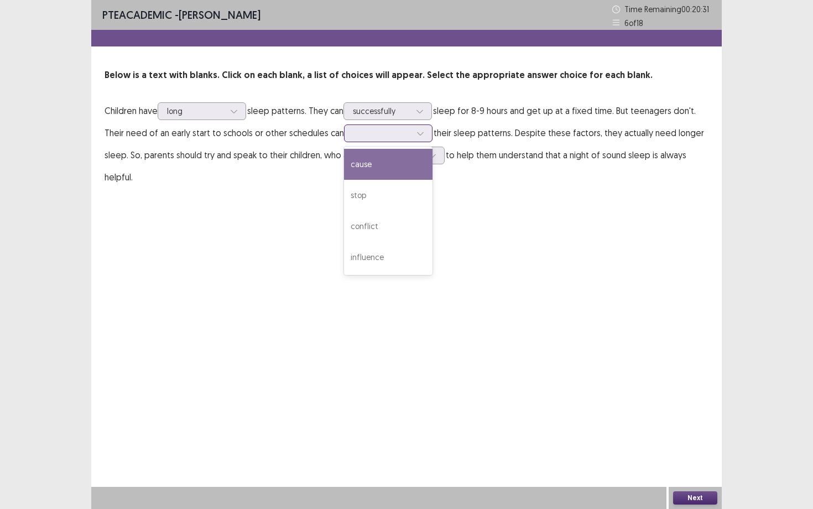
click at [410, 133] on div at bounding box center [382, 133] width 60 height 13
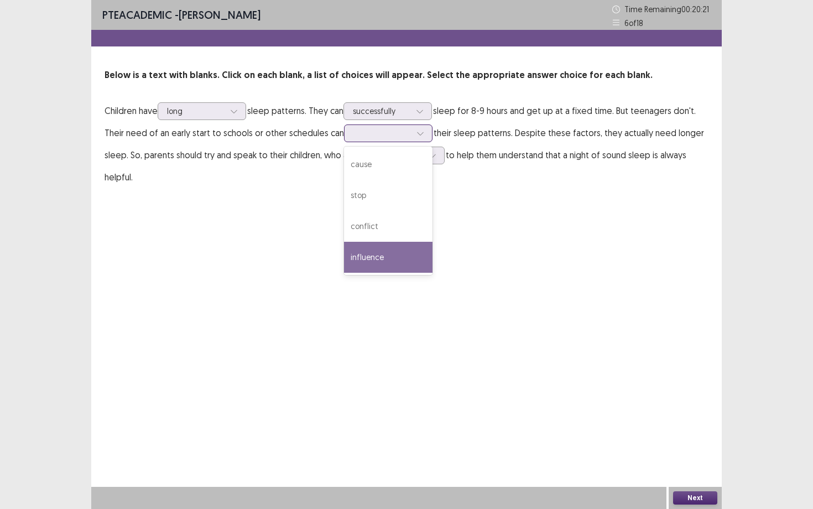
click at [414, 252] on div "influence" at bounding box center [388, 257] width 88 height 31
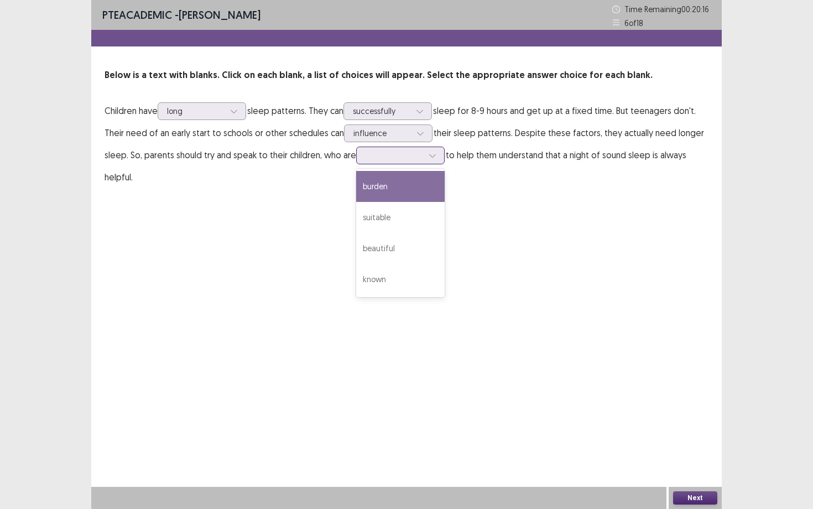
click at [372, 158] on div at bounding box center [394, 155] width 58 height 11
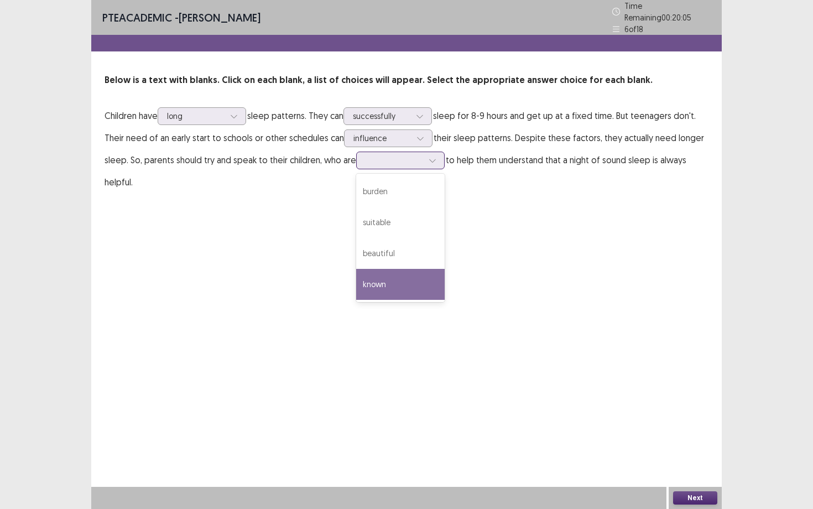
click at [377, 275] on div "known" at bounding box center [400, 284] width 88 height 31
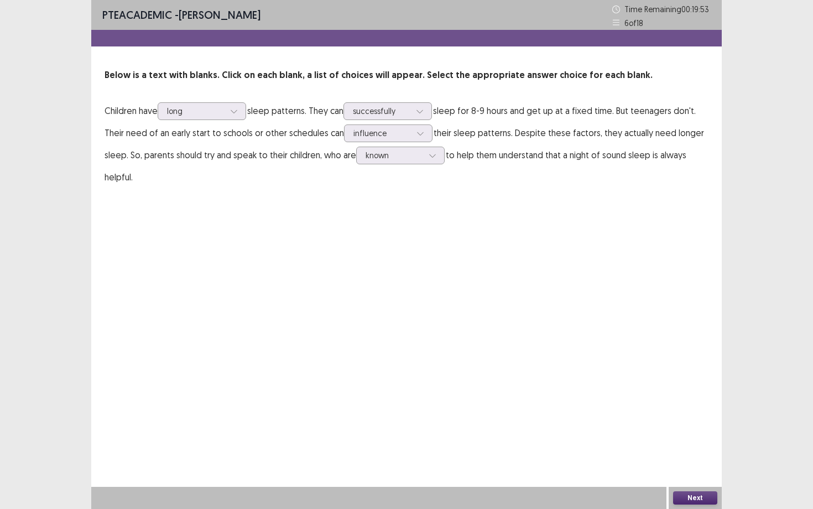
click at [680, 441] on button "Next" at bounding box center [695, 497] width 44 height 13
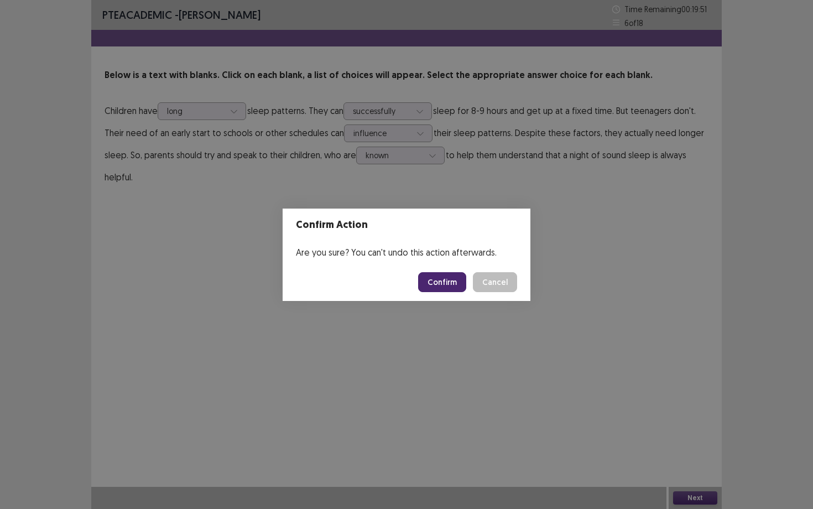
click at [459, 279] on button "Confirm" at bounding box center [442, 282] width 48 height 20
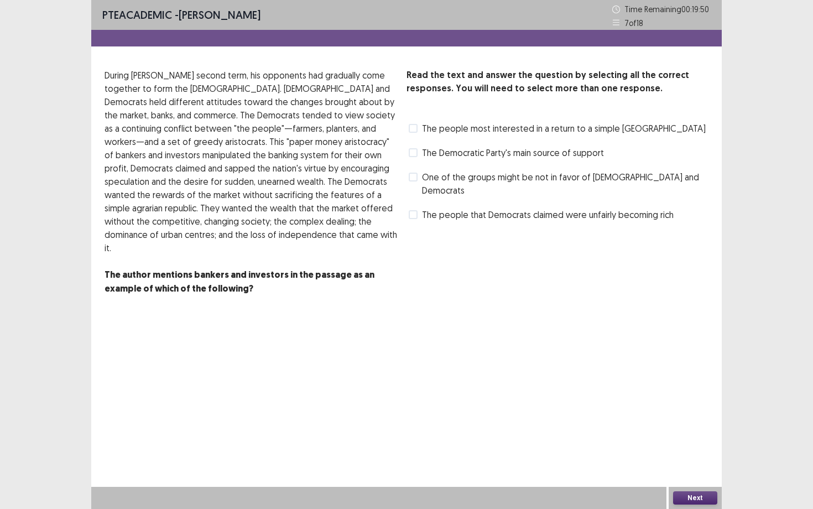
click at [419, 156] on label "The Democratic Party's main source of support" at bounding box center [506, 152] width 195 height 13
click at [697, 441] on div "Next" at bounding box center [694, 498] width 53 height 22
click at [697, 441] on button "Next" at bounding box center [695, 497] width 44 height 13
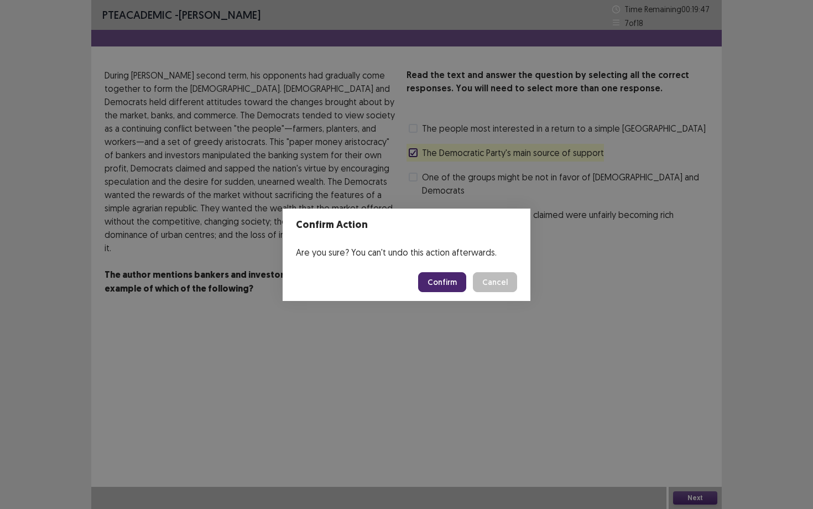
click at [458, 284] on button "Confirm" at bounding box center [442, 282] width 48 height 20
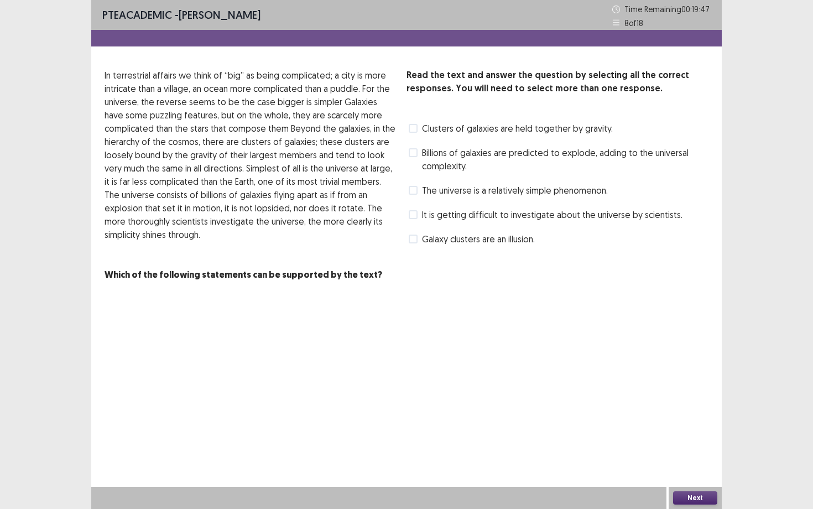
click at [415, 174] on div "Billions of galaxies are predicted to explode, adding to the universal complexi…" at bounding box center [557, 159] width 302 height 31
click at [412, 150] on span at bounding box center [413, 152] width 9 height 9
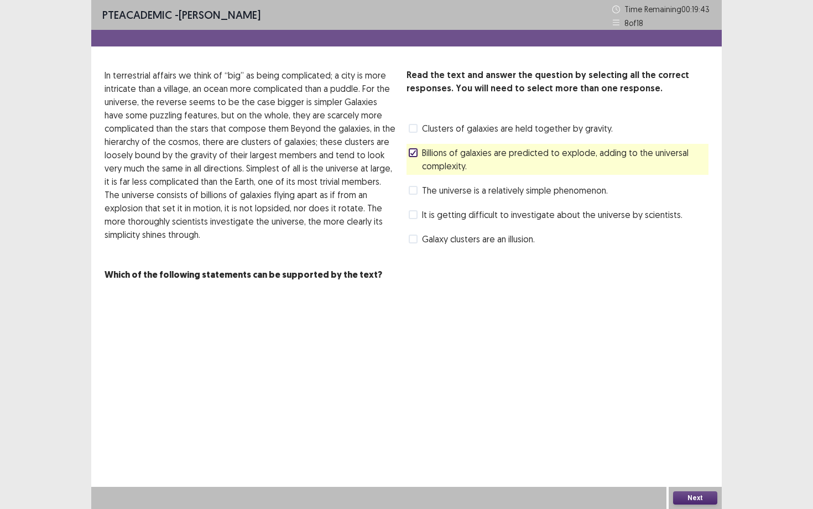
click at [420, 192] on label "The universe is a relatively simple phenomenon." at bounding box center [508, 190] width 199 height 13
click at [712, 441] on button "Next" at bounding box center [695, 497] width 44 height 13
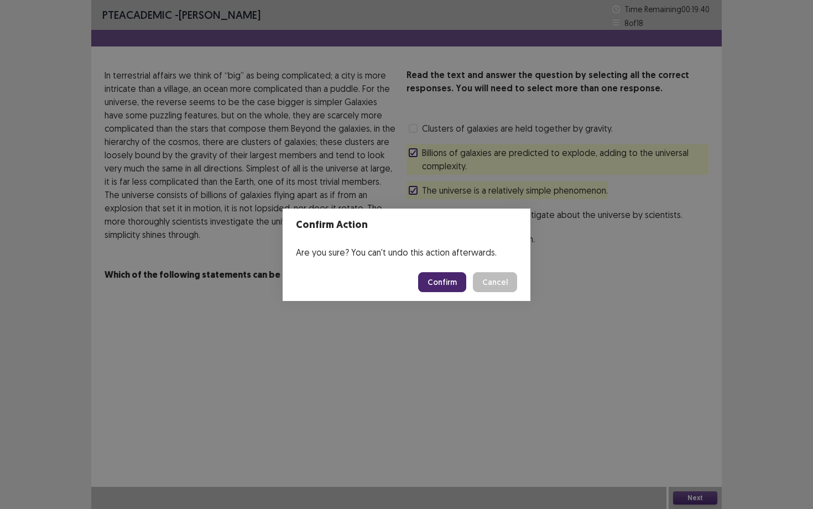
click at [464, 273] on button "Confirm" at bounding box center [442, 282] width 48 height 20
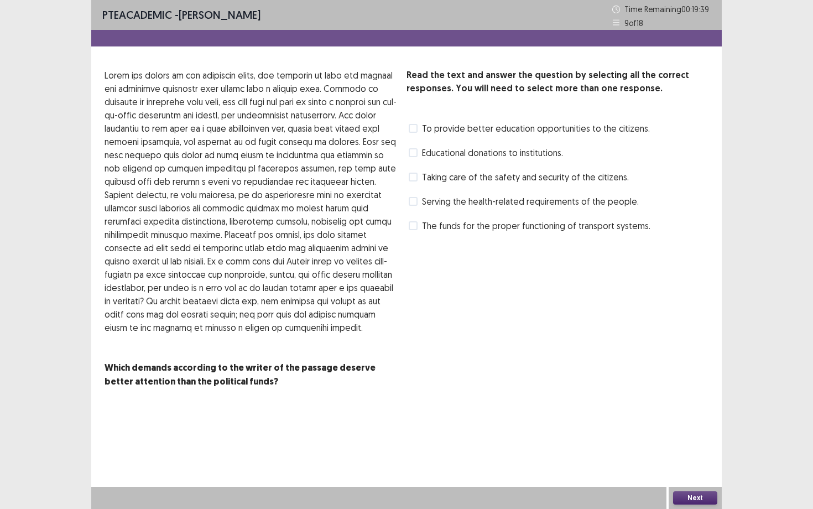
click at [415, 179] on span at bounding box center [413, 177] width 9 height 9
click at [415, 152] on span at bounding box center [413, 152] width 9 height 9
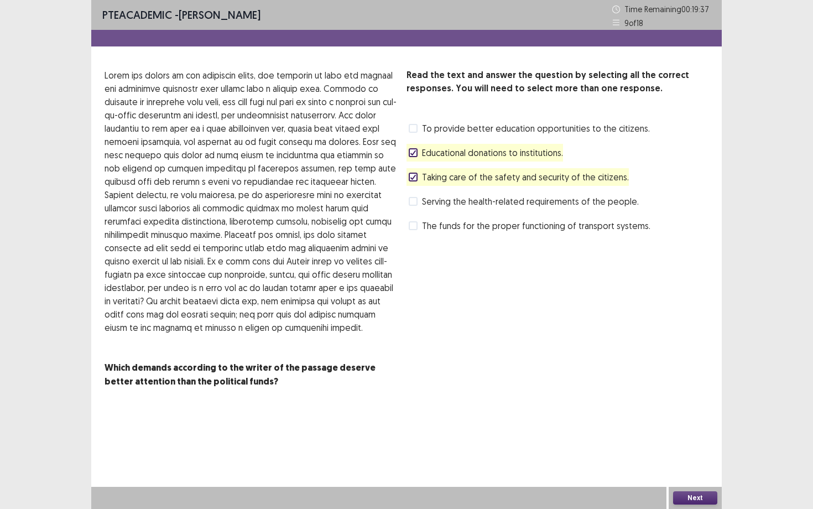
click at [698, 441] on button "Next" at bounding box center [695, 497] width 44 height 13
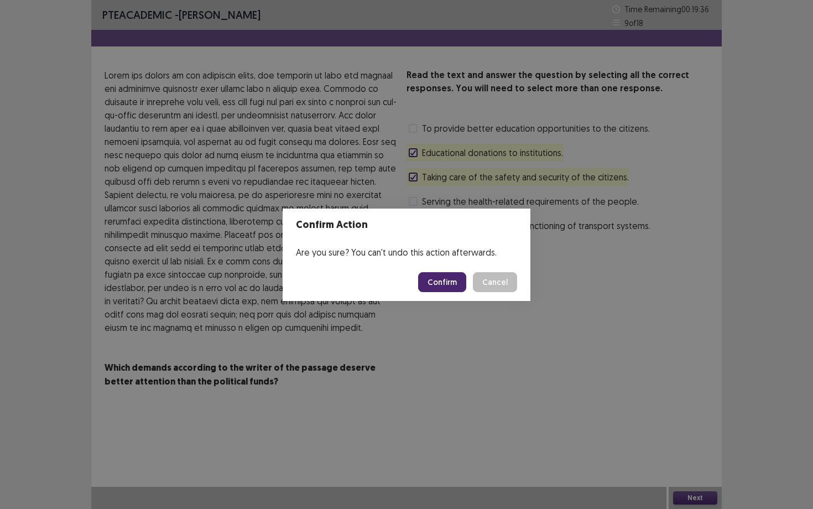
click at [458, 280] on button "Confirm" at bounding box center [442, 282] width 48 height 20
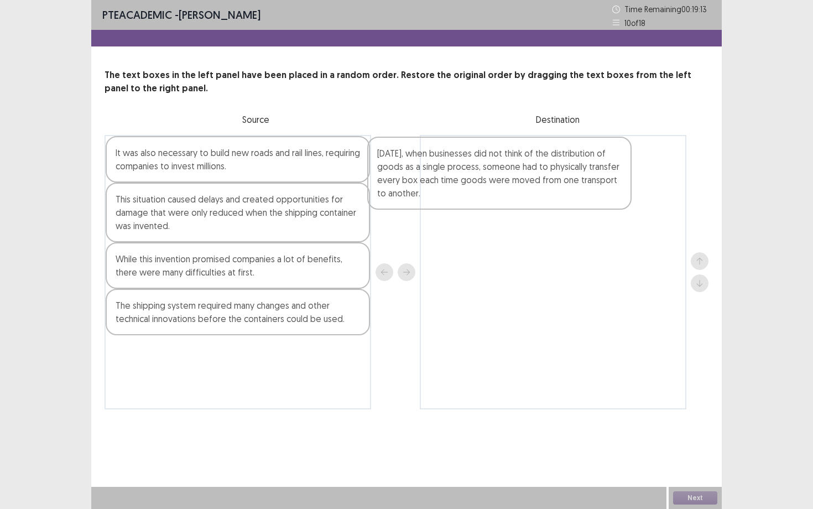
drag, startPoint x: 257, startPoint y: 158, endPoint x: 531, endPoint y: 160, distance: 274.8
click at [531, 160] on div "[DATE], when businesses did not think of the distribution of goods as a single …" at bounding box center [406, 272] width 604 height 274
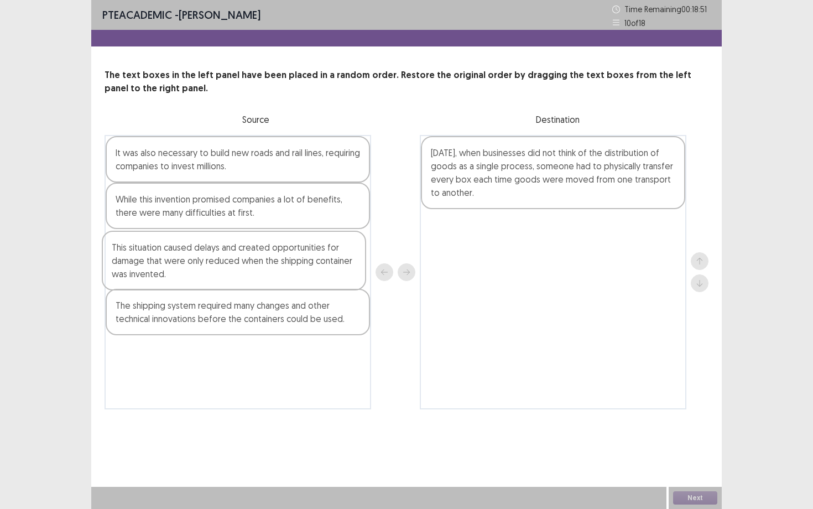
drag, startPoint x: 295, startPoint y: 200, endPoint x: 292, endPoint y: 247, distance: 47.1
click at [294, 247] on div "It was also necessary to build new roads and rail lines, requiring companies to…" at bounding box center [237, 272] width 266 height 274
click at [292, 242] on div "It was also necessary to build new roads and rail lines, requiring companies to…" at bounding box center [237, 272] width 266 height 274
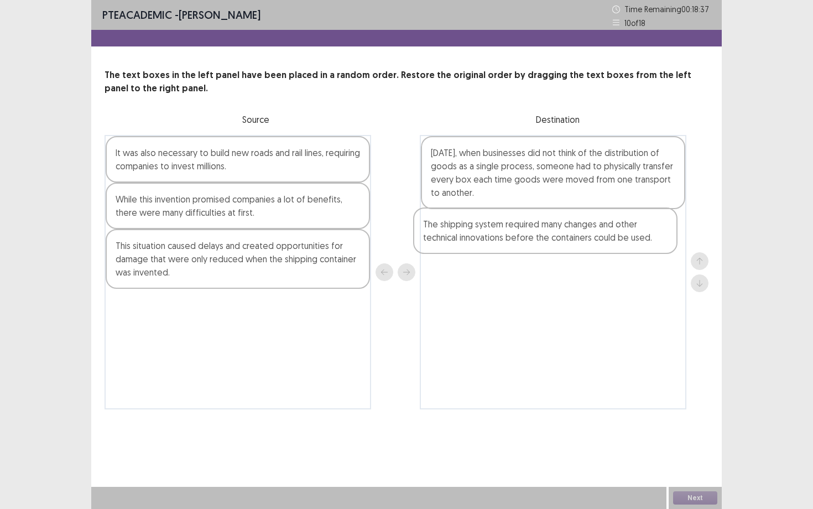
drag, startPoint x: 275, startPoint y: 324, endPoint x: 587, endPoint y: 237, distance: 324.2
click at [587, 237] on div "It was also necessary to build new roads and rail lines, requiring companies to…" at bounding box center [406, 272] width 604 height 274
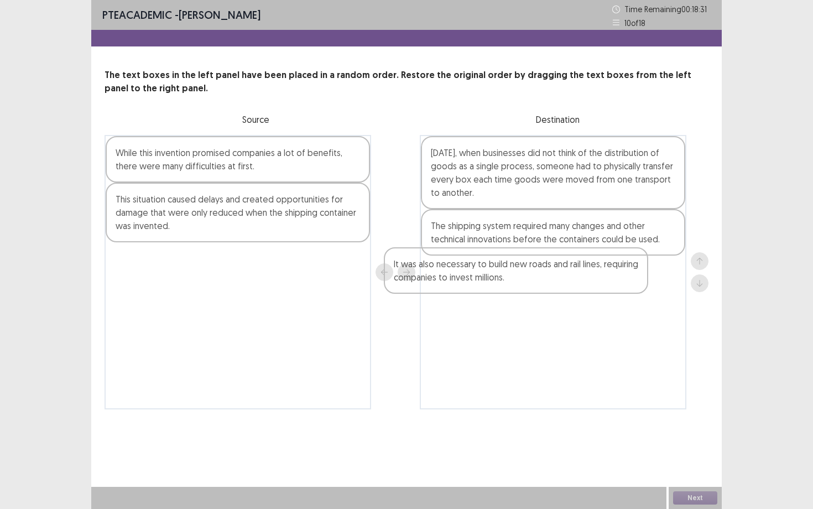
drag, startPoint x: 316, startPoint y: 158, endPoint x: 597, endPoint y: 270, distance: 302.3
click at [597, 270] on div "It was also necessary to build new roads and rail lines, requiring companies to…" at bounding box center [406, 272] width 604 height 274
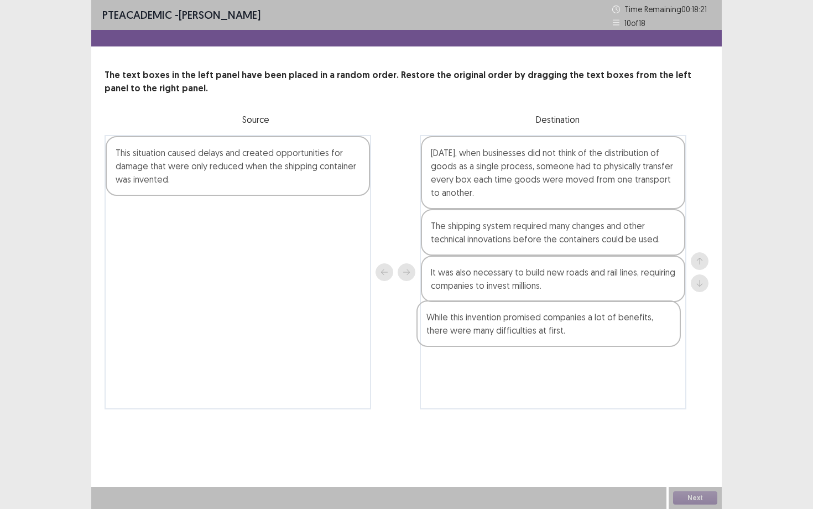
drag, startPoint x: 317, startPoint y: 159, endPoint x: 633, endPoint y: 323, distance: 356.6
click at [633, 323] on div "While this invention promised companies a lot of benefits, there were many diff…" at bounding box center [406, 272] width 604 height 274
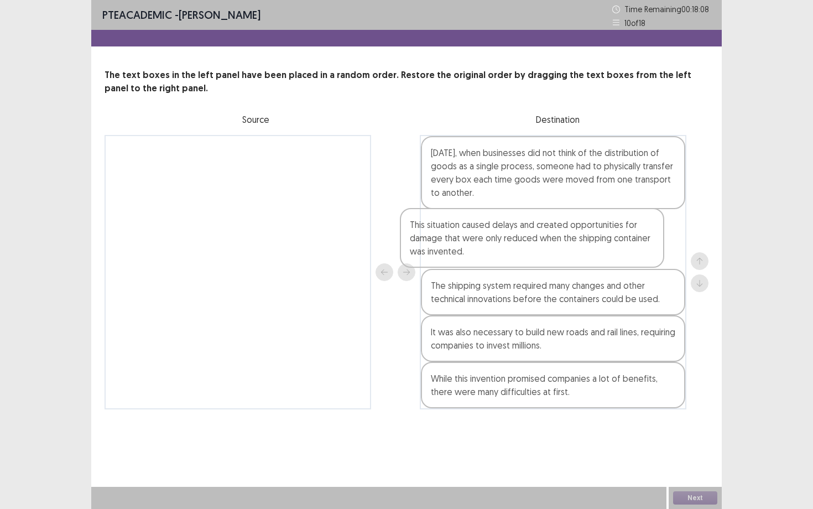
drag, startPoint x: 326, startPoint y: 164, endPoint x: 621, endPoint y: 232, distance: 303.0
click at [623, 234] on div "This situation caused delays and created opportunities for damage that were onl…" at bounding box center [406, 272] width 604 height 274
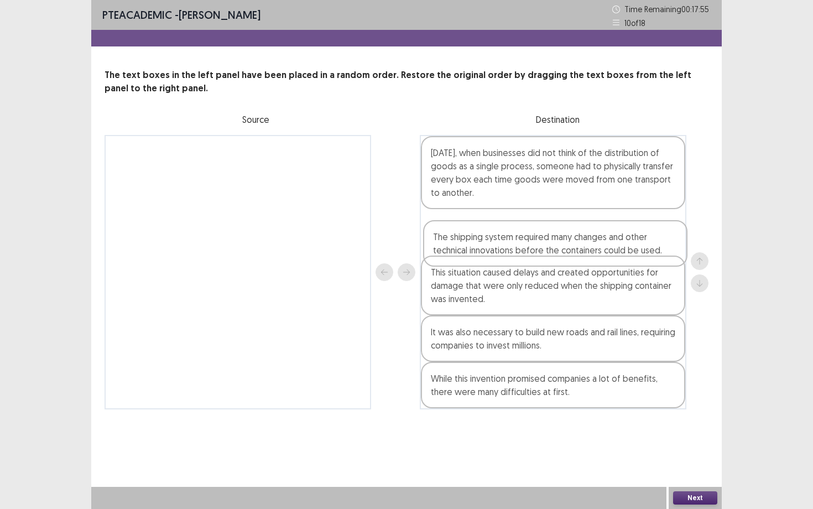
drag, startPoint x: 592, startPoint y: 291, endPoint x: 594, endPoint y: 238, distance: 52.6
click at [594, 238] on div "[DATE], when businesses did not think of the distribution of goods as a single …" at bounding box center [553, 272] width 266 height 274
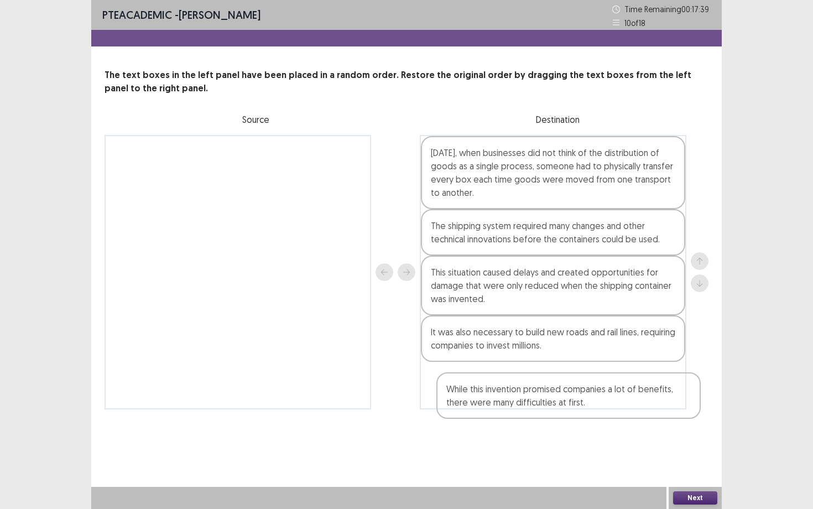
drag, startPoint x: 569, startPoint y: 395, endPoint x: 586, endPoint y: 401, distance: 17.7
click at [586, 401] on div "[DATE], when businesses did not think of the distribution of goods as a single …" at bounding box center [553, 272] width 266 height 274
click at [693, 441] on button "Next" at bounding box center [695, 497] width 44 height 13
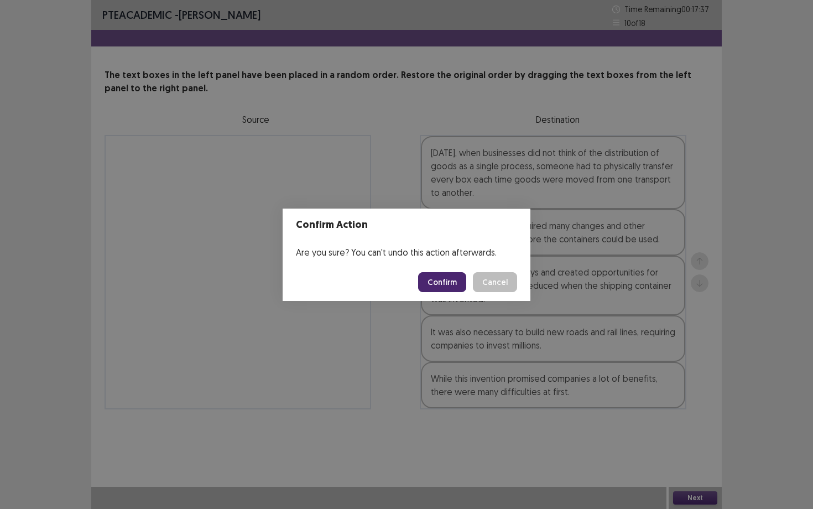
click at [450, 274] on button "Confirm" at bounding box center [442, 282] width 48 height 20
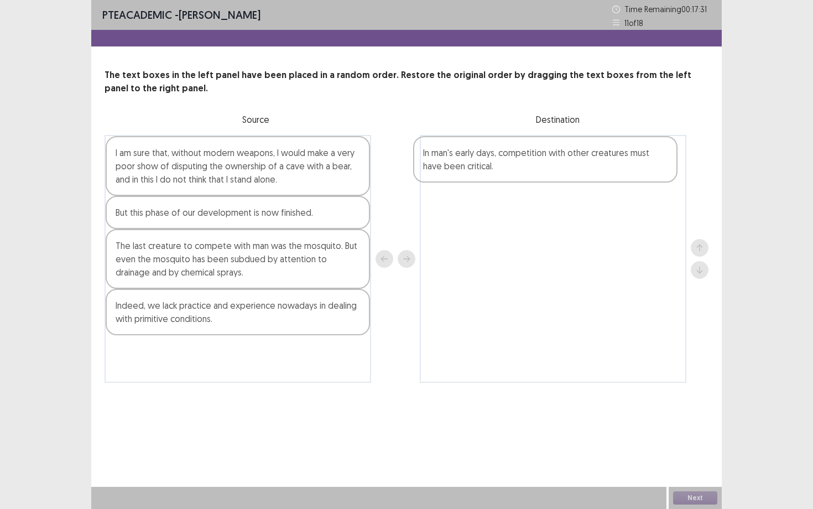
drag, startPoint x: 274, startPoint y: 252, endPoint x: 583, endPoint y: 158, distance: 323.4
click at [584, 158] on div "I am sure that, without modern weapons, I would make a very poor show of disput…" at bounding box center [406, 259] width 604 height 248
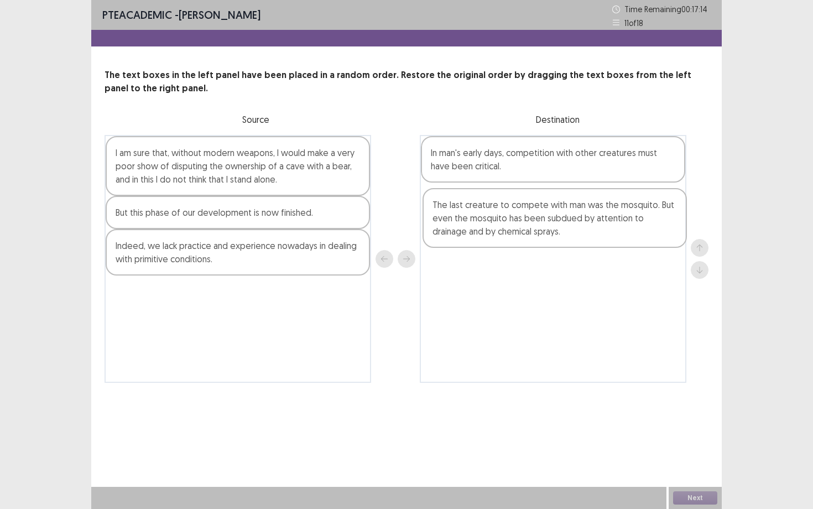
drag, startPoint x: 260, startPoint y: 265, endPoint x: 580, endPoint y: 223, distance: 322.3
click at [580, 223] on div "I am sure that, without modern weapons, I would make a very poor show of disput…" at bounding box center [406, 259] width 604 height 248
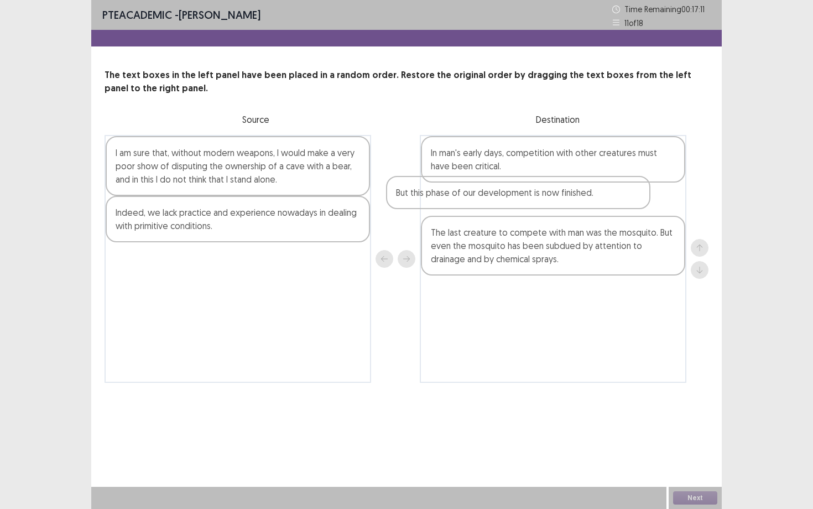
drag, startPoint x: 342, startPoint y: 220, endPoint x: 626, endPoint y: 195, distance: 285.9
click at [628, 195] on div "I am sure that, without modern weapons, I would make a very poor show of disput…" at bounding box center [406, 259] width 604 height 248
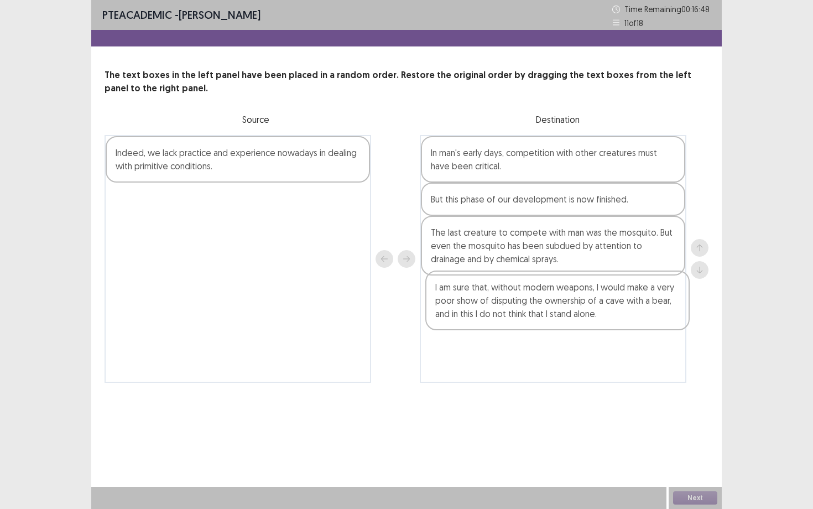
drag, startPoint x: 346, startPoint y: 169, endPoint x: 668, endPoint y: 301, distance: 348.4
click at [669, 302] on div "I am sure that, without modern weapons, I would make a very poor show of disput…" at bounding box center [406, 259] width 604 height 248
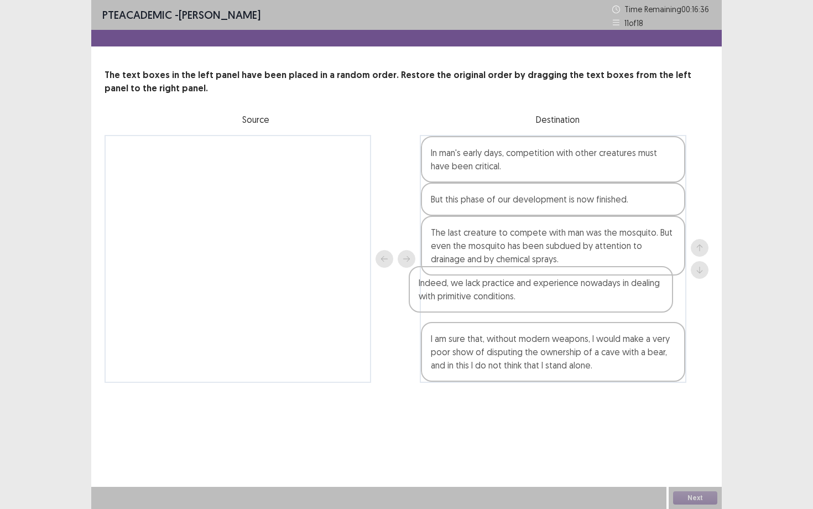
drag, startPoint x: 335, startPoint y: 170, endPoint x: 644, endPoint y: 301, distance: 335.7
click at [644, 301] on div "Indeed, we lack practice and experience nowadays in dealing with primitive cond…" at bounding box center [406, 259] width 604 height 248
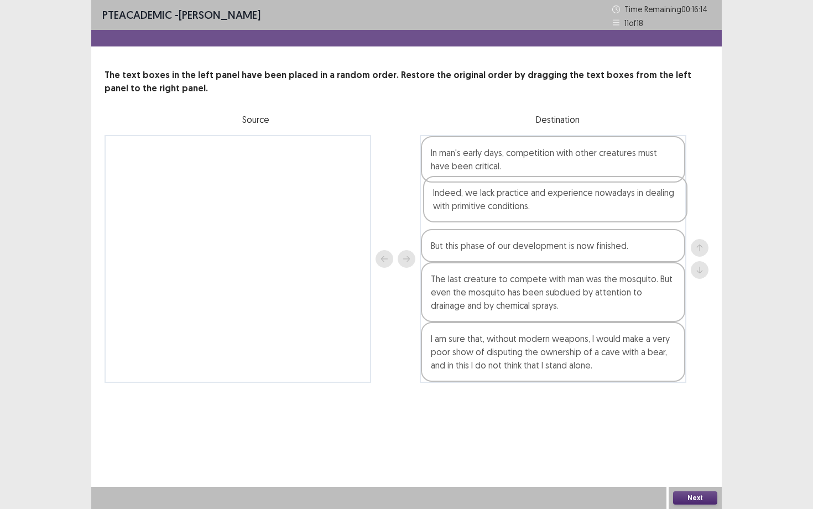
drag, startPoint x: 644, startPoint y: 306, endPoint x: 646, endPoint y: 203, distance: 102.9
click at [646, 203] on div "In man's early days, competition with other creatures must have been critical. …" at bounding box center [553, 259] width 266 height 248
click at [703, 441] on button "Next" at bounding box center [695, 497] width 44 height 13
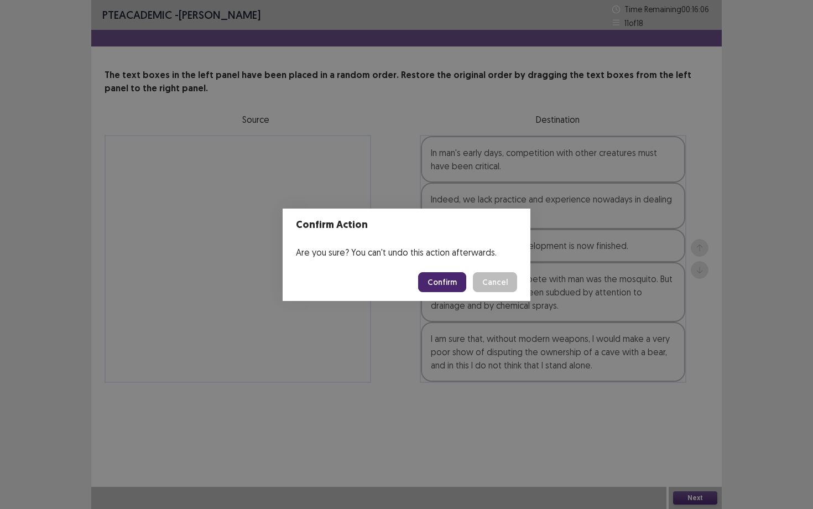
click at [452, 280] on button "Confirm" at bounding box center [442, 282] width 48 height 20
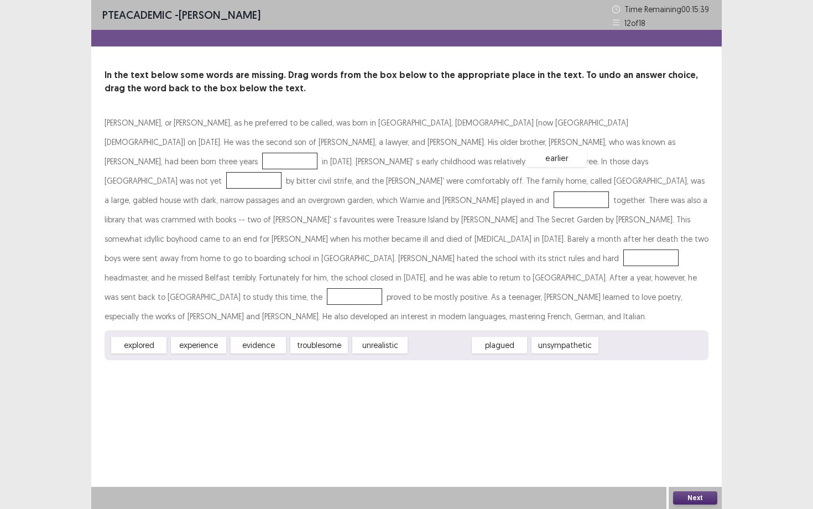
drag, startPoint x: 445, startPoint y: 327, endPoint x: 562, endPoint y: 140, distance: 220.1
drag, startPoint x: 153, startPoint y: 324, endPoint x: 422, endPoint y: 157, distance: 316.8
drag, startPoint x: 156, startPoint y: 327, endPoint x: 600, endPoint y: 180, distance: 467.9
click at [271, 336] on div "unrealistic" at bounding box center [261, 345] width 61 height 18
drag, startPoint x: 375, startPoint y: 324, endPoint x: 446, endPoint y: 234, distance: 114.5
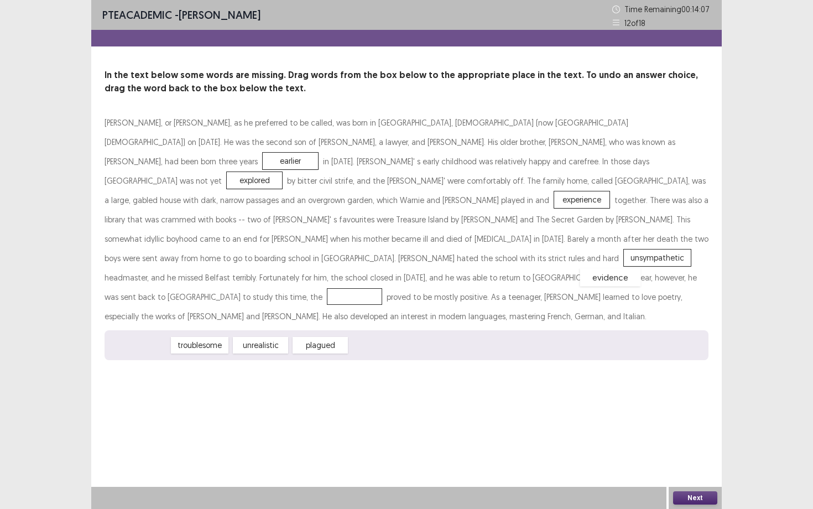
drag, startPoint x: 162, startPoint y: 324, endPoint x: 633, endPoint y: 256, distance: 476.0
click at [701, 441] on button "Next" at bounding box center [695, 497] width 44 height 13
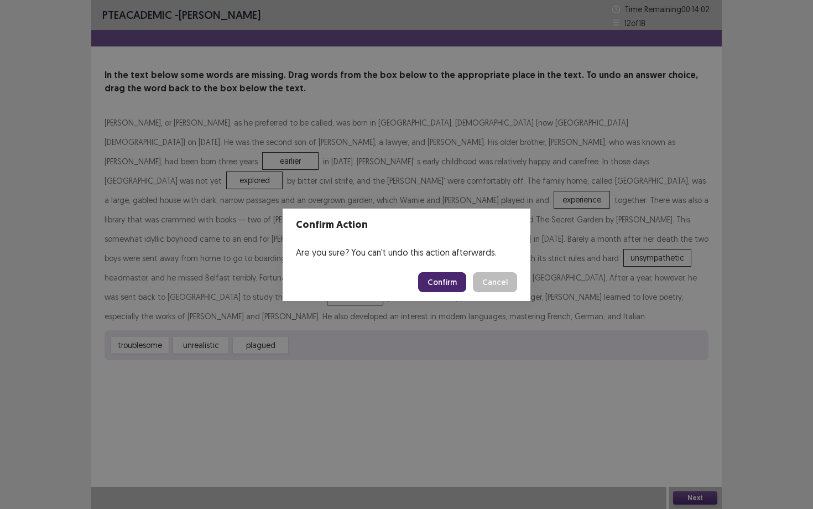
click at [456, 275] on button "Confirm" at bounding box center [442, 282] width 48 height 20
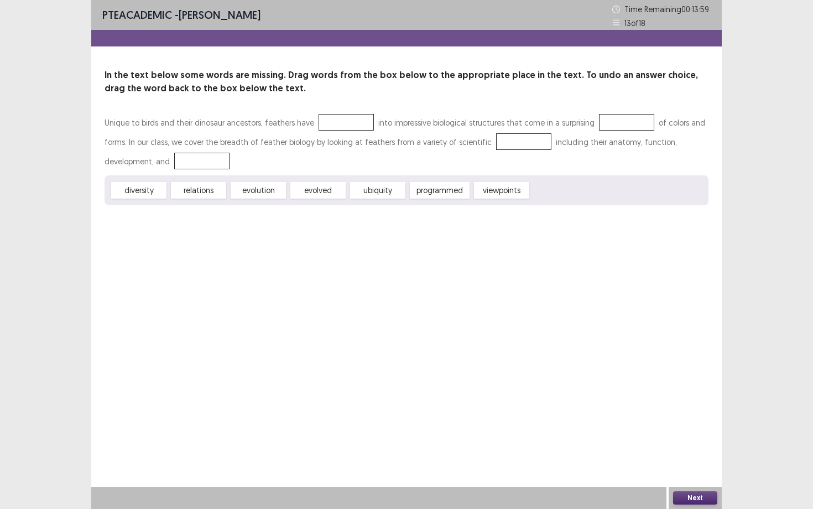
click at [357, 120] on div at bounding box center [345, 122] width 55 height 17
drag, startPoint x: 330, startPoint y: 190, endPoint x: 348, endPoint y: 122, distance: 70.0
drag, startPoint x: 317, startPoint y: 186, endPoint x: 619, endPoint y: 117, distance: 310.2
drag, startPoint x: 364, startPoint y: 187, endPoint x: 485, endPoint y: 139, distance: 131.0
drag, startPoint x: 271, startPoint y: 194, endPoint x: 168, endPoint y: 165, distance: 107.3
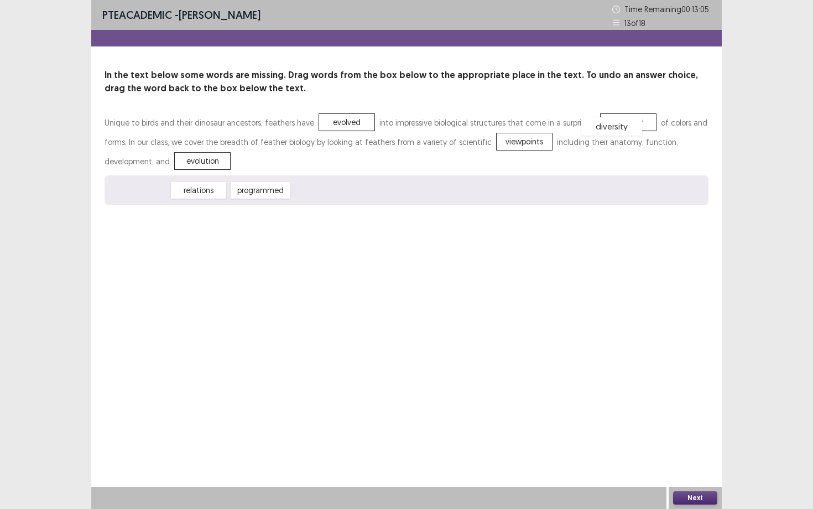
drag, startPoint x: 145, startPoint y: 192, endPoint x: 618, endPoint y: 128, distance: 477.1
click at [699, 441] on button "Next" at bounding box center [695, 497] width 44 height 13
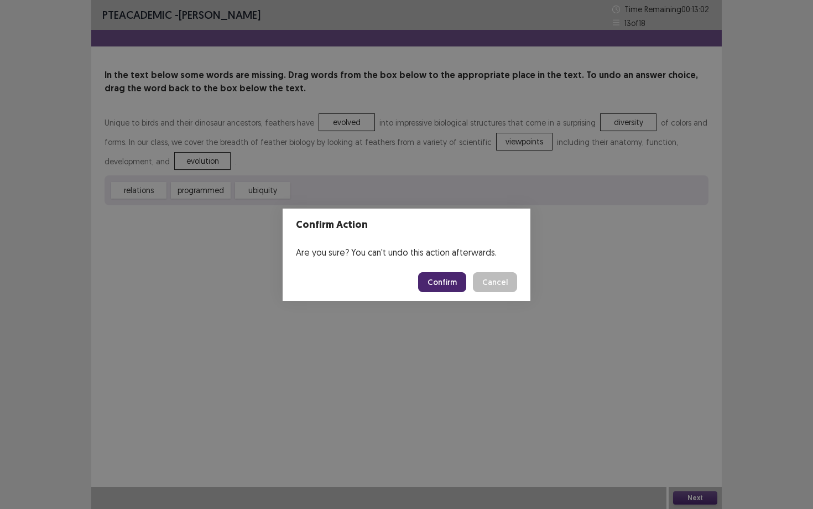
click at [452, 266] on footer "Confirm Cancel" at bounding box center [407, 282] width 248 height 38
click at [449, 278] on button "Confirm" at bounding box center [442, 282] width 48 height 20
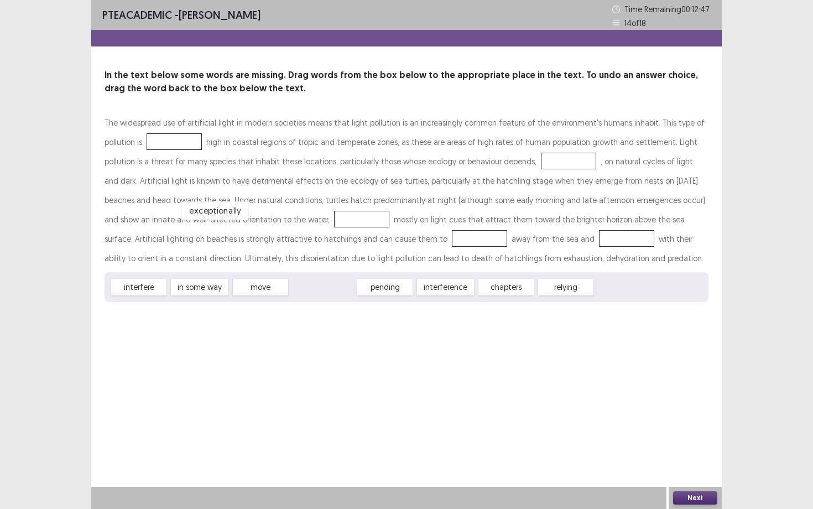
drag, startPoint x: 326, startPoint y: 287, endPoint x: 207, endPoint y: 195, distance: 150.5
click at [207, 201] on div "exceptionally" at bounding box center [215, 210] width 66 height 18
drag, startPoint x: 311, startPoint y: 289, endPoint x: 126, endPoint y: 142, distance: 236.1
drag, startPoint x: 499, startPoint y: 284, endPoint x: 482, endPoint y: 159, distance: 126.2
drag, startPoint x: 480, startPoint y: 160, endPoint x: 508, endPoint y: 289, distance: 131.8
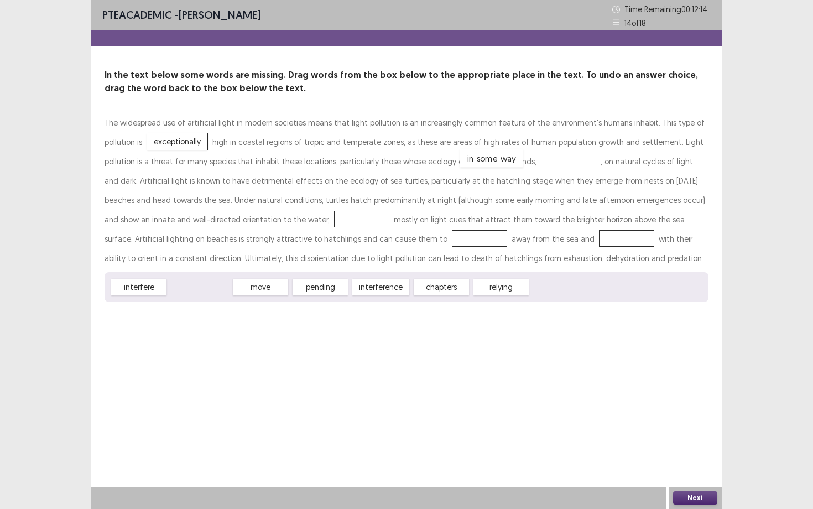
drag, startPoint x: 201, startPoint y: 282, endPoint x: 492, endPoint y: 149, distance: 319.7
drag, startPoint x: 432, startPoint y: 283, endPoint x: 232, endPoint y: 216, distance: 211.4
drag, startPoint x: 219, startPoint y: 288, endPoint x: 312, endPoint y: 237, distance: 105.9
drag, startPoint x: 137, startPoint y: 281, endPoint x: 435, endPoint y: 233, distance: 301.4
click at [699, 441] on button "Next" at bounding box center [695, 497] width 44 height 13
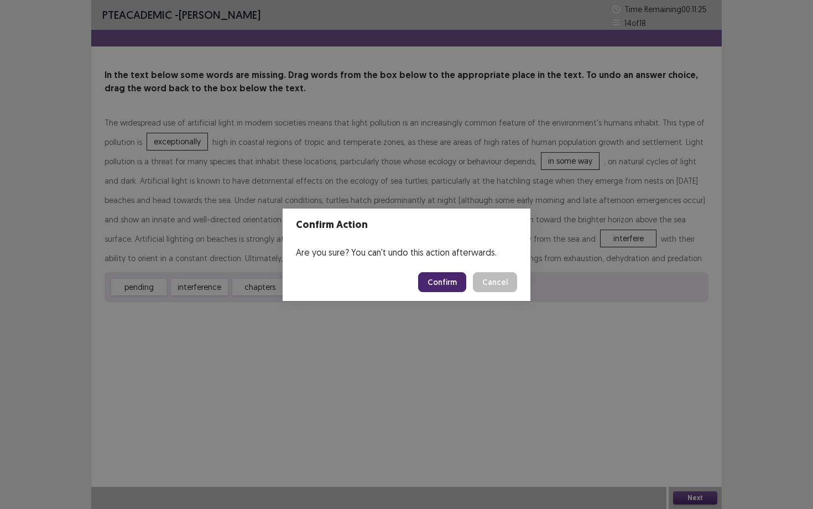
click at [452, 286] on button "Confirm" at bounding box center [442, 282] width 48 height 20
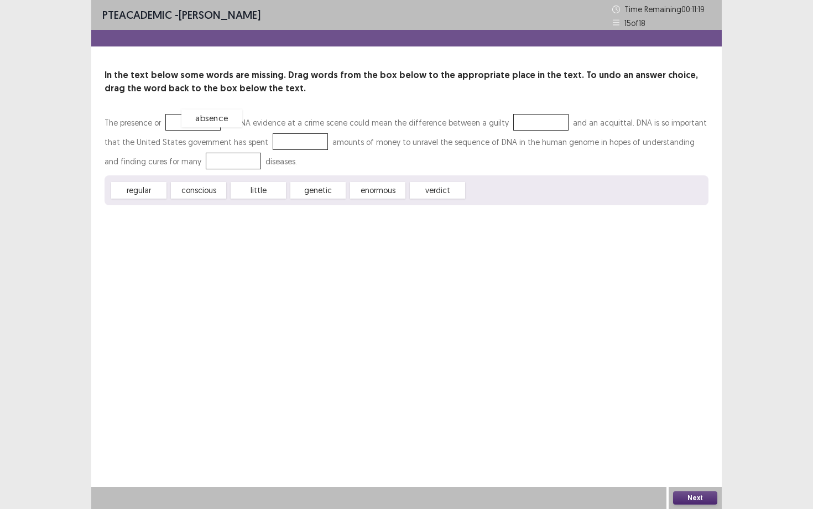
drag, startPoint x: 475, startPoint y: 191, endPoint x: 188, endPoint y: 118, distance: 296.6
drag, startPoint x: 422, startPoint y: 189, endPoint x: 518, endPoint y: 119, distance: 118.8
drag, startPoint x: 383, startPoint y: 186, endPoint x: 288, endPoint y: 134, distance: 108.6
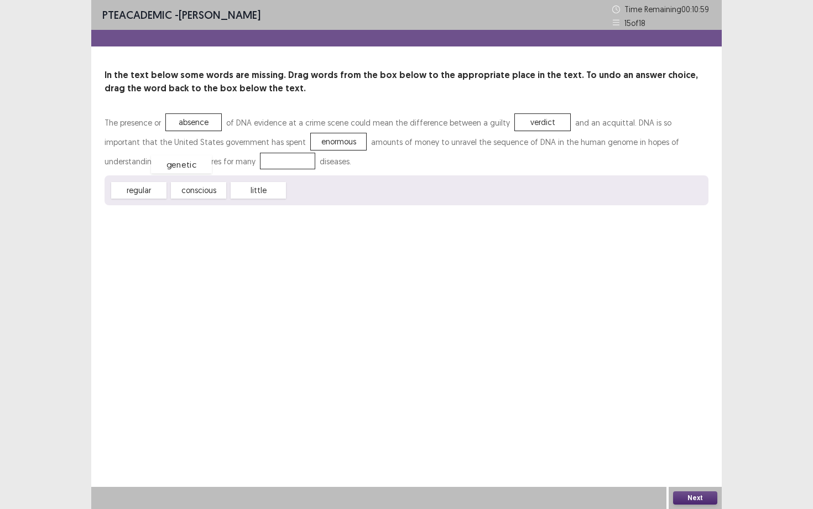
drag, startPoint x: 324, startPoint y: 191, endPoint x: 187, endPoint y: 165, distance: 139.0
click at [689, 441] on button "Next" at bounding box center [695, 497] width 44 height 13
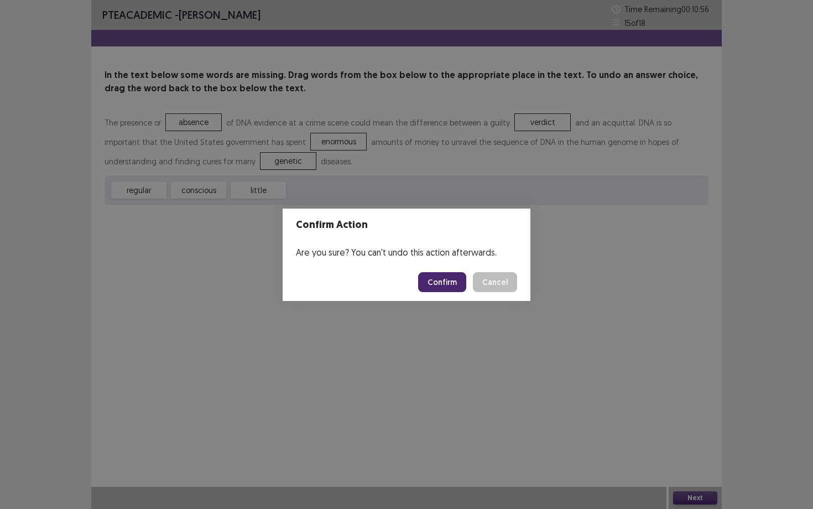
click at [450, 283] on button "Confirm" at bounding box center [442, 282] width 48 height 20
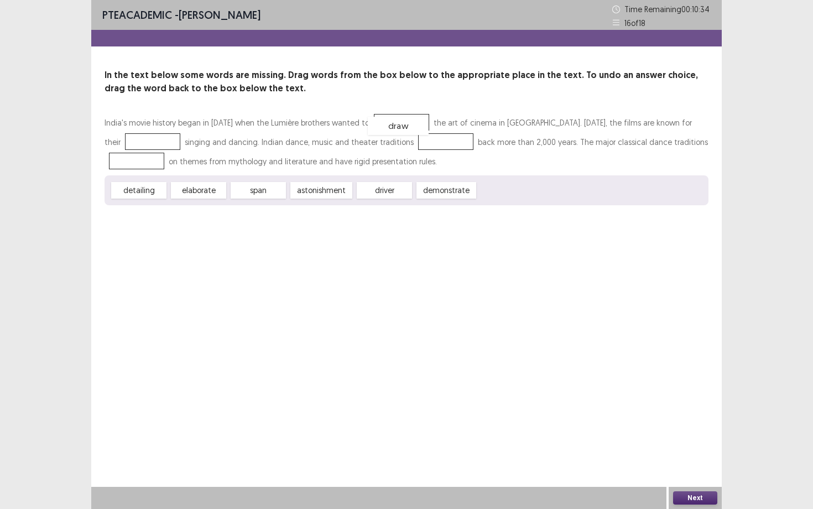
drag, startPoint x: 506, startPoint y: 189, endPoint x: 396, endPoint y: 124, distance: 127.6
drag, startPoint x: 206, startPoint y: 188, endPoint x: 678, endPoint y: 115, distance: 477.2
drag, startPoint x: 401, startPoint y: 192, endPoint x: 404, endPoint y: 124, distance: 68.6
drag, startPoint x: 372, startPoint y: 185, endPoint x: 348, endPoint y: 132, distance: 57.7
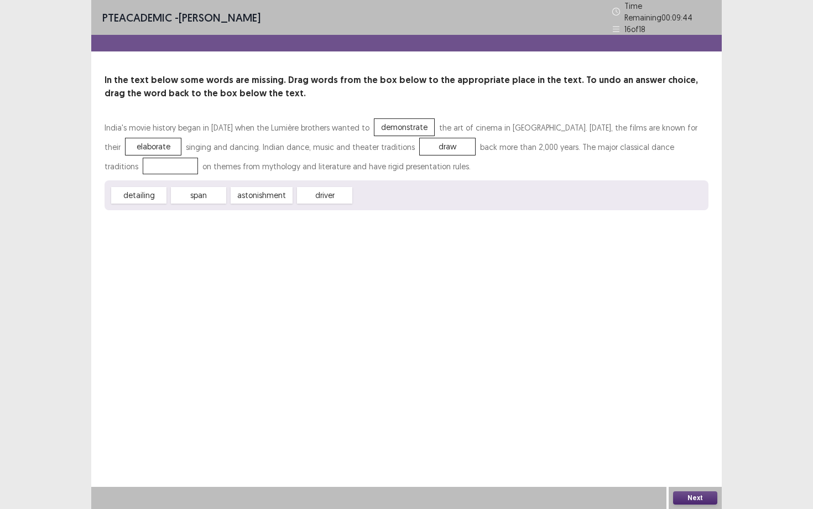
click at [198, 158] on div at bounding box center [170, 166] width 55 height 17
drag, startPoint x: 358, startPoint y: 137, endPoint x: 640, endPoint y: 133, distance: 282.0
drag, startPoint x: 144, startPoint y: 187, endPoint x: 367, endPoint y: 135, distance: 228.7
click at [690, 441] on button "Next" at bounding box center [695, 497] width 44 height 13
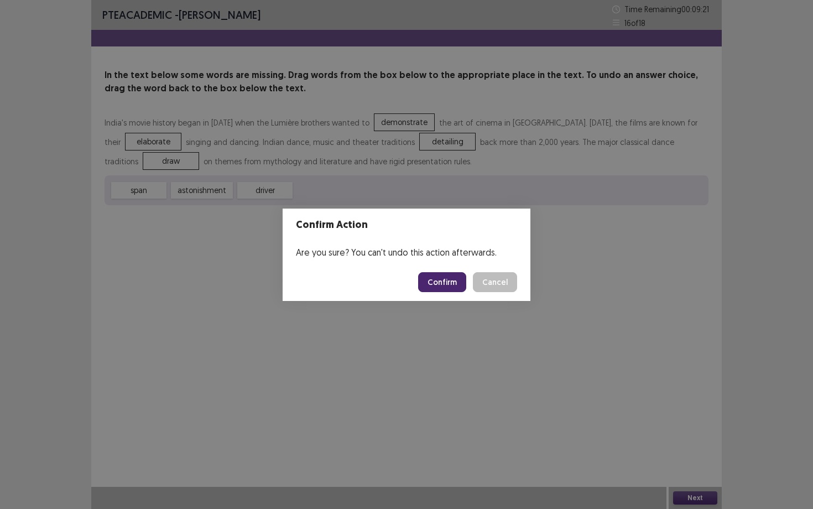
click at [431, 279] on button "Confirm" at bounding box center [442, 282] width 48 height 20
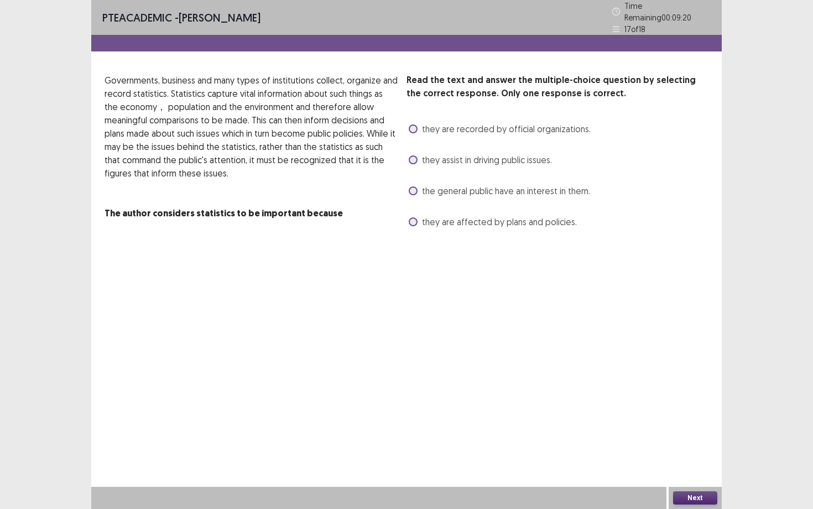
click at [413, 159] on span at bounding box center [413, 159] width 9 height 9
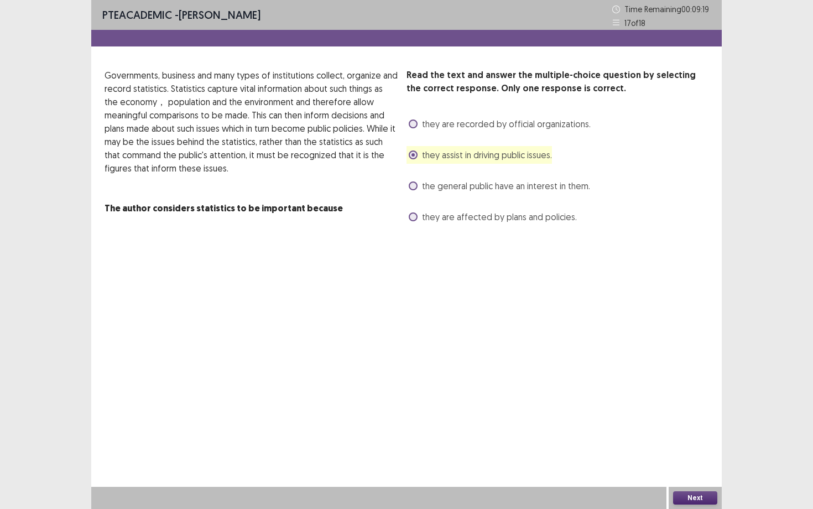
click at [710, 441] on button "Next" at bounding box center [695, 497] width 44 height 13
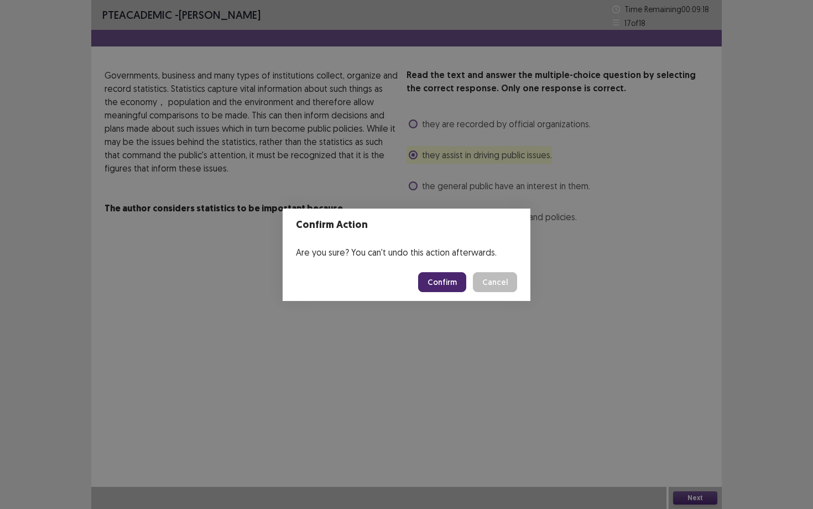
click at [456, 270] on footer "Confirm Cancel" at bounding box center [407, 282] width 248 height 38
click at [455, 285] on button "Confirm" at bounding box center [442, 282] width 48 height 20
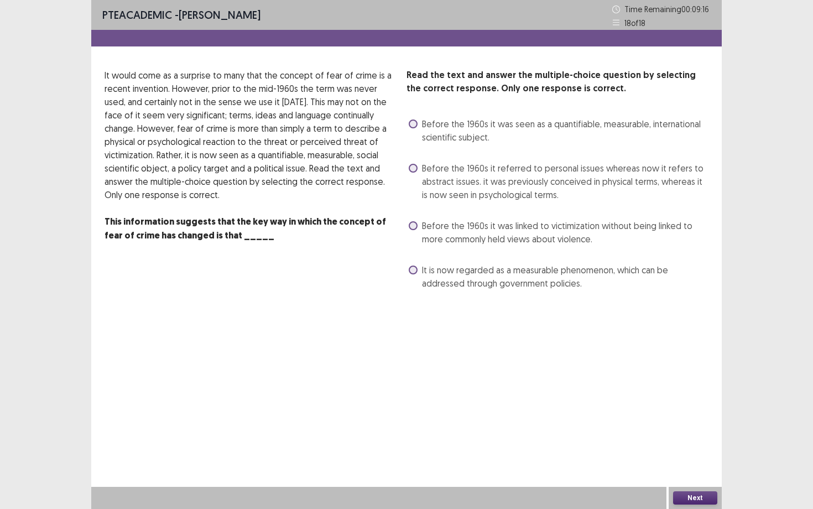
click at [424, 169] on span "Before the 1960s it referred to personal issues whereas now it refers to abstra…" at bounding box center [565, 181] width 286 height 40
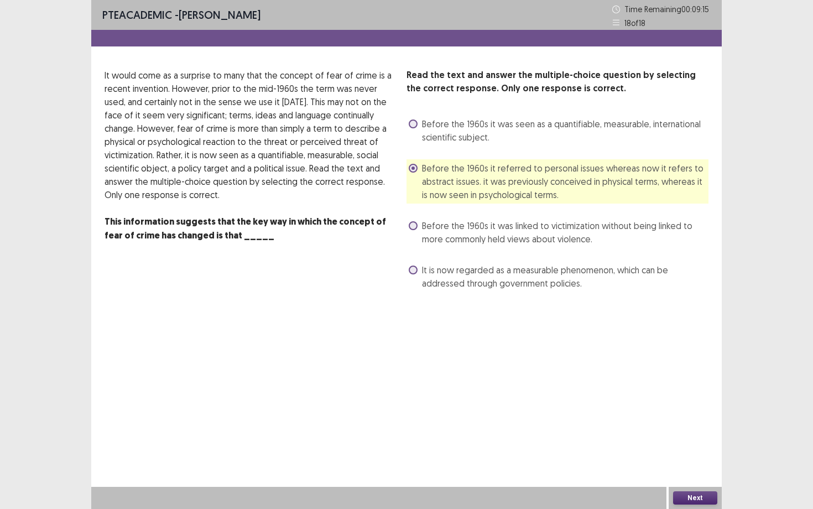
click at [689, 441] on div "PTE academic - [PERSON_NAME] Time Remaining 00 : 09 : 15 18 of 18 Read the text…" at bounding box center [406, 254] width 630 height 509
click at [692, 441] on button "Next" at bounding box center [695, 497] width 44 height 13
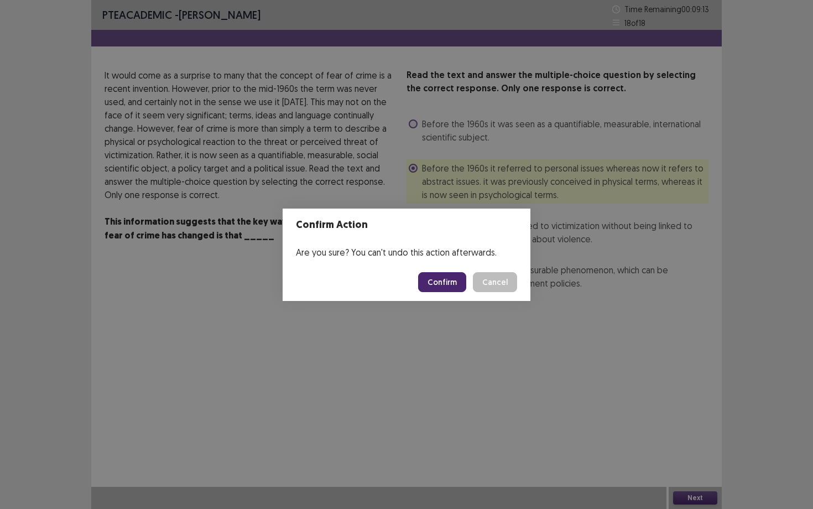
click at [461, 284] on button "Confirm" at bounding box center [442, 282] width 48 height 20
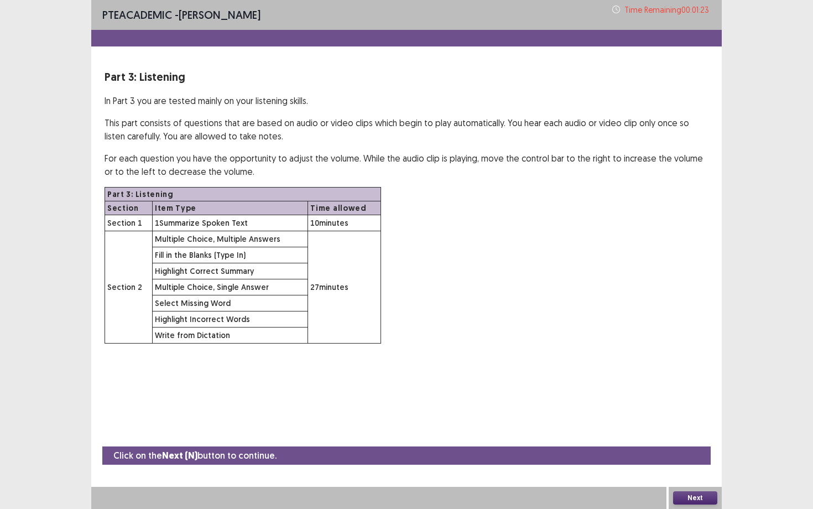
click at [710, 441] on button "Next" at bounding box center [695, 497] width 44 height 13
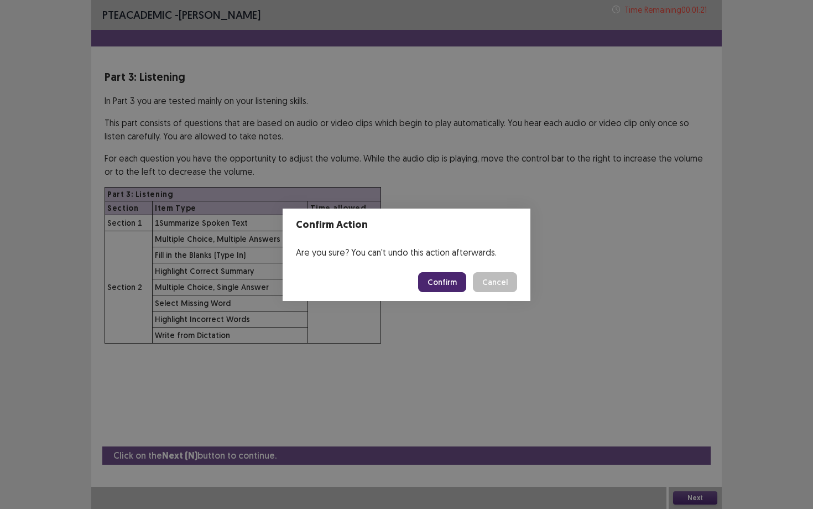
click at [451, 283] on button "Confirm" at bounding box center [442, 282] width 48 height 20
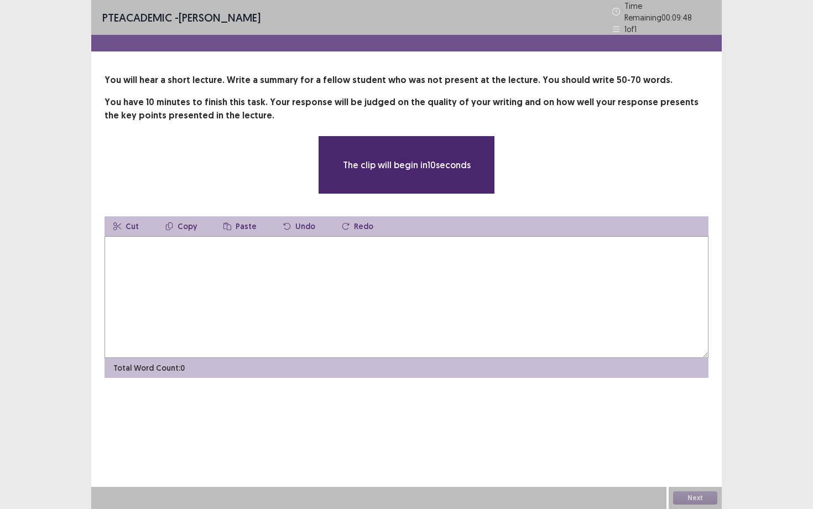
click at [451, 283] on textarea at bounding box center [406, 297] width 604 height 122
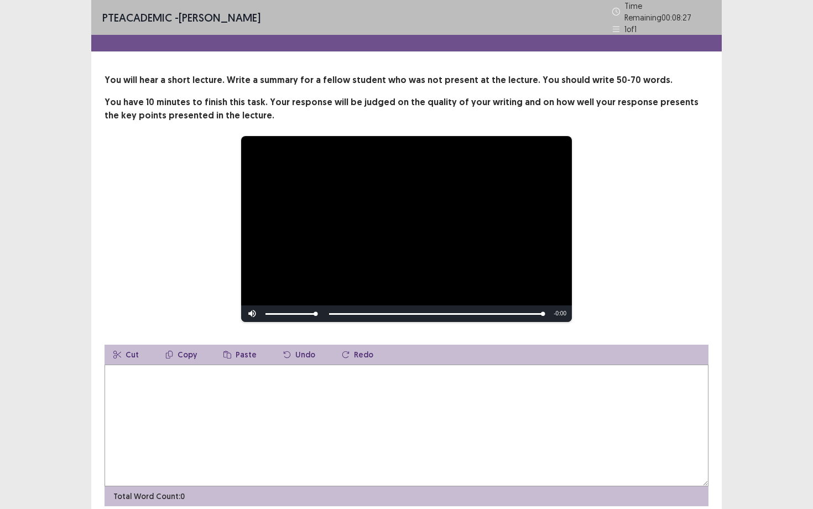
click at [314, 379] on textarea at bounding box center [406, 425] width 604 height 122
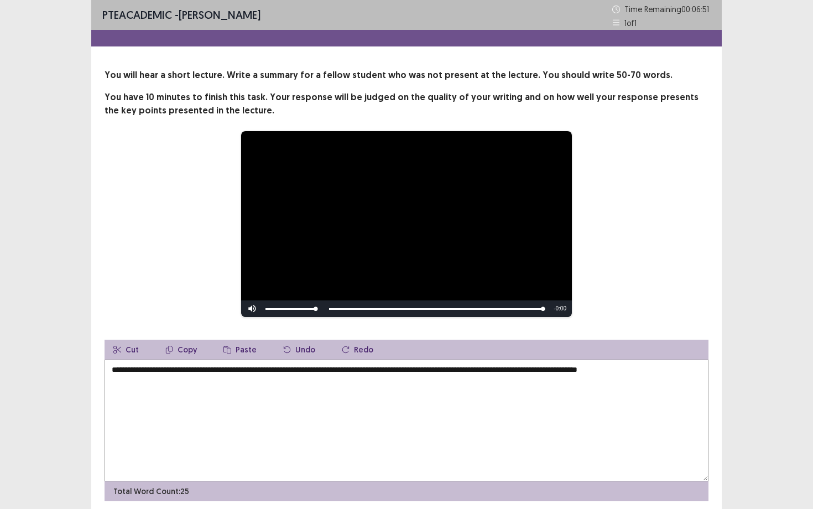
click at [367, 374] on textarea "**********" at bounding box center [406, 420] width 604 height 122
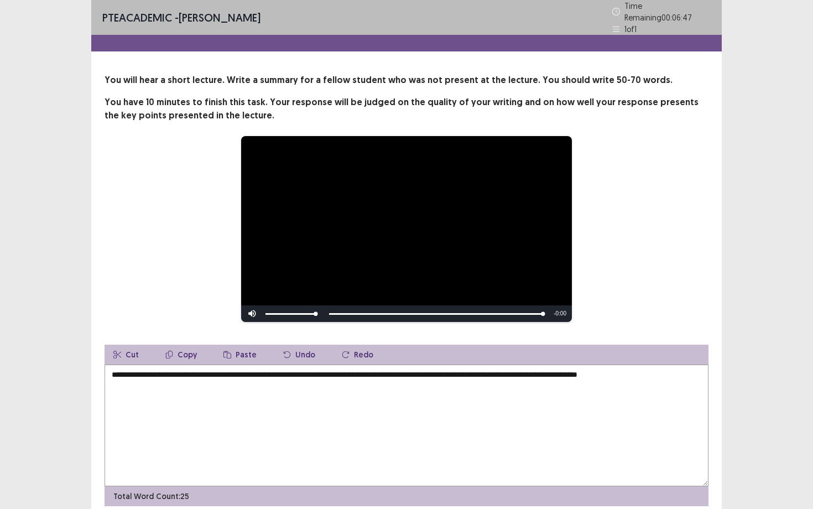
click at [688, 372] on textarea "**********" at bounding box center [406, 425] width 604 height 122
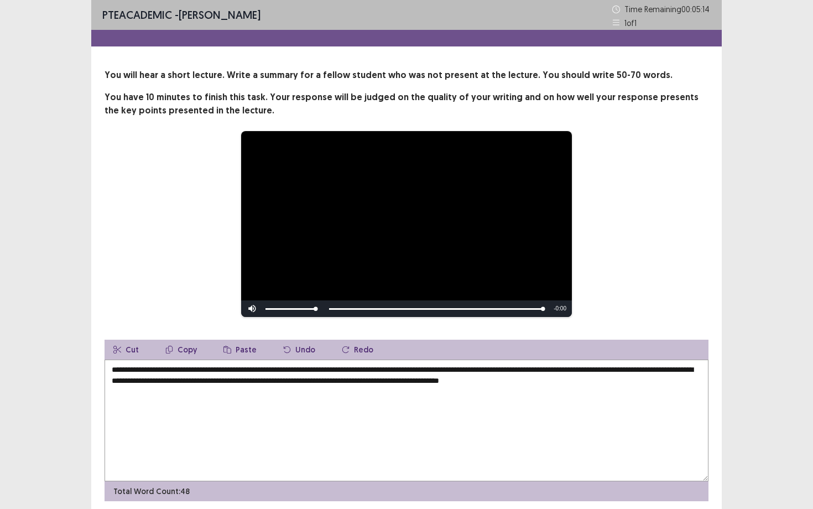
click at [724, 359] on div "**********" at bounding box center [406, 275] width 813 height 550
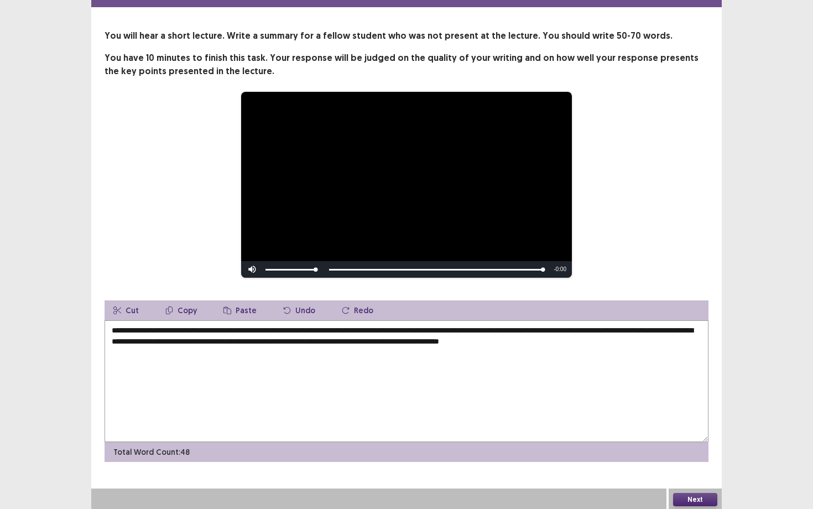
scroll to position [41, 0]
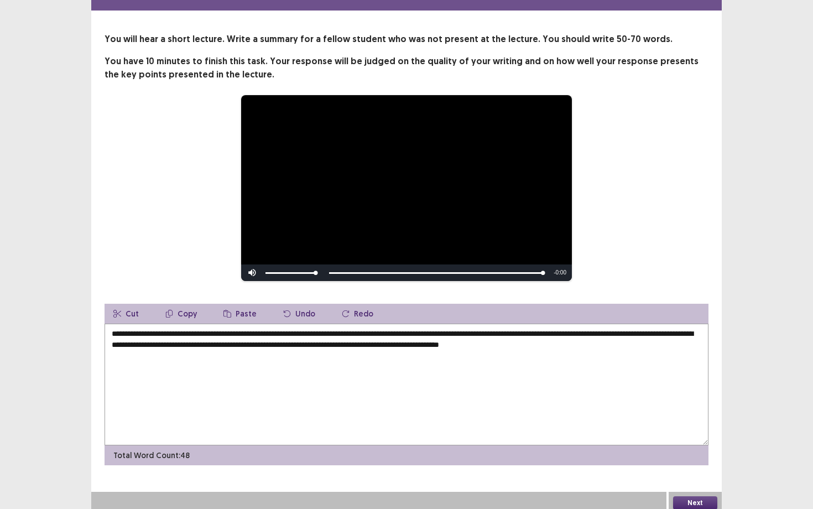
click at [668, 344] on textarea "**********" at bounding box center [406, 384] width 604 height 122
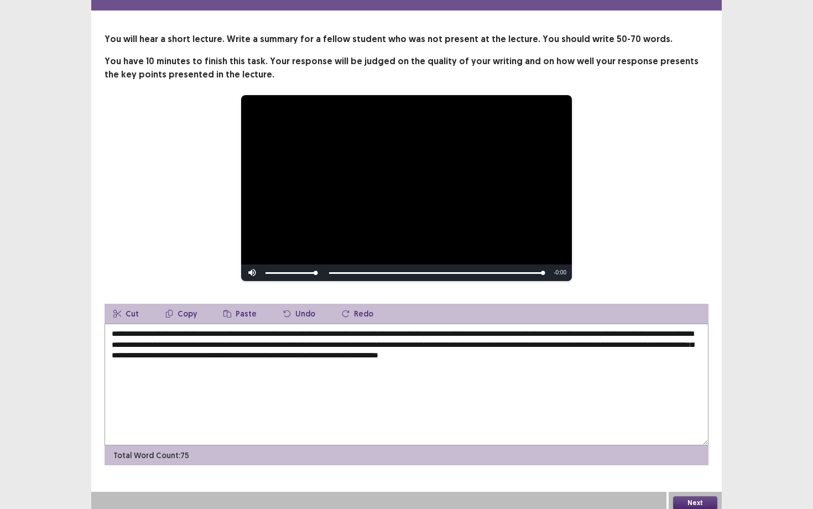
click at [394, 351] on textarea "**********" at bounding box center [406, 384] width 604 height 122
click at [508, 358] on textarea "**********" at bounding box center [406, 384] width 604 height 122
click at [499, 349] on textarea "**********" at bounding box center [406, 384] width 604 height 122
click at [610, 352] on textarea "**********" at bounding box center [406, 384] width 604 height 122
click at [646, 356] on textarea "**********" at bounding box center [406, 384] width 604 height 122
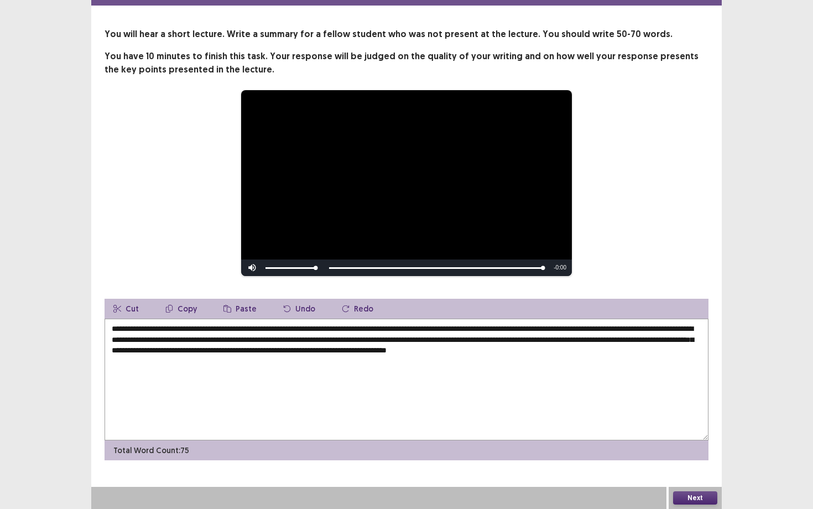
click at [267, 332] on textarea "**********" at bounding box center [406, 379] width 604 height 122
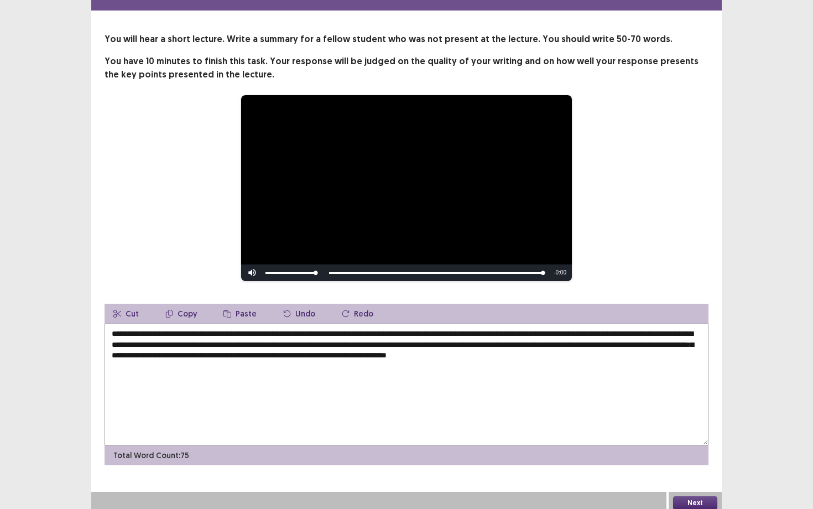
click at [241, 340] on textarea "**********" at bounding box center [406, 384] width 604 height 122
click at [485, 342] on textarea "**********" at bounding box center [406, 384] width 604 height 122
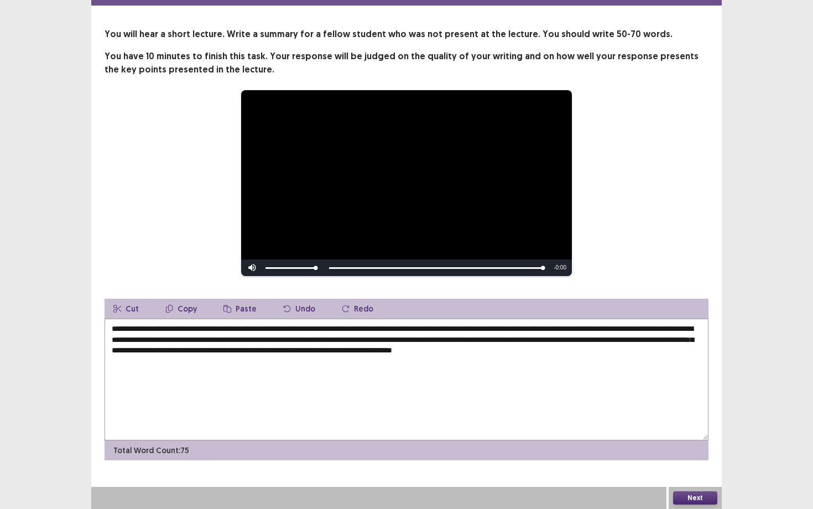
click at [154, 351] on textarea "**********" at bounding box center [406, 379] width 604 height 122
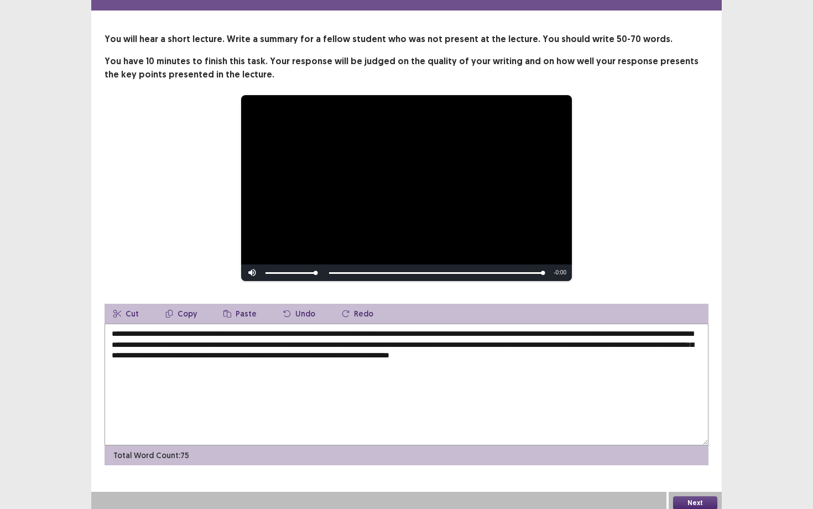
click at [154, 351] on textarea "**********" at bounding box center [406, 384] width 604 height 122
click at [468, 351] on textarea "**********" at bounding box center [406, 384] width 604 height 122
click at [640, 349] on textarea "**********" at bounding box center [406, 384] width 604 height 122
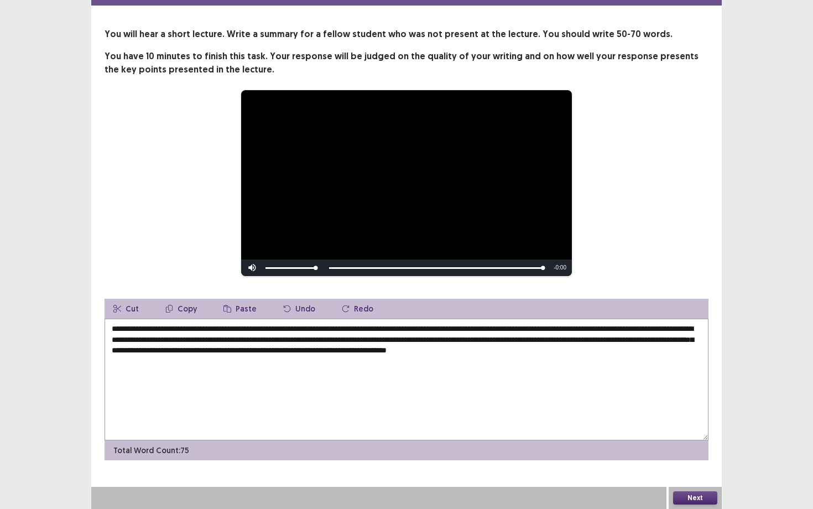
drag, startPoint x: 640, startPoint y: 349, endPoint x: 364, endPoint y: 352, distance: 276.5
click at [364, 352] on textarea "**********" at bounding box center [406, 379] width 604 height 122
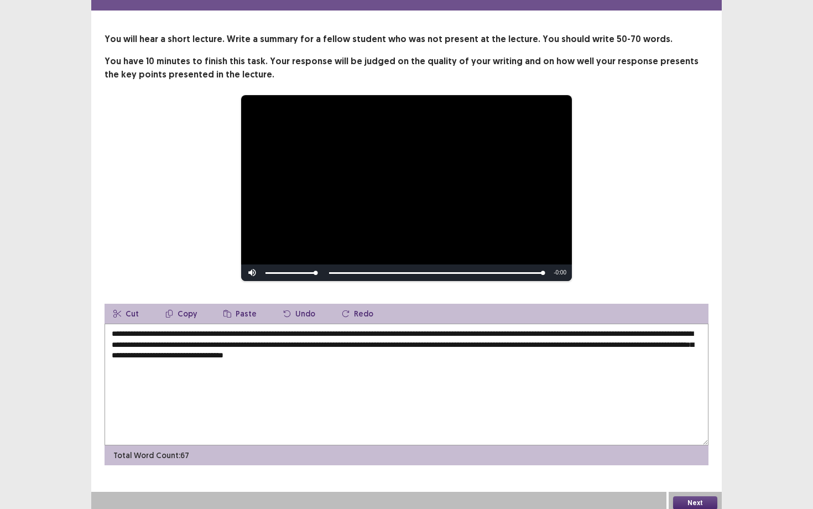
type textarea "**********"
click at [694, 441] on div "Next" at bounding box center [694, 503] width 53 height 22
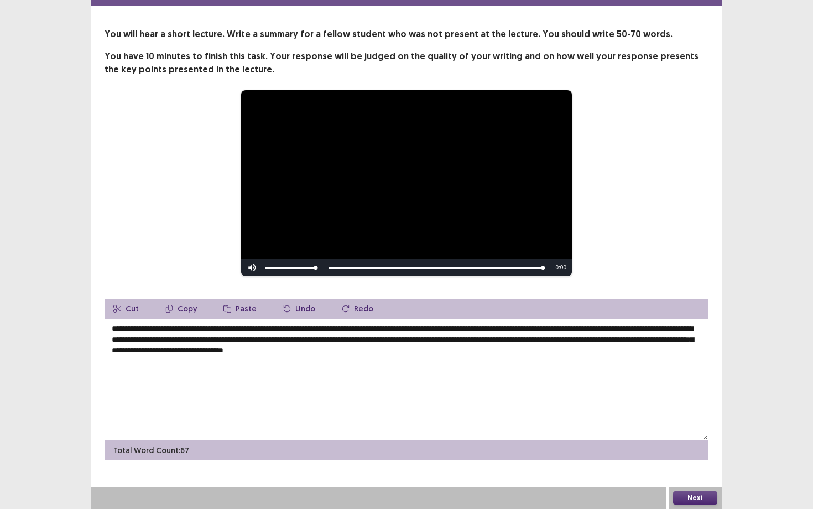
click at [693, 441] on button "Next" at bounding box center [695, 497] width 44 height 13
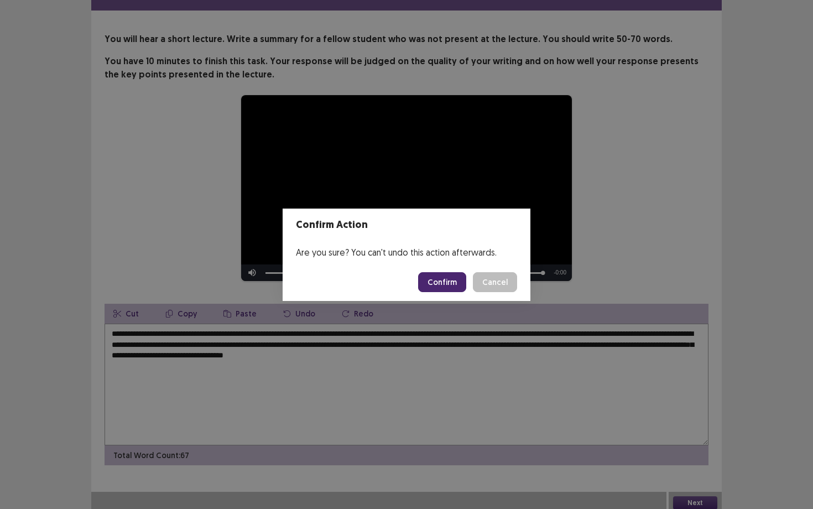
click at [459, 278] on button "Confirm" at bounding box center [442, 282] width 48 height 20
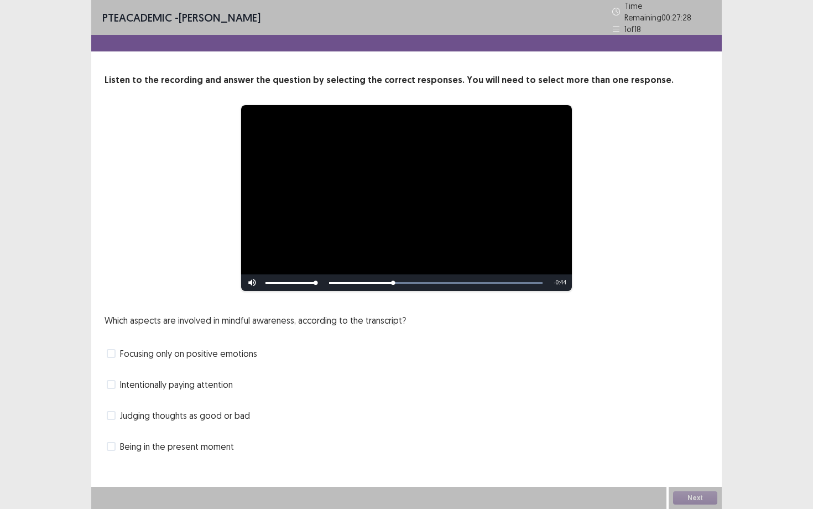
click at [107, 441] on span at bounding box center [111, 446] width 9 height 9
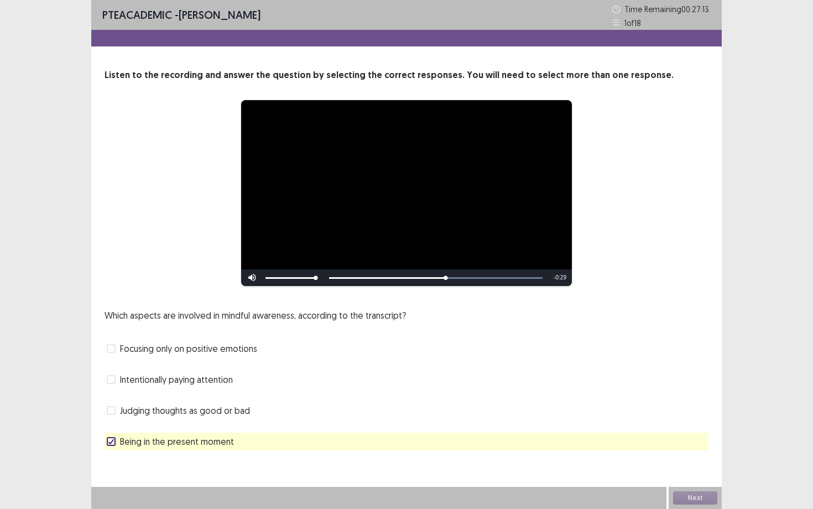
click at [128, 346] on span "Focusing only on positive emotions" at bounding box center [188, 348] width 137 height 13
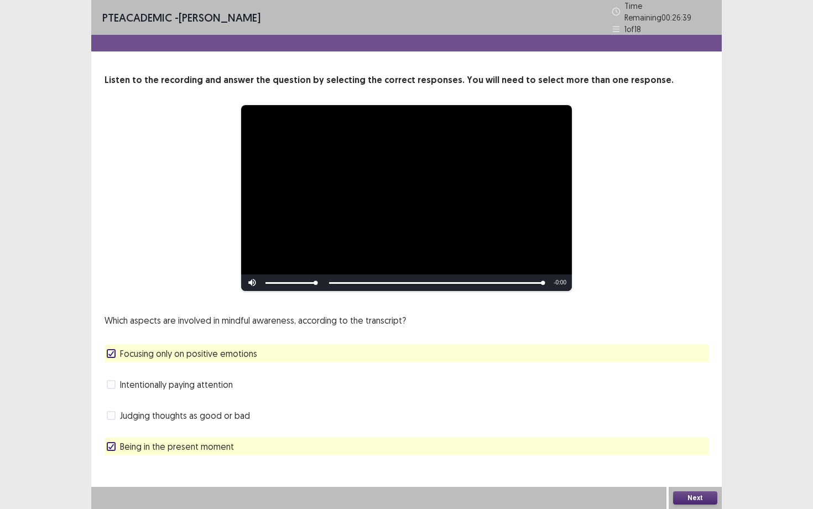
click at [688, 441] on button "Next" at bounding box center [695, 497] width 44 height 13
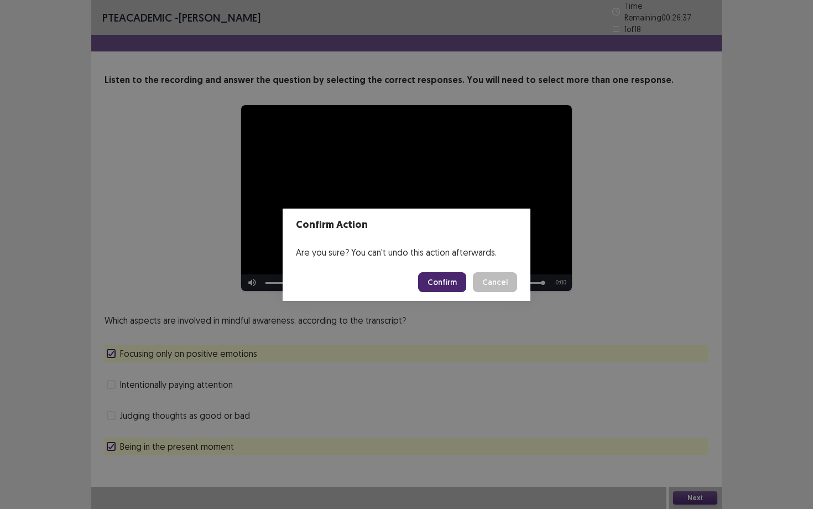
click at [458, 280] on button "Confirm" at bounding box center [442, 282] width 48 height 20
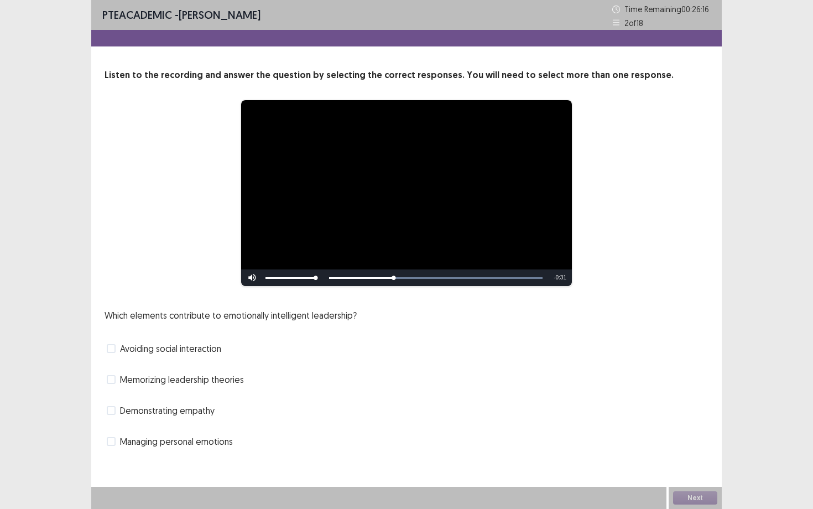
click at [175, 441] on span "Managing personal emotions" at bounding box center [176, 441] width 113 height 13
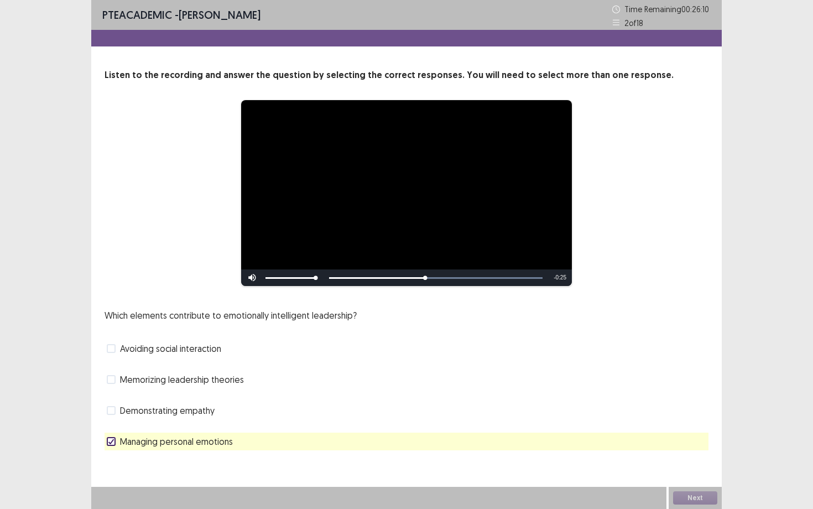
click at [192, 412] on span "Demonstrating empathy" at bounding box center [167, 410] width 95 height 13
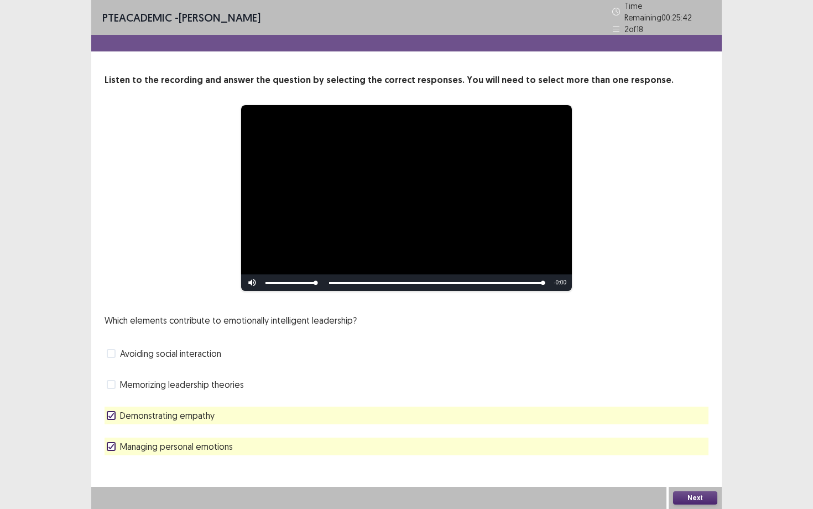
click at [693, 441] on button "Next" at bounding box center [695, 497] width 44 height 13
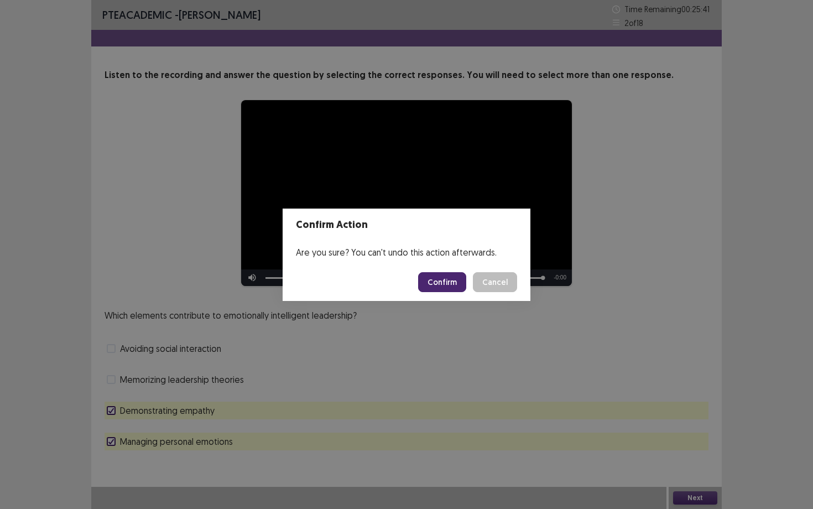
click at [454, 278] on button "Confirm" at bounding box center [442, 282] width 48 height 20
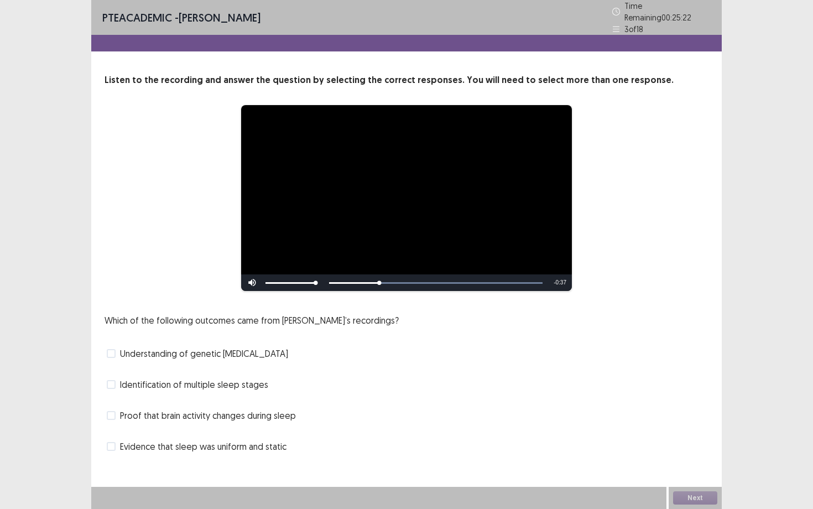
click at [226, 381] on span "Identification of multiple sleep stages" at bounding box center [194, 384] width 148 height 13
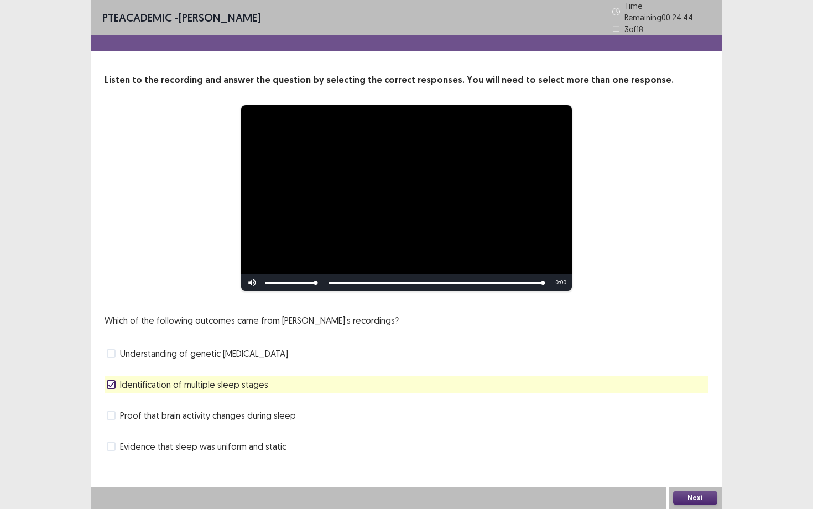
click at [280, 409] on span "Proof that brain activity changes during sleep" at bounding box center [208, 415] width 176 height 13
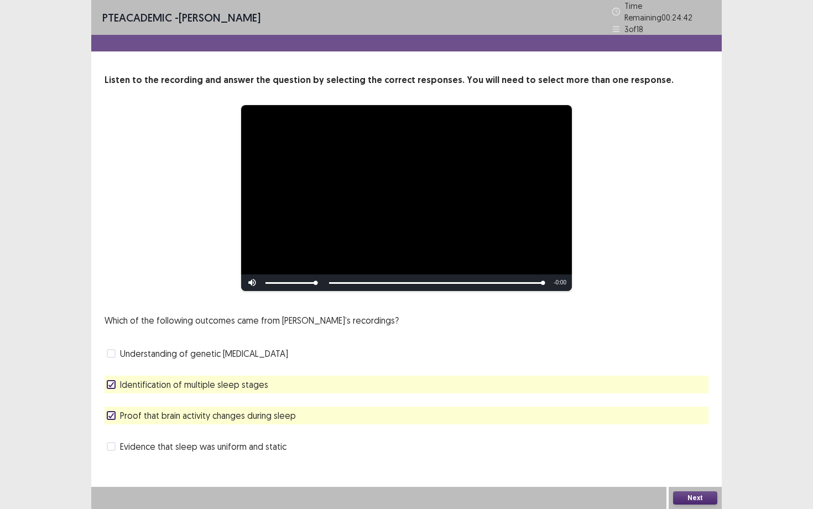
click at [707, 441] on button "Next" at bounding box center [695, 497] width 44 height 13
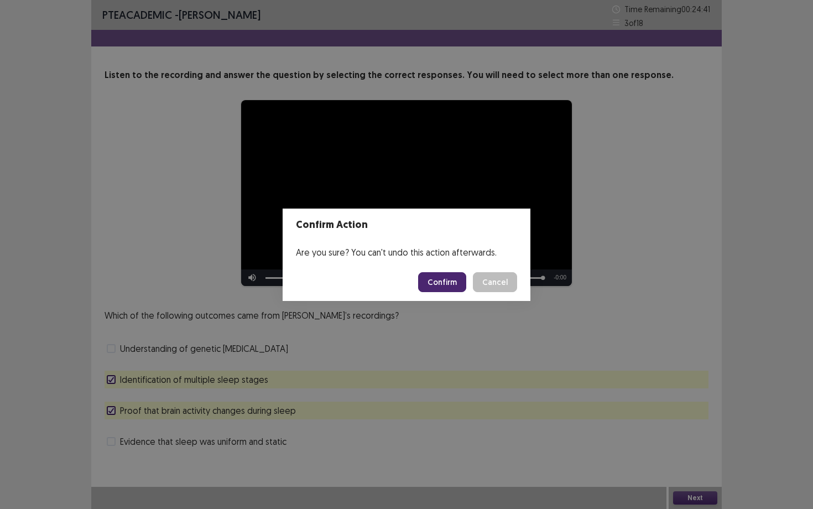
click at [452, 284] on button "Confirm" at bounding box center [442, 282] width 48 height 20
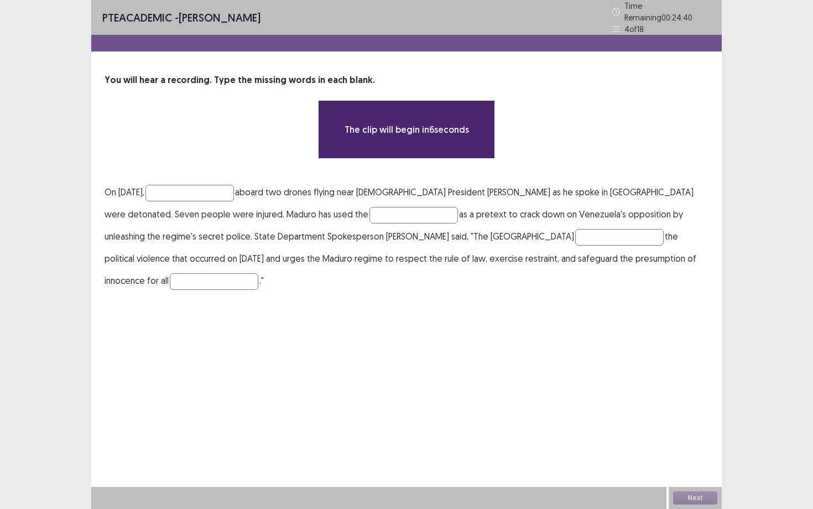
click at [212, 181] on p "On [DATE], aboard two drones flying near [DEMOGRAPHIC_DATA] President [PERSON_N…" at bounding box center [406, 236] width 604 height 111
click at [213, 186] on input "text" at bounding box center [189, 193] width 88 height 17
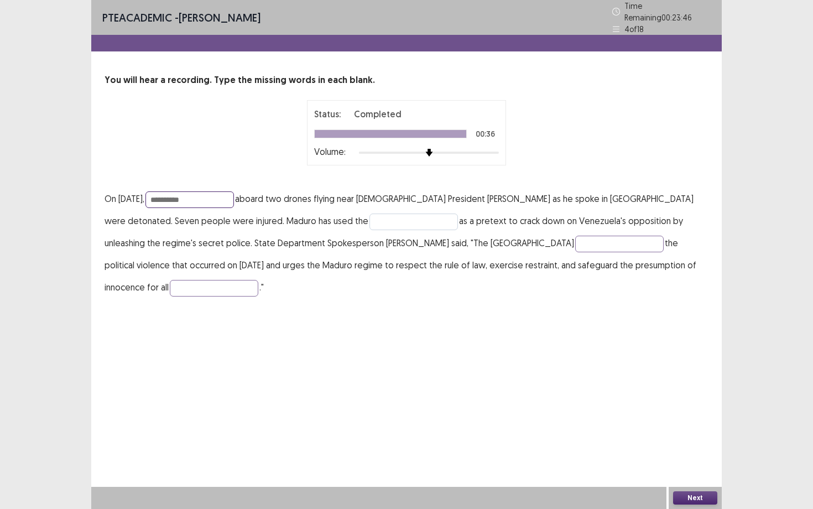
type input "**********"
click at [369, 222] on input "text" at bounding box center [413, 221] width 88 height 17
type input "********"
type input "*******"
type input "******"
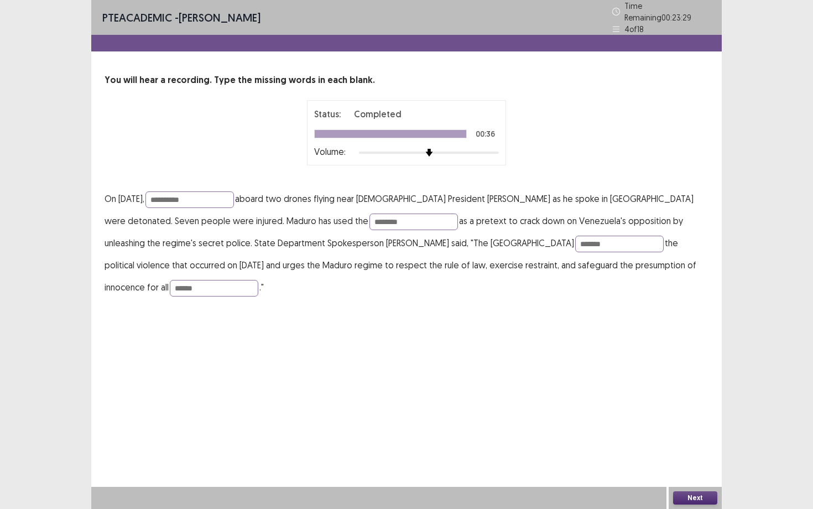
click at [683, 441] on button "Next" at bounding box center [695, 497] width 44 height 13
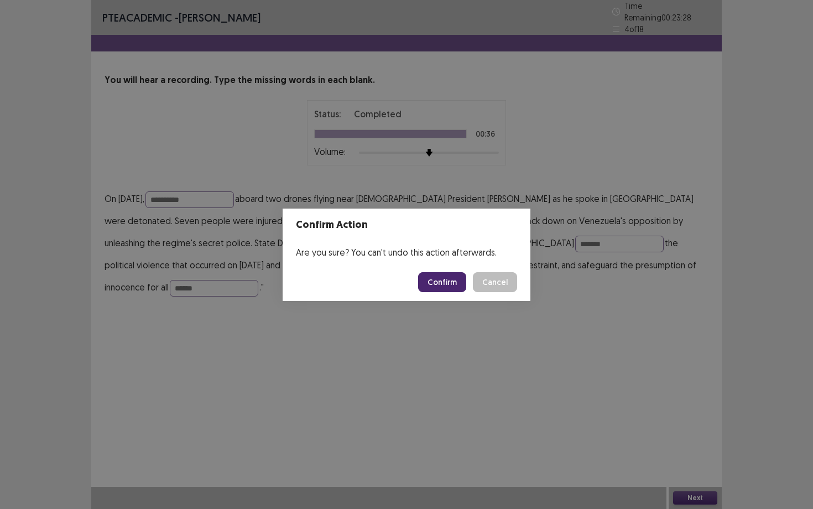
click at [436, 274] on button "Confirm" at bounding box center [442, 282] width 48 height 20
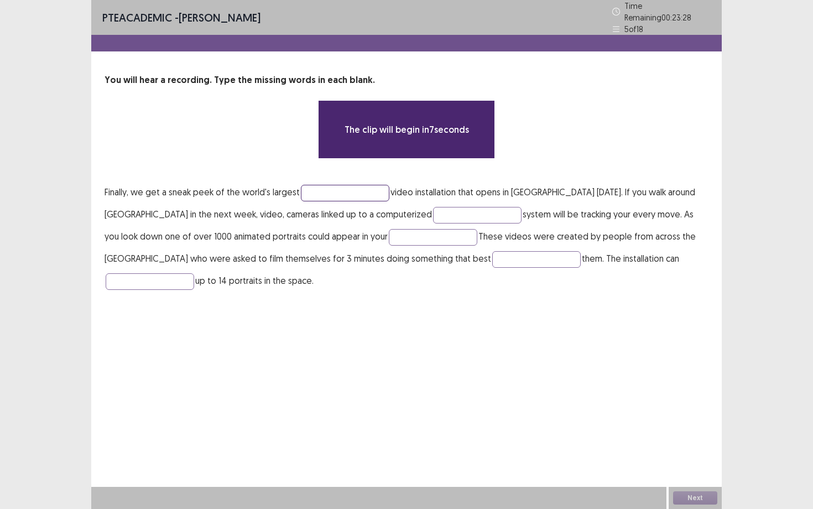
click at [363, 190] on input "text" at bounding box center [345, 193] width 88 height 17
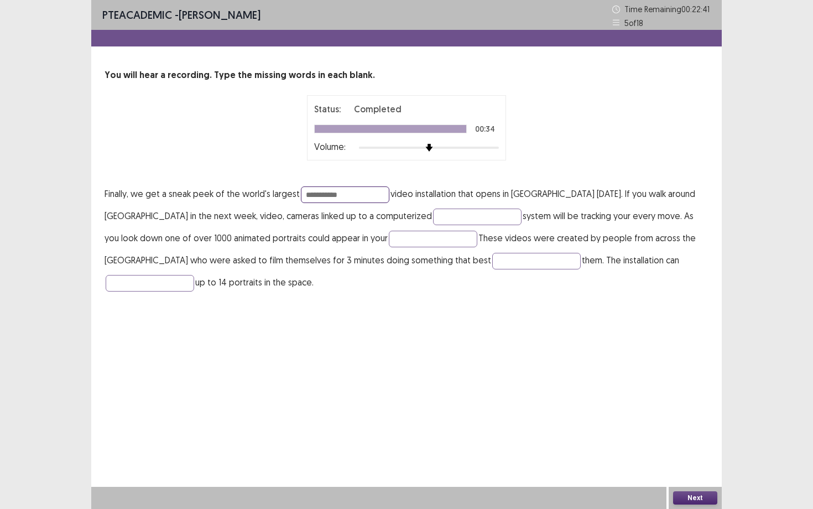
type input "**********"
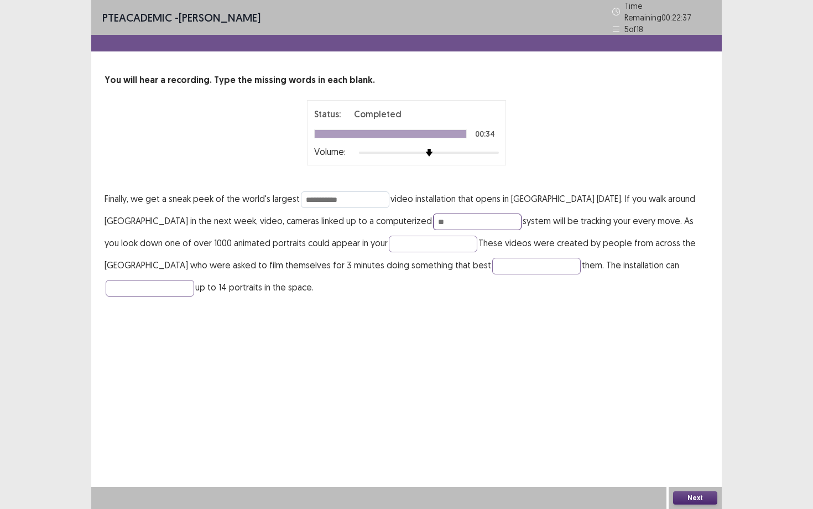
type input "*"
type input "**********"
type input "******"
type input "**********"
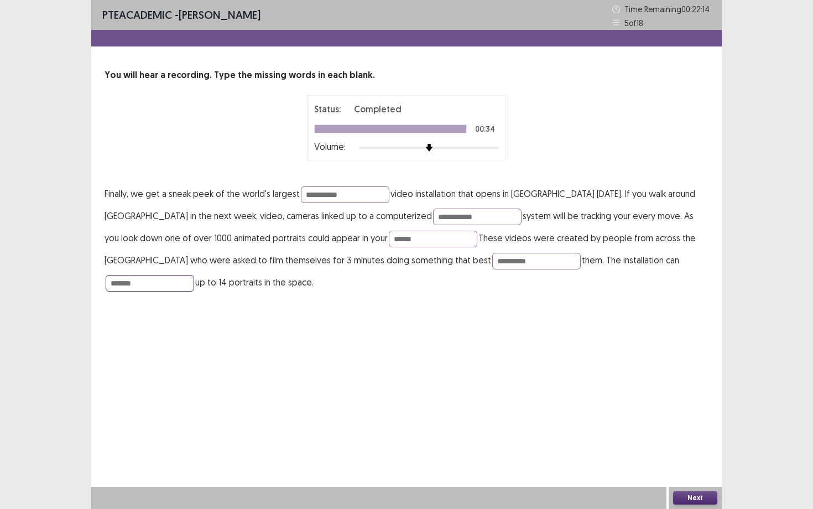
type input "*******"
click at [692, 441] on button "Next" at bounding box center [695, 497] width 44 height 13
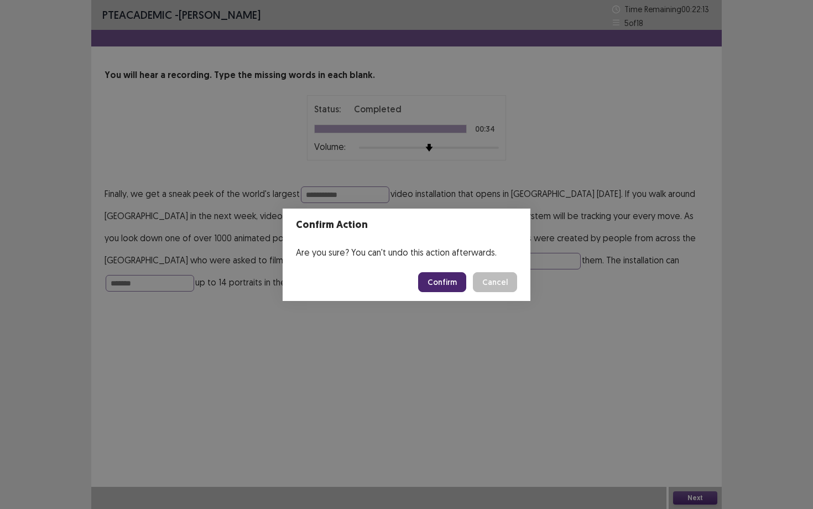
click at [456, 283] on button "Confirm" at bounding box center [442, 282] width 48 height 20
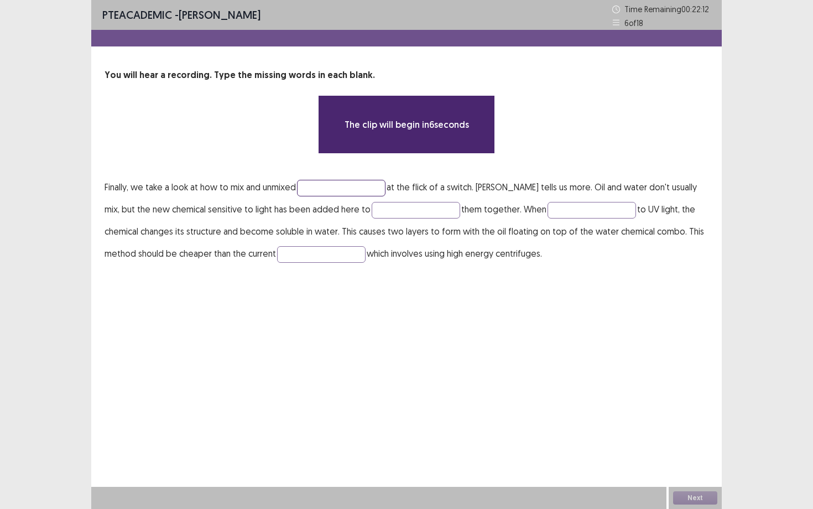
click at [385, 195] on input "text" at bounding box center [341, 188] width 88 height 17
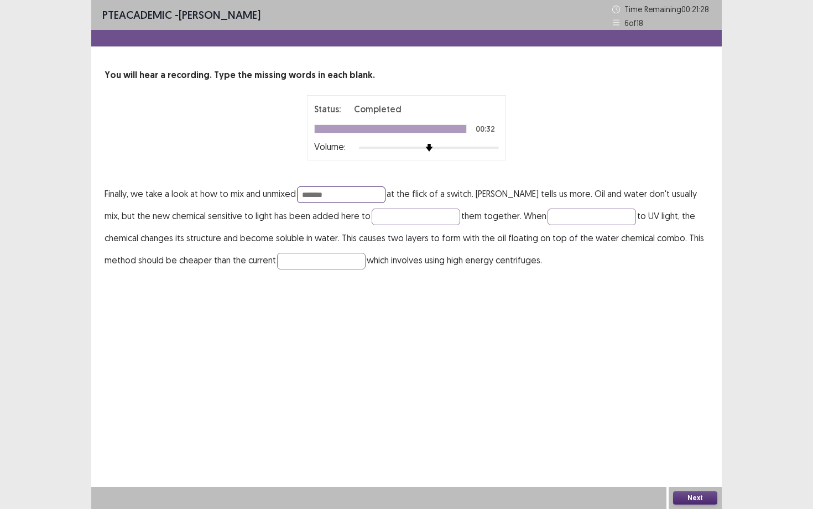
type input "*******"
click at [372, 219] on input "******" at bounding box center [416, 216] width 88 height 17
type input "*****"
type input "******"
type input "**********"
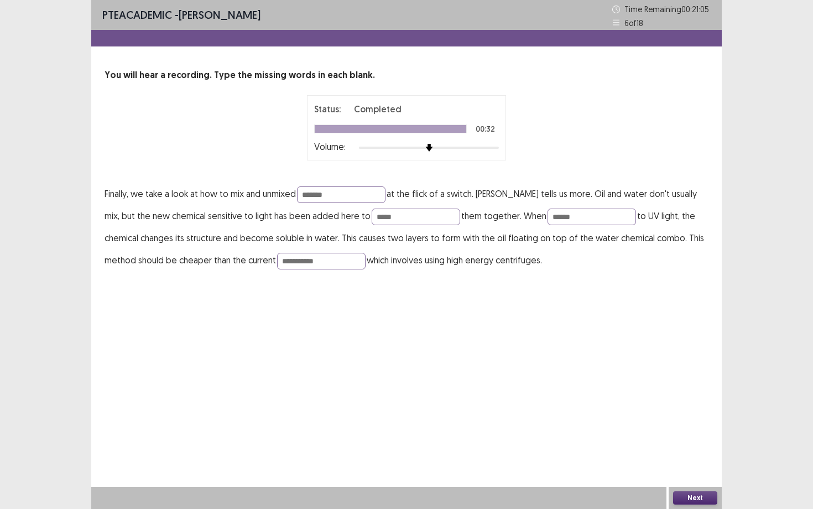
click at [692, 441] on button "Next" at bounding box center [695, 497] width 44 height 13
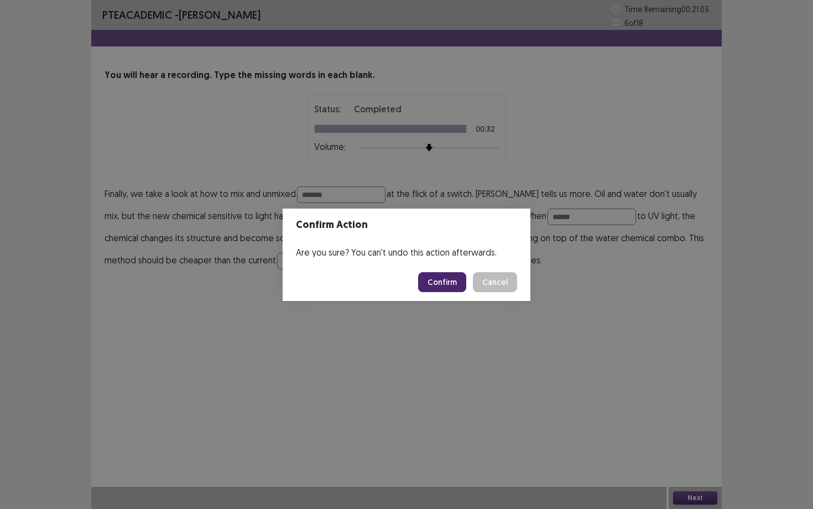
click at [448, 281] on button "Confirm" at bounding box center [442, 282] width 48 height 20
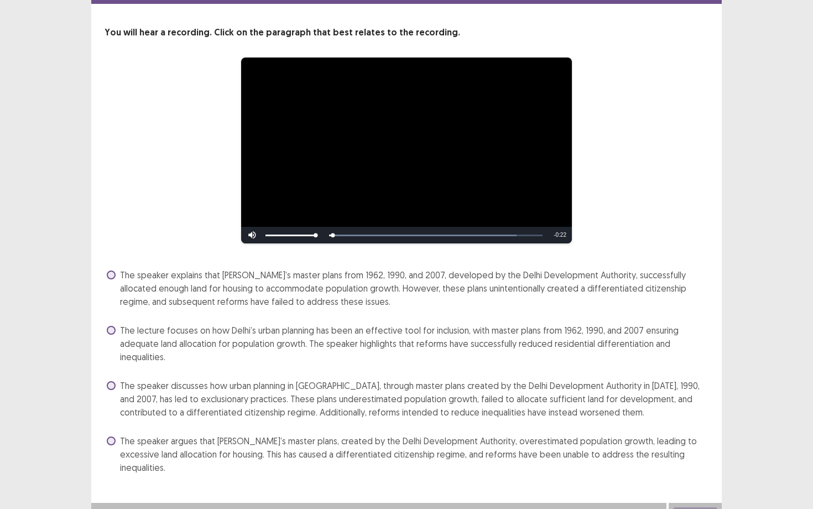
scroll to position [45, 0]
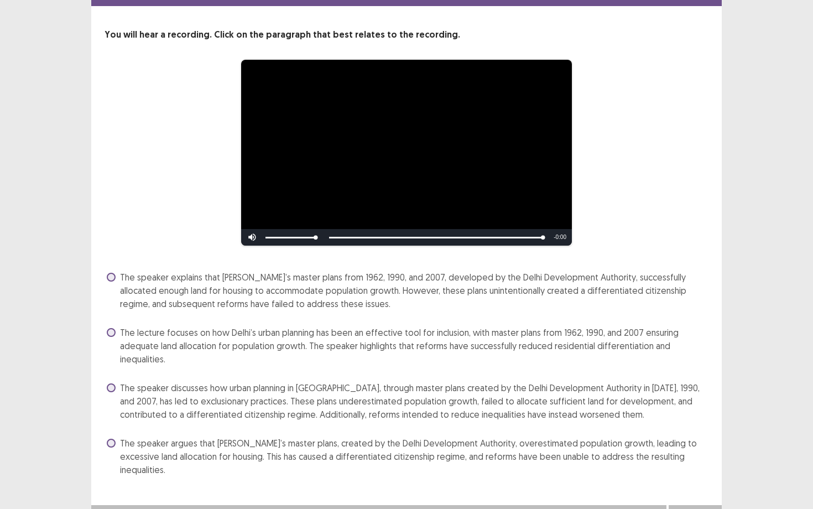
click at [196, 334] on span "The lecture focuses on how Delhi’s urban planning has been an effective tool fo…" at bounding box center [414, 346] width 588 height 40
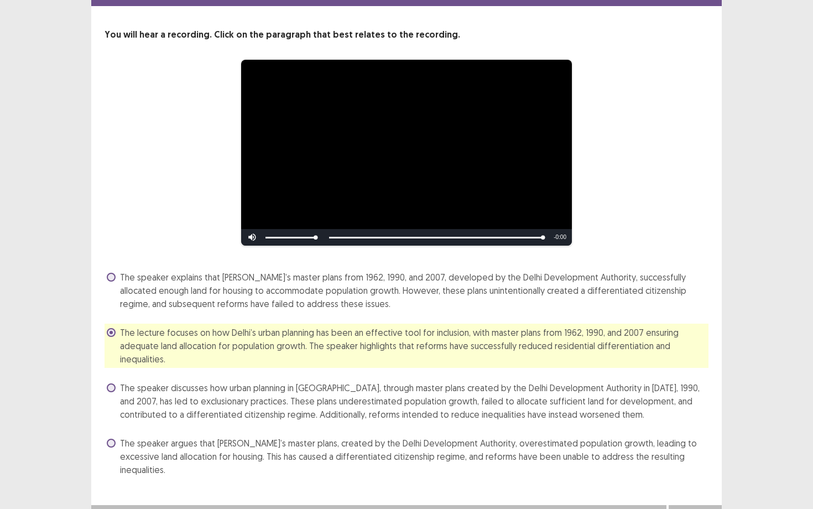
click at [681, 441] on button "Next" at bounding box center [695, 515] width 44 height 13
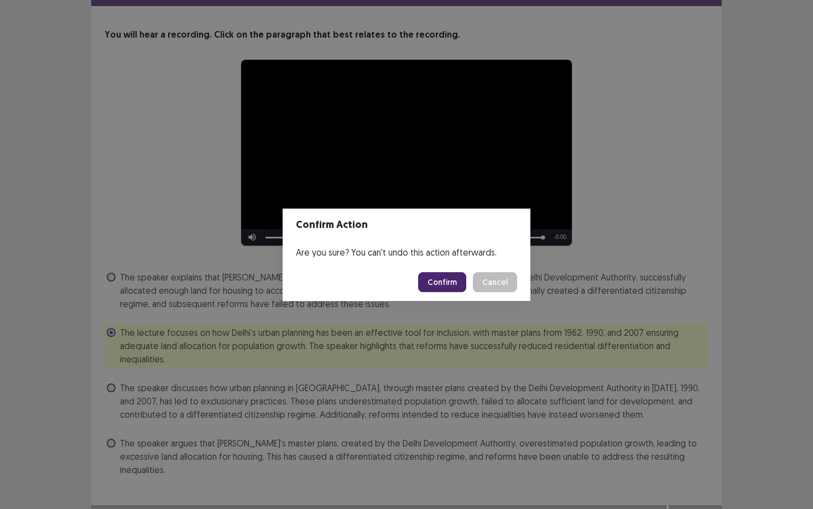
click at [458, 282] on button "Confirm" at bounding box center [442, 282] width 48 height 20
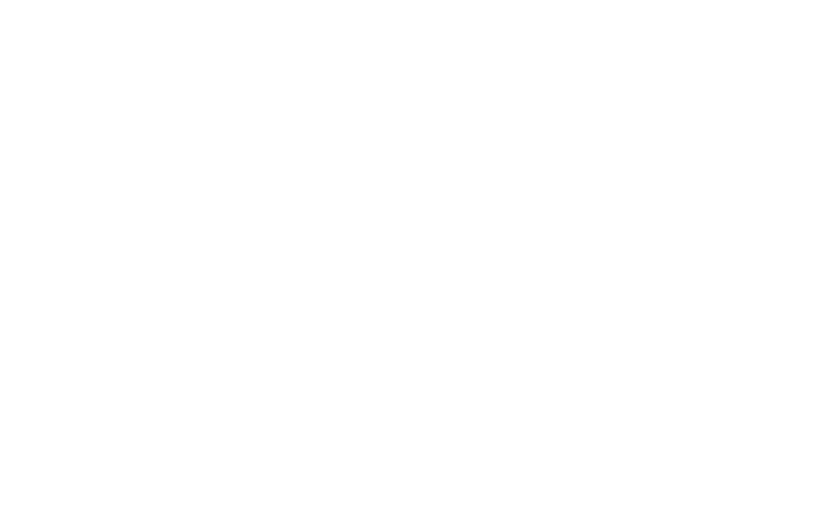
scroll to position [0, 0]
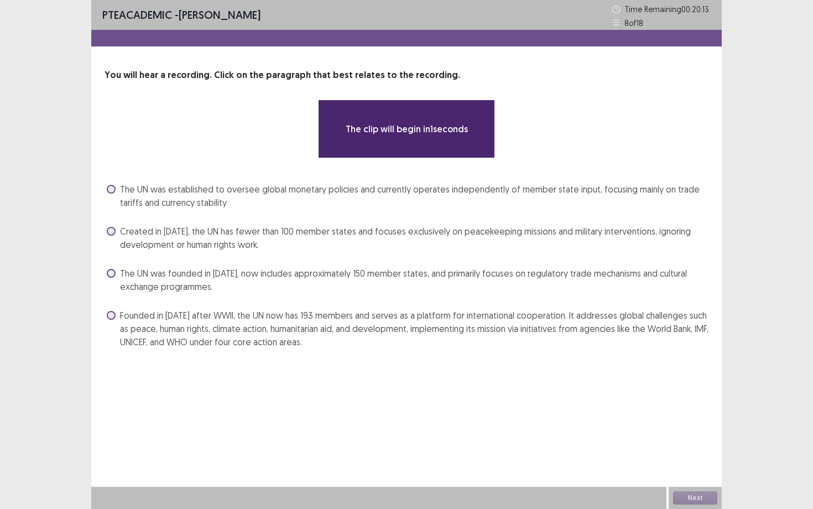
click at [262, 319] on span "Founded in [DATE] after WWII, the UN now has 193 members and serves as a platfo…" at bounding box center [414, 329] width 588 height 40
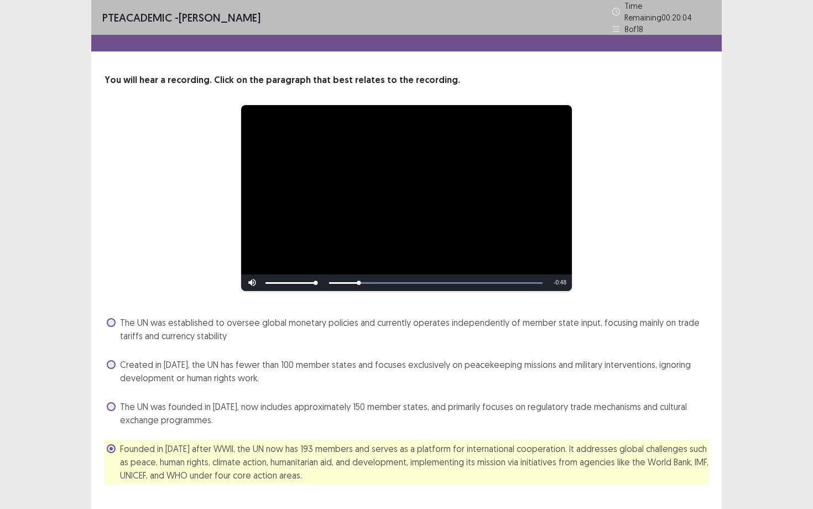
scroll to position [19, 0]
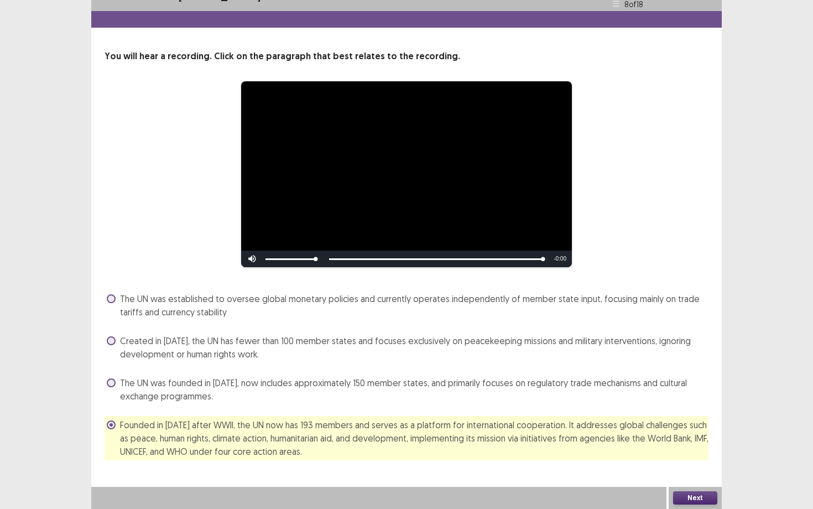
click at [709, 441] on button "Next" at bounding box center [695, 497] width 44 height 13
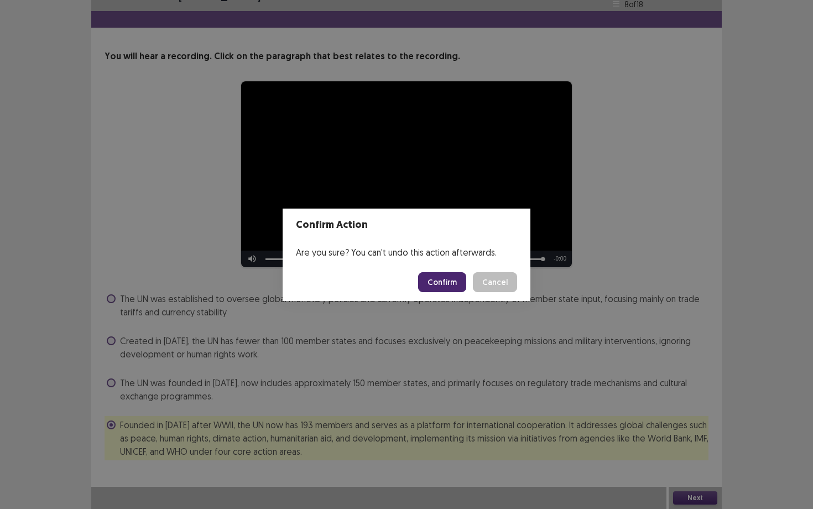
click at [455, 284] on button "Confirm" at bounding box center [442, 282] width 48 height 20
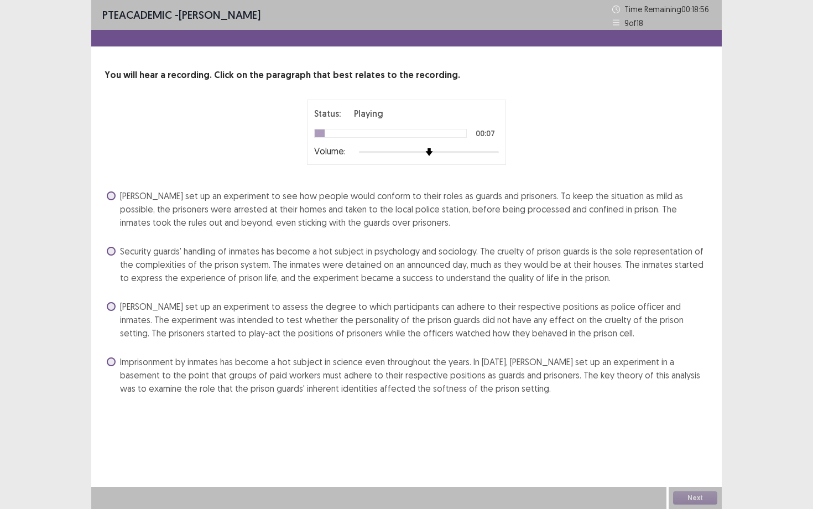
click at [271, 310] on span "[PERSON_NAME] set up an experiment to assess the degree to which participants c…" at bounding box center [414, 320] width 588 height 40
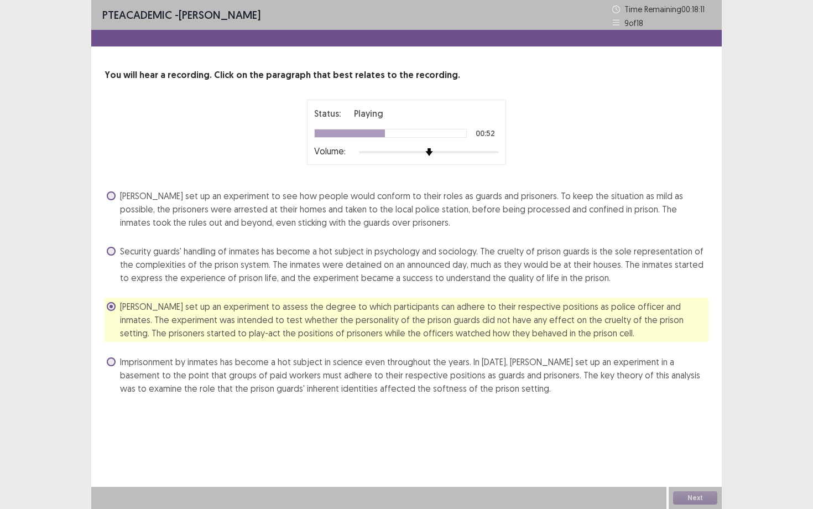
click at [382, 210] on span "[PERSON_NAME] set up an experiment to see how people would conform to their rol…" at bounding box center [414, 209] width 588 height 40
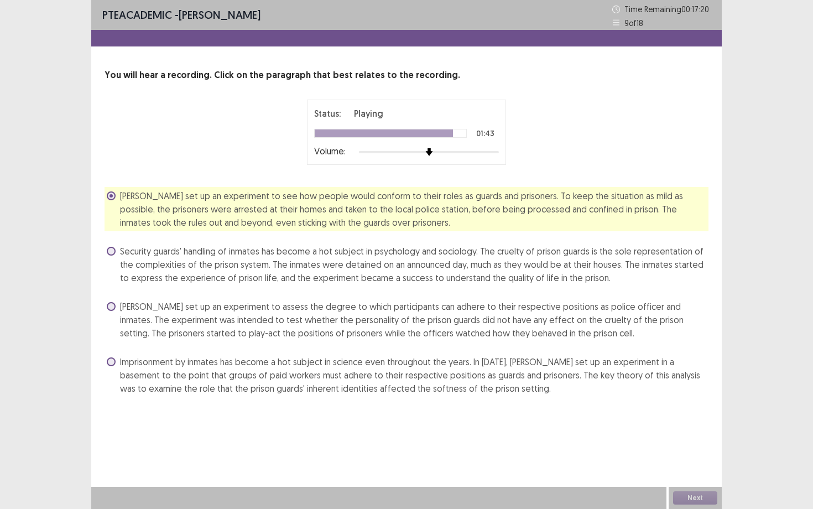
click at [322, 302] on span "[PERSON_NAME] set up an experiment to assess the degree to which participants c…" at bounding box center [414, 320] width 588 height 40
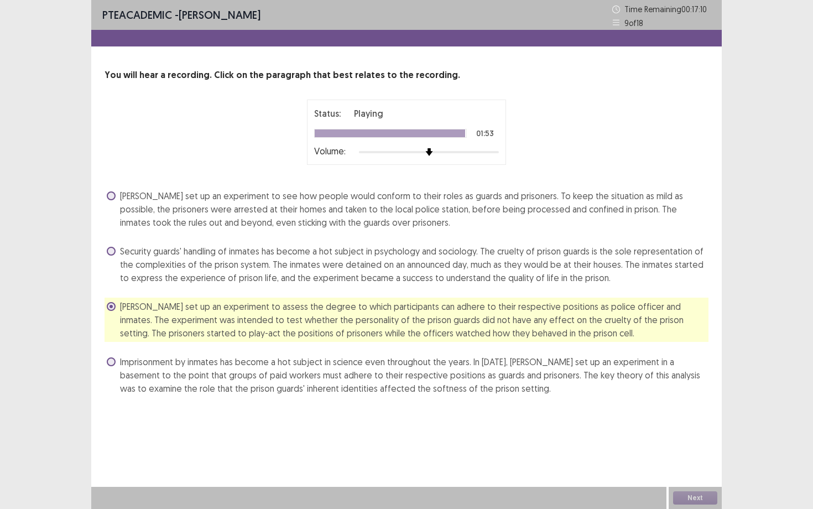
click at [323, 220] on span "[PERSON_NAME] set up an experiment to see how people would conform to their rol…" at bounding box center [414, 209] width 588 height 40
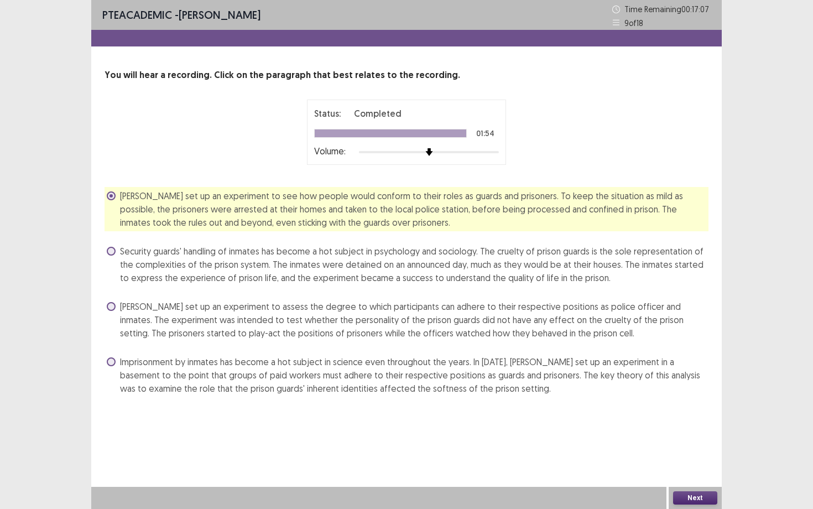
click at [684, 441] on button "Next" at bounding box center [695, 497] width 44 height 13
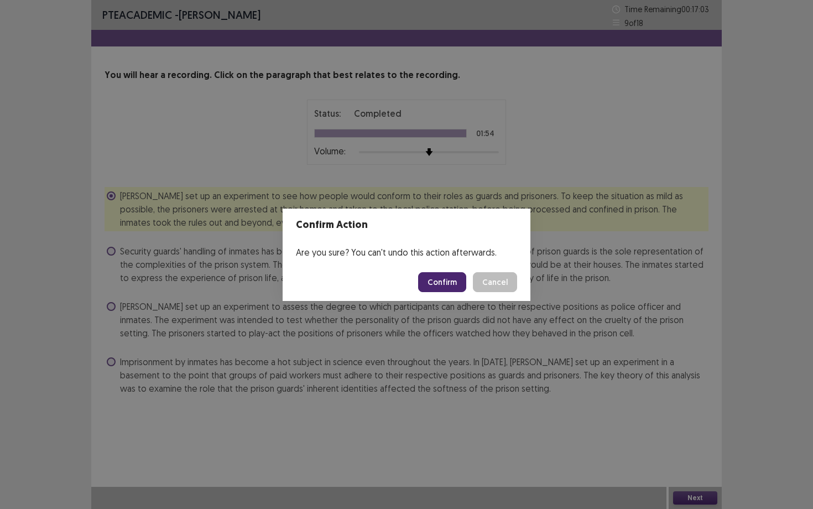
click at [504, 283] on button "Cancel" at bounding box center [495, 282] width 44 height 20
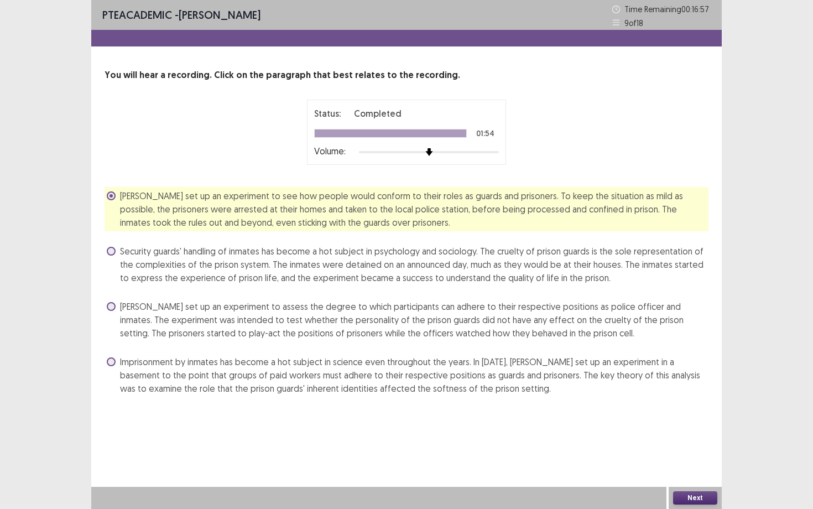
click at [693, 441] on button "Next" at bounding box center [695, 497] width 44 height 13
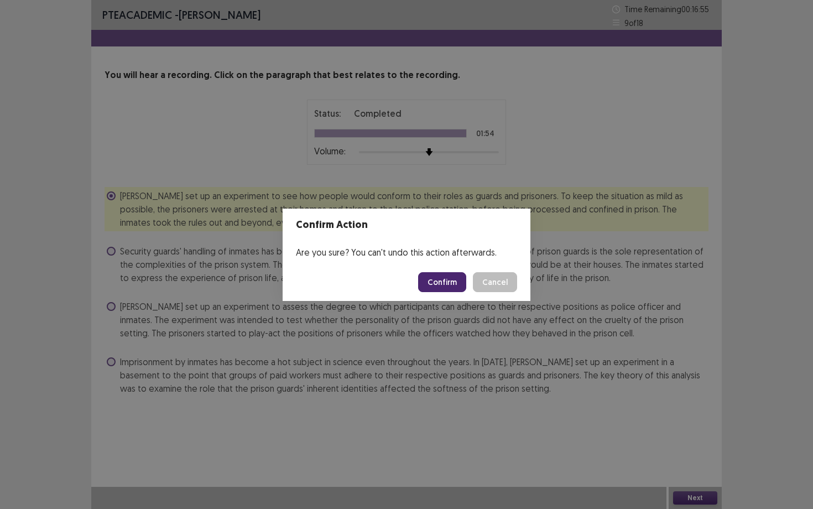
click at [451, 279] on button "Confirm" at bounding box center [442, 282] width 48 height 20
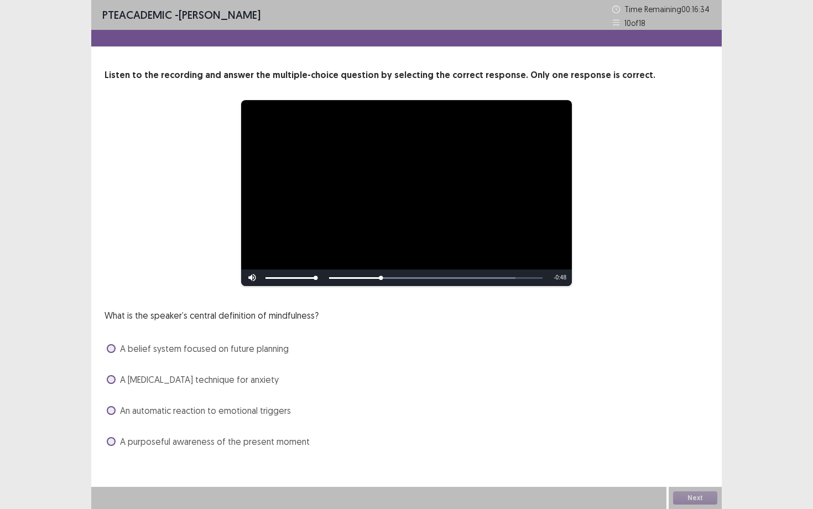
click at [205, 441] on span "A purposeful awareness of the present moment" at bounding box center [215, 441] width 190 height 13
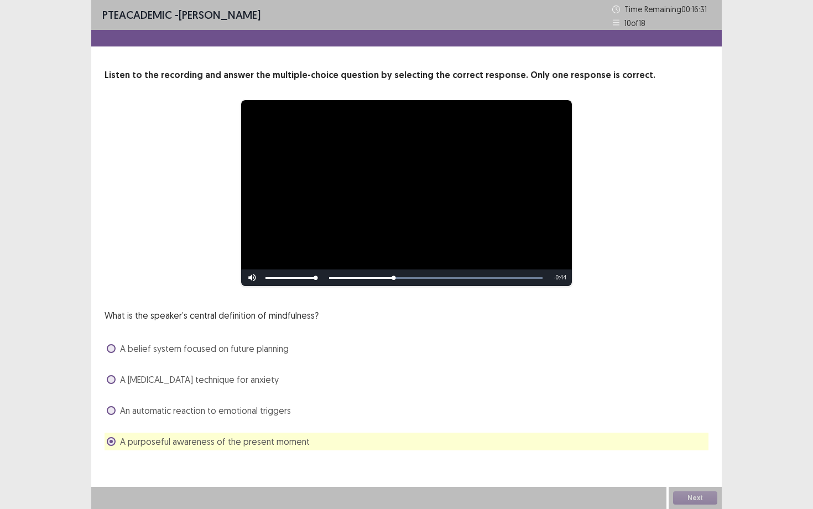
click at [243, 352] on span "A belief system focused on future planning" at bounding box center [204, 348] width 169 height 13
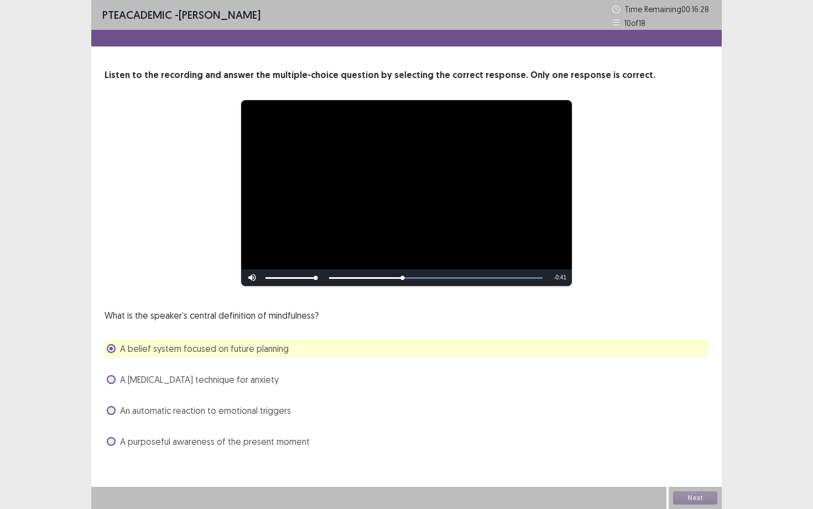
click at [230, 440] on span "A purposeful awareness of the present moment" at bounding box center [215, 441] width 190 height 13
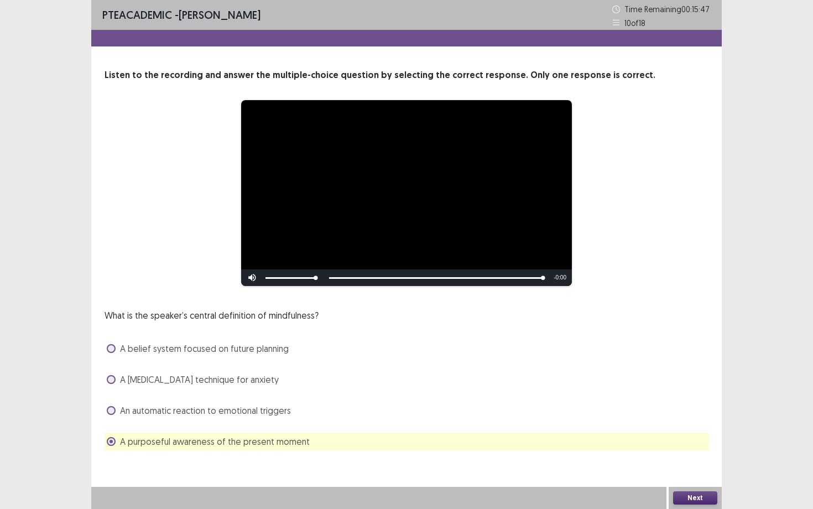
click at [683, 441] on button "Next" at bounding box center [695, 497] width 44 height 13
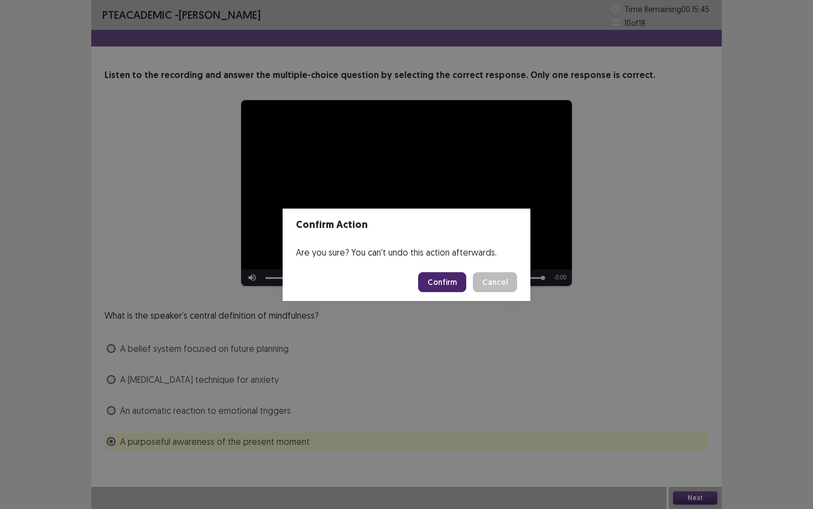
click at [458, 283] on button "Confirm" at bounding box center [442, 282] width 48 height 20
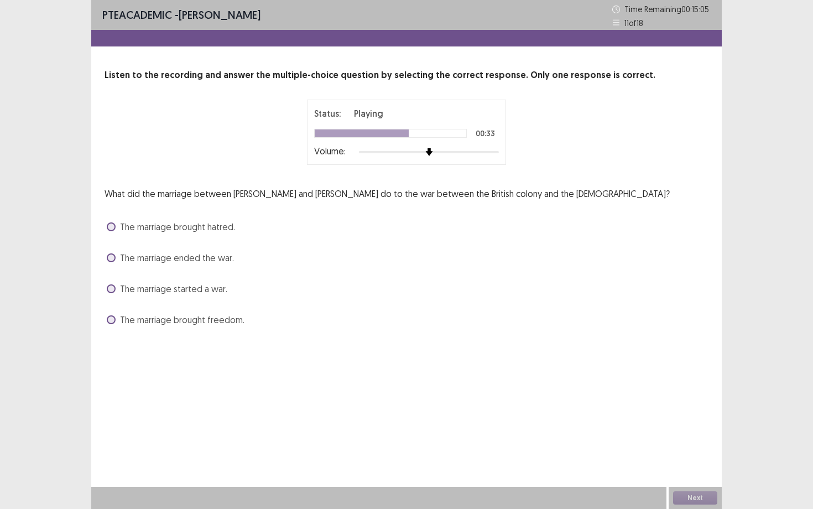
click at [197, 290] on span "The marriage started a war." at bounding box center [173, 288] width 107 height 13
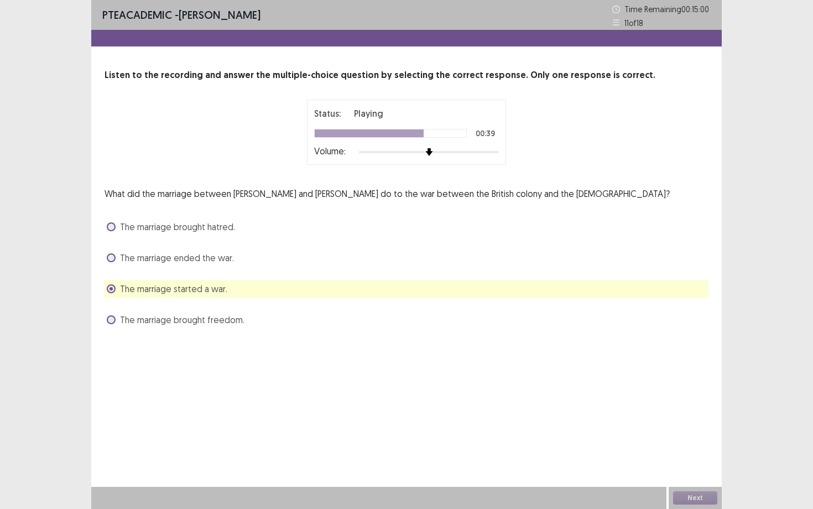
click at [197, 290] on span "The marriage started a war." at bounding box center [173, 288] width 107 height 13
click at [202, 260] on span "The marriage ended the war." at bounding box center [177, 257] width 114 height 13
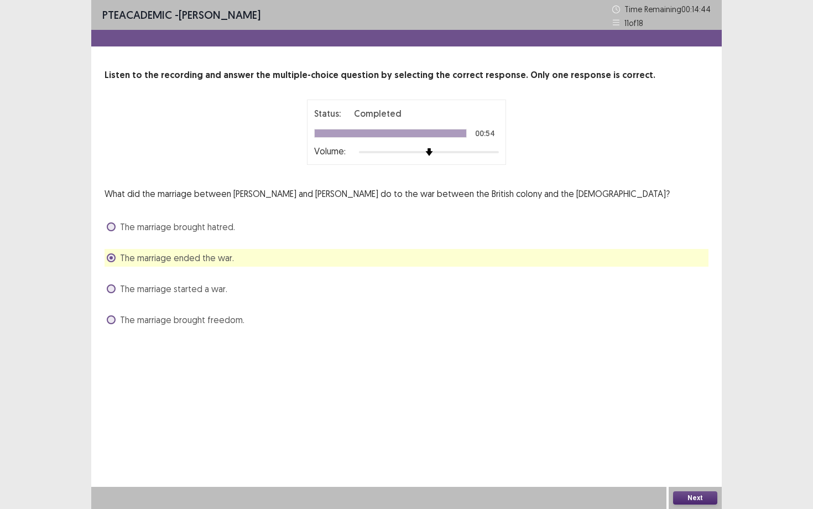
click at [680, 441] on button "Next" at bounding box center [695, 497] width 44 height 13
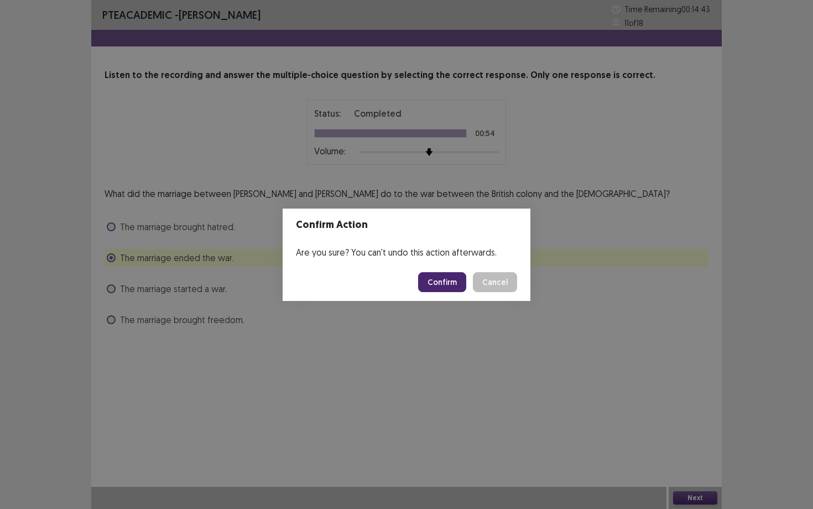
click at [433, 279] on button "Confirm" at bounding box center [442, 282] width 48 height 20
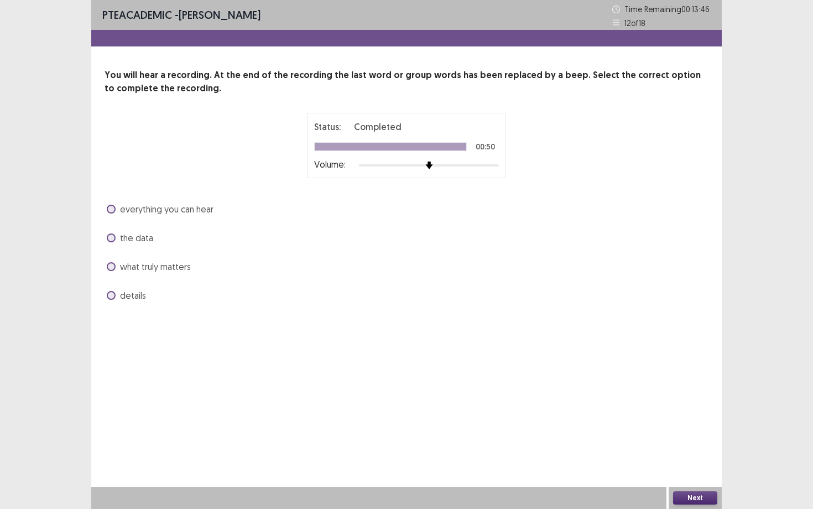
click at [136, 267] on span "what truly matters" at bounding box center [155, 266] width 71 height 13
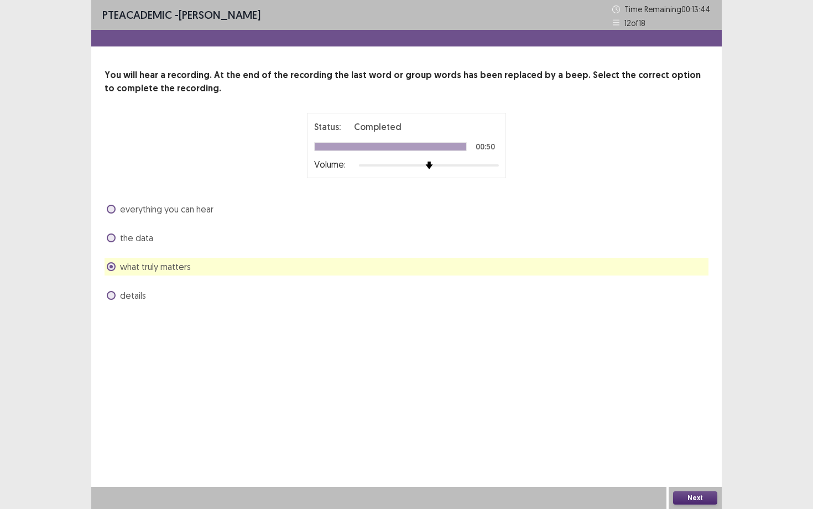
click at [681, 441] on button "Next" at bounding box center [695, 497] width 44 height 13
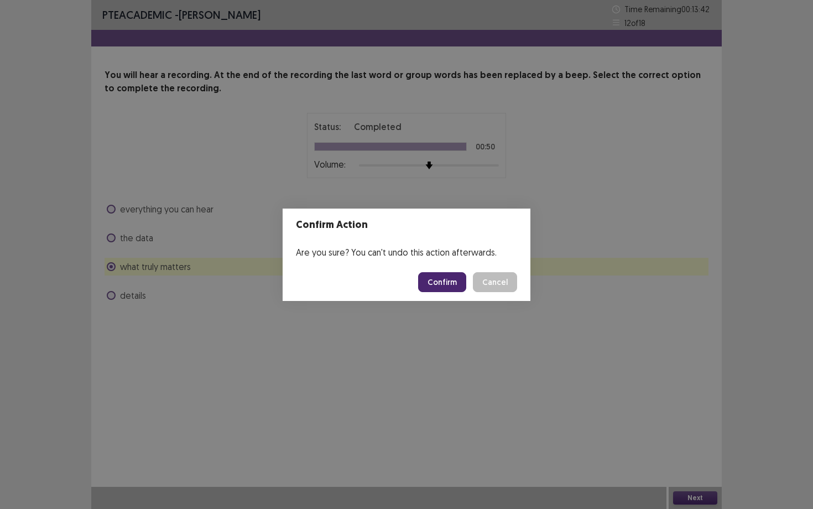
click at [454, 281] on button "Confirm" at bounding box center [442, 282] width 48 height 20
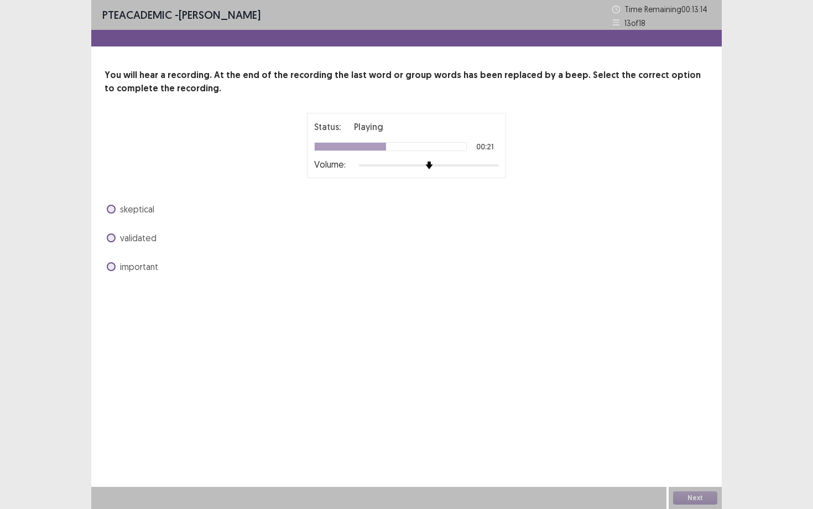
click at [140, 264] on span "important" at bounding box center [139, 266] width 38 height 13
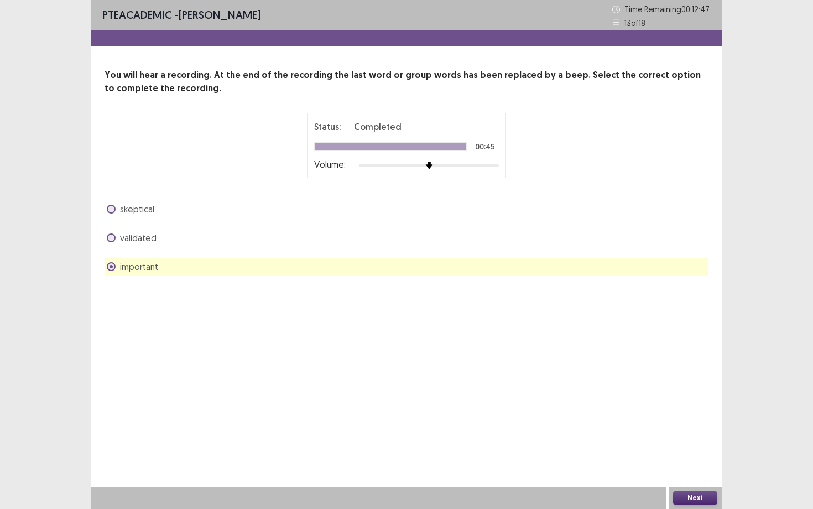
click at [691, 441] on button "Next" at bounding box center [695, 497] width 44 height 13
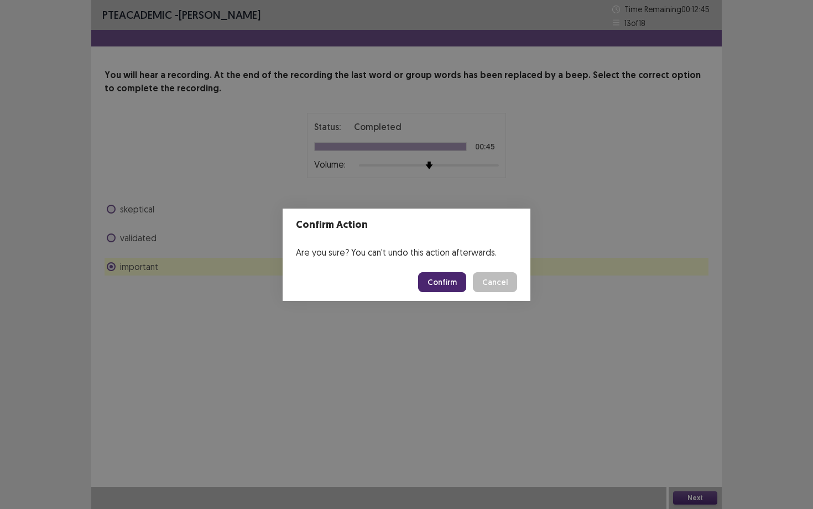
click at [451, 288] on button "Confirm" at bounding box center [442, 282] width 48 height 20
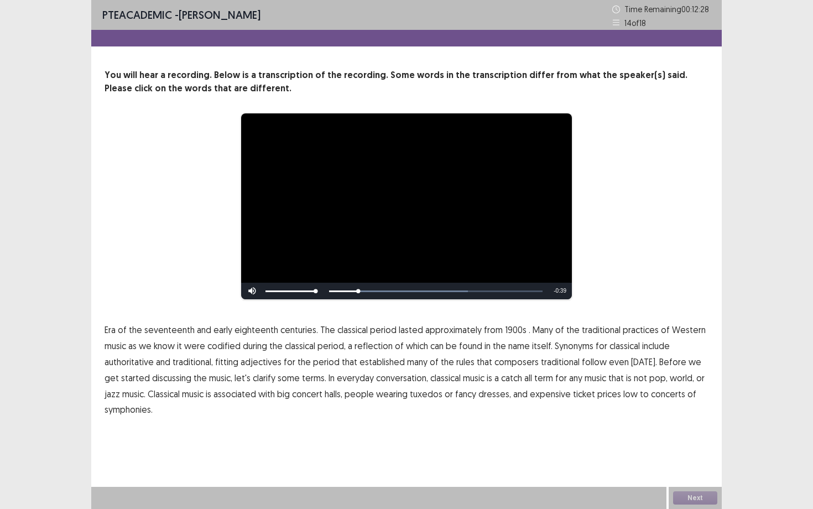
click at [508, 328] on span "1900s" at bounding box center [516, 329] width 22 height 13
click at [541, 363] on span "traditional" at bounding box center [560, 361] width 39 height 13
click at [623, 394] on span "low" at bounding box center [630, 393] width 14 height 13
click at [684, 441] on button "Next" at bounding box center [695, 497] width 44 height 13
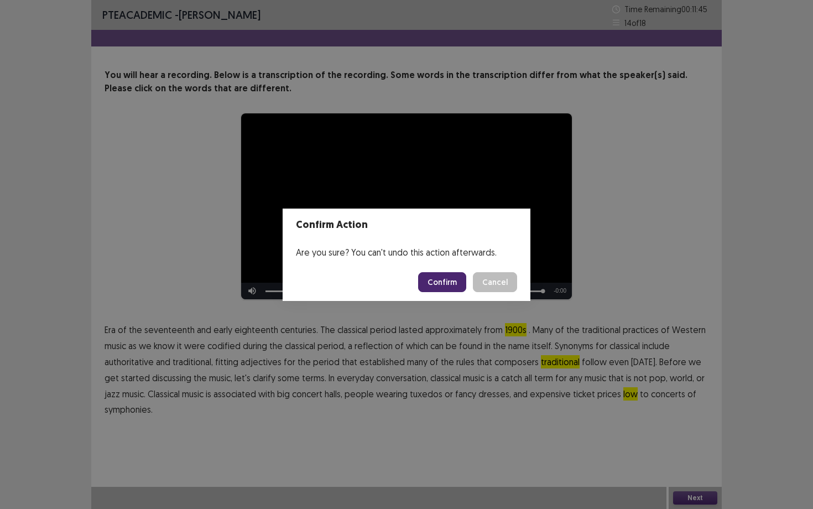
click at [456, 286] on button "Confirm" at bounding box center [442, 282] width 48 height 20
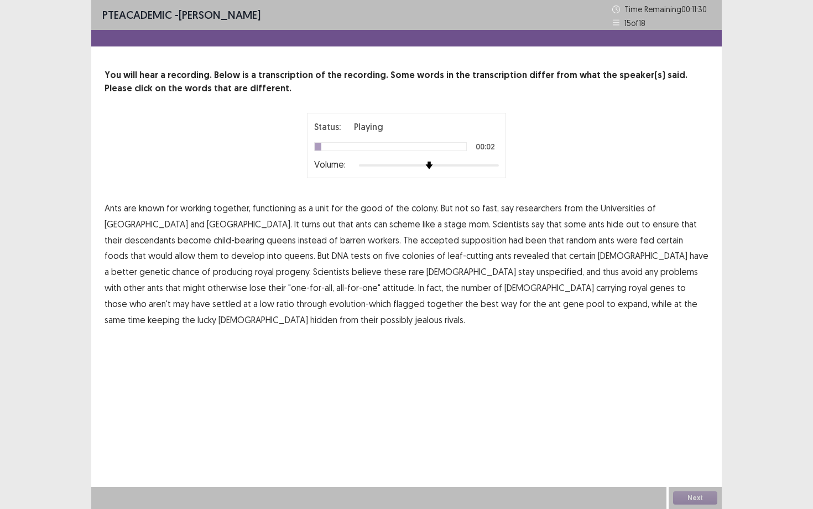
click at [281, 208] on span "functioning" at bounding box center [274, 207] width 43 height 13
click at [175, 233] on span "descendants" at bounding box center [149, 239] width 51 height 13
click at [461, 239] on span "supposition" at bounding box center [483, 239] width 45 height 13
click at [536, 268] on span "unspecified," at bounding box center [560, 271] width 48 height 13
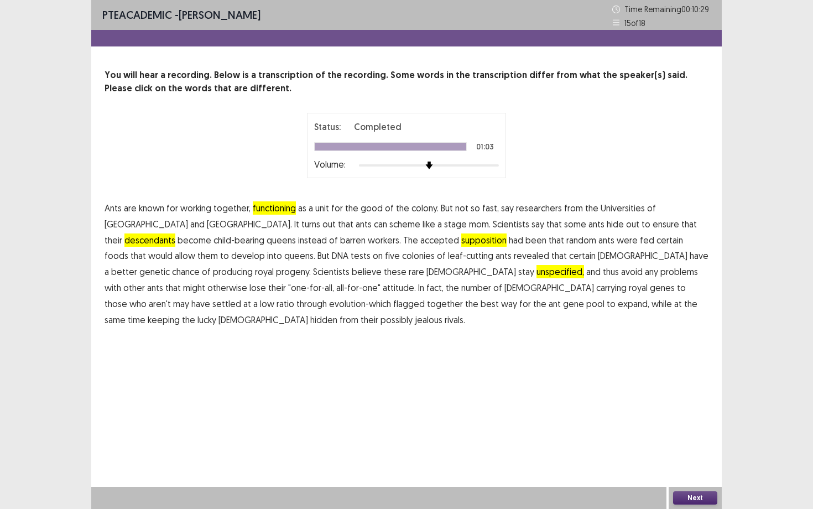
click at [685, 441] on button "Next" at bounding box center [695, 497] width 44 height 13
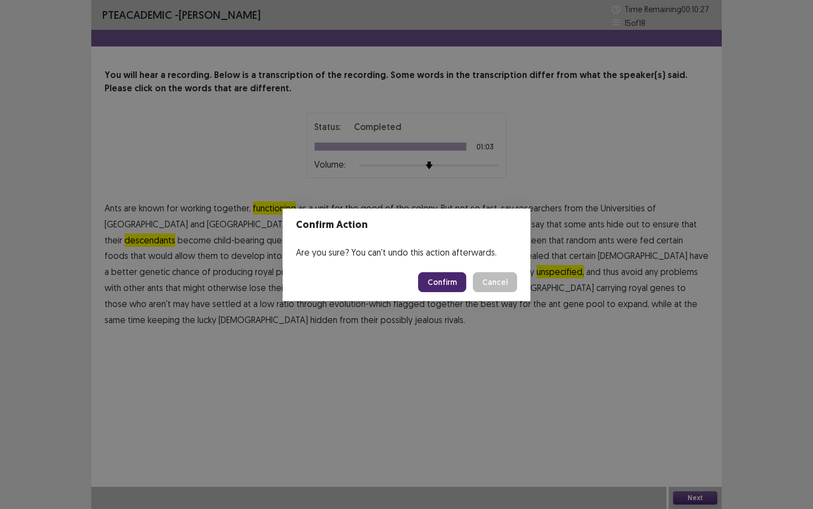
click at [451, 280] on button "Confirm" at bounding box center [442, 282] width 48 height 20
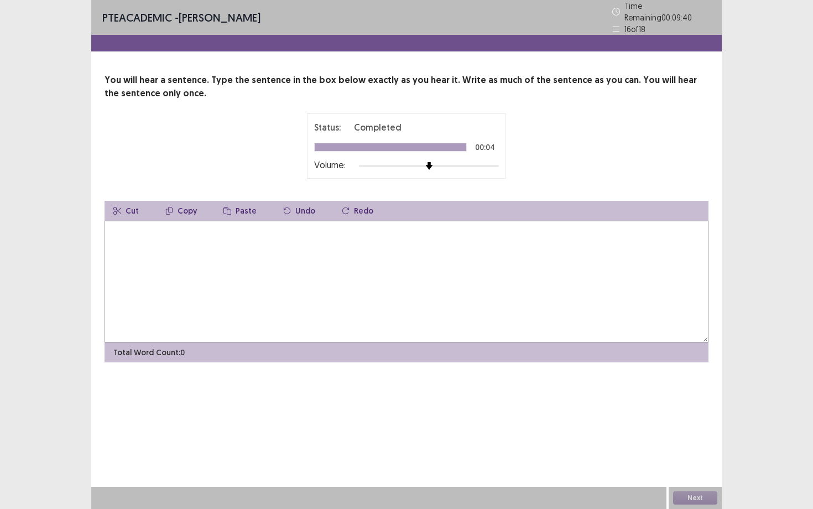
drag, startPoint x: 438, startPoint y: 335, endPoint x: 437, endPoint y: 324, distance: 11.1
click at [437, 324] on textarea at bounding box center [406, 282] width 604 height 122
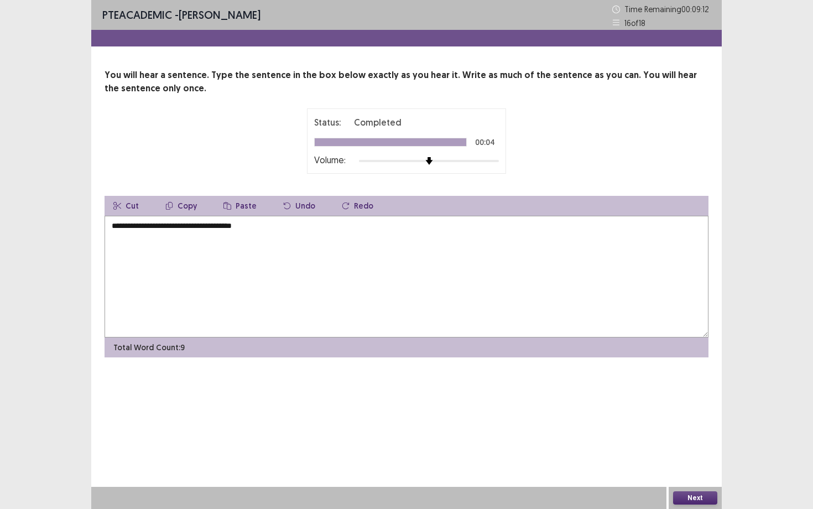
type textarea "**********"
click at [678, 441] on button "Next" at bounding box center [695, 497] width 44 height 13
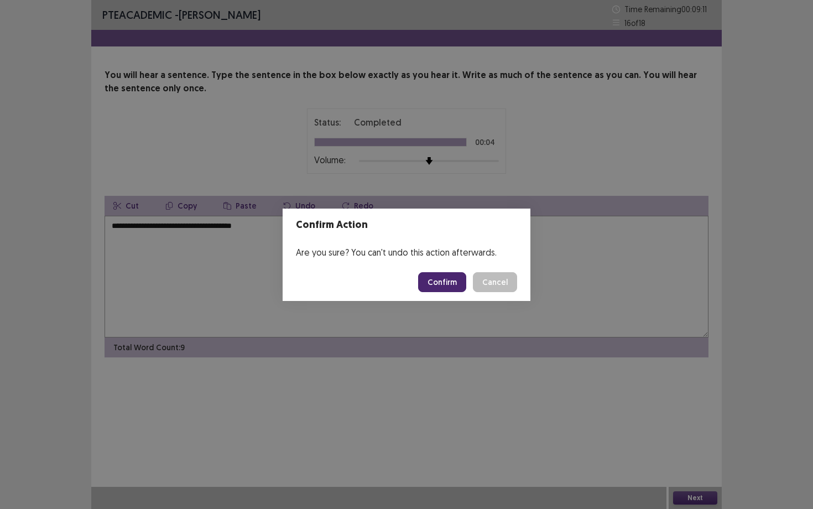
click at [410, 290] on footer "Confirm Cancel" at bounding box center [407, 282] width 248 height 38
click at [441, 282] on button "Confirm" at bounding box center [442, 282] width 48 height 20
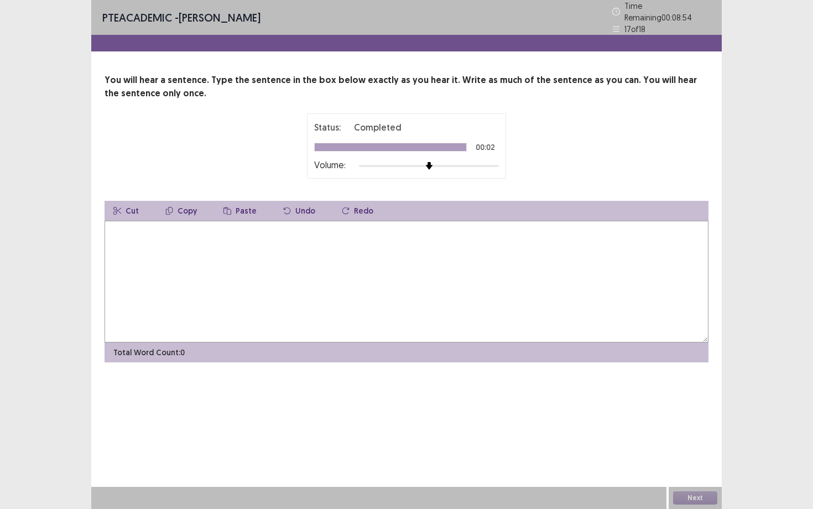
click at [441, 282] on textarea at bounding box center [406, 282] width 604 height 122
type textarea "**********"
click at [687, 441] on button "Next" at bounding box center [695, 497] width 44 height 13
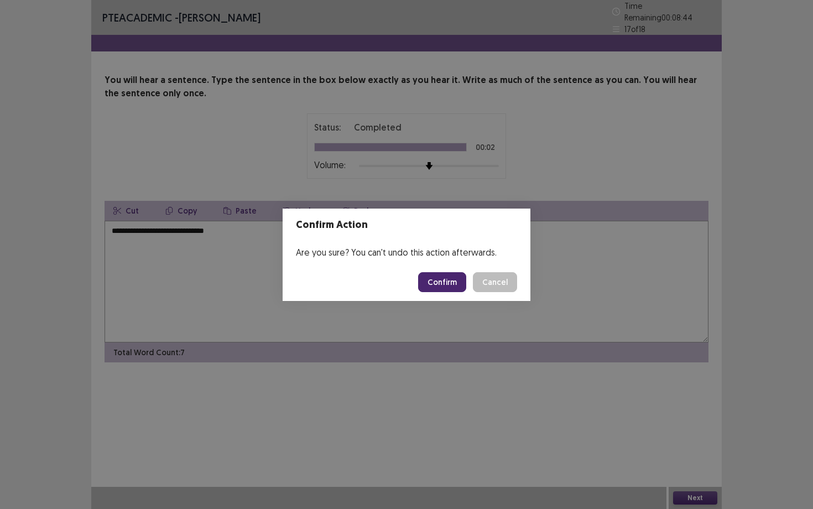
click at [432, 282] on button "Confirm" at bounding box center [442, 282] width 48 height 20
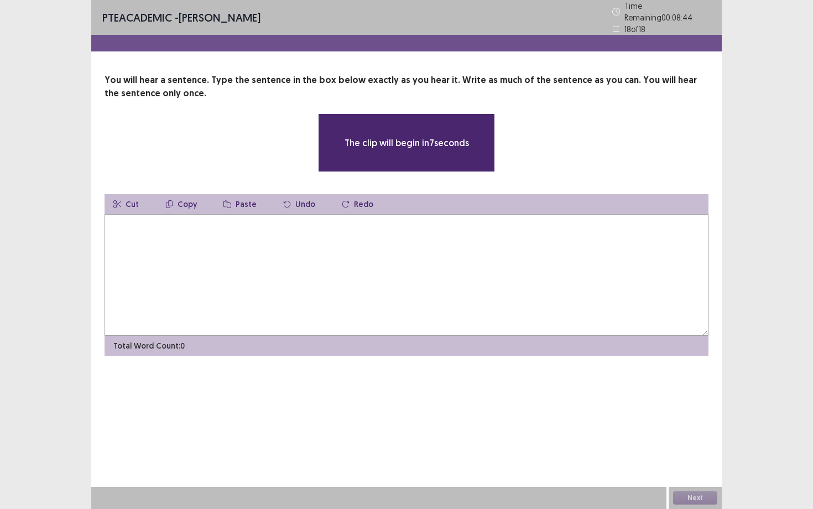
click at [432, 282] on textarea at bounding box center [406, 275] width 604 height 122
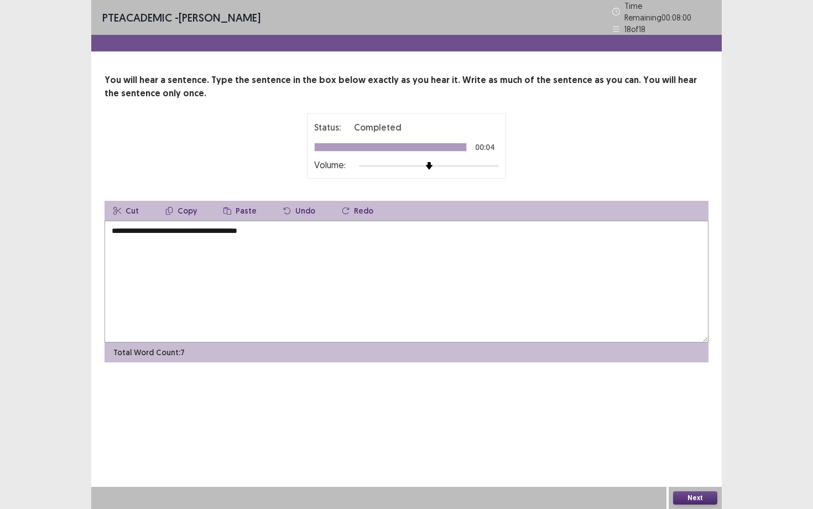
click at [186, 227] on textarea "**********" at bounding box center [406, 282] width 604 height 122
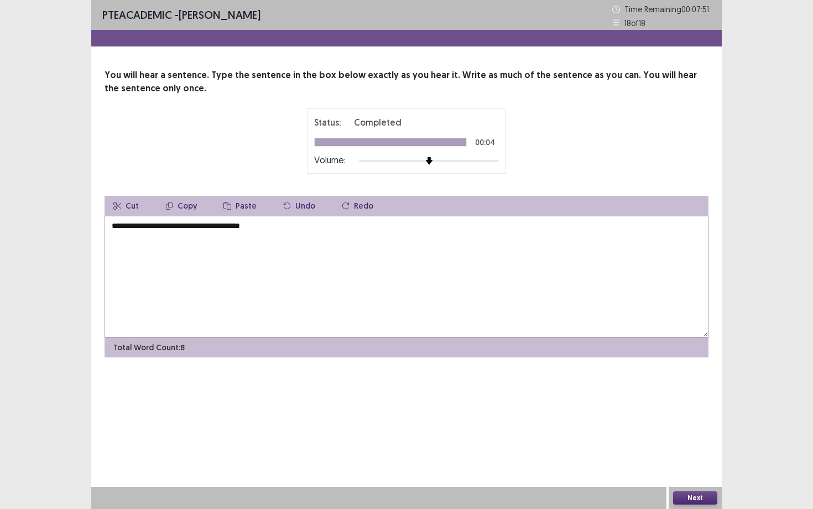
click at [423, 260] on textarea "**********" at bounding box center [406, 277] width 604 height 122
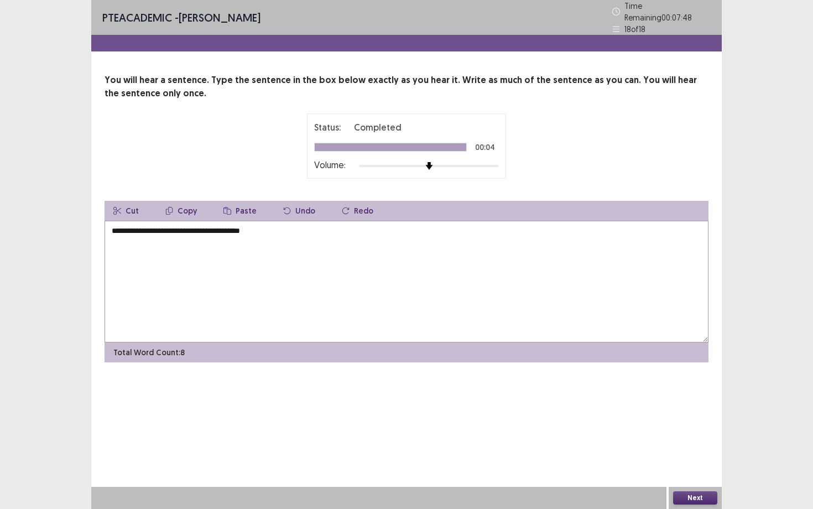
type textarea "**********"
click at [693, 441] on button "Next" at bounding box center [695, 497] width 44 height 13
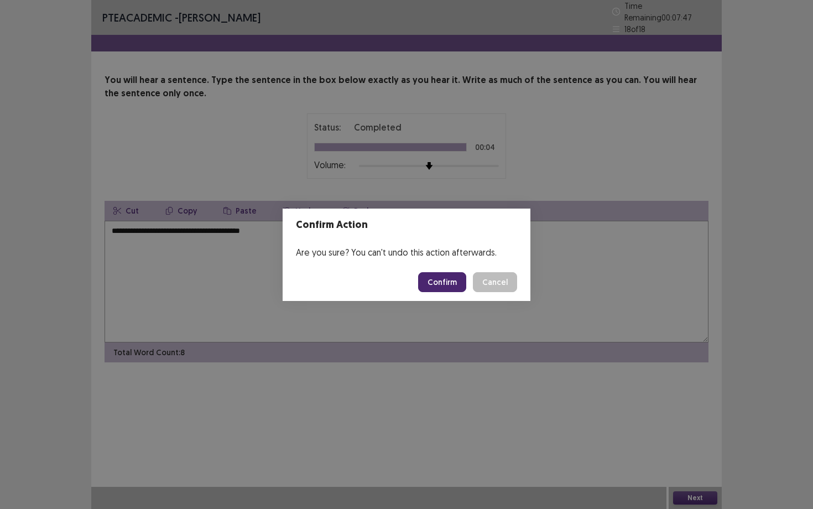
click at [450, 280] on button "Confirm" at bounding box center [442, 282] width 48 height 20
